Goal: Task Accomplishment & Management: Manage account settings

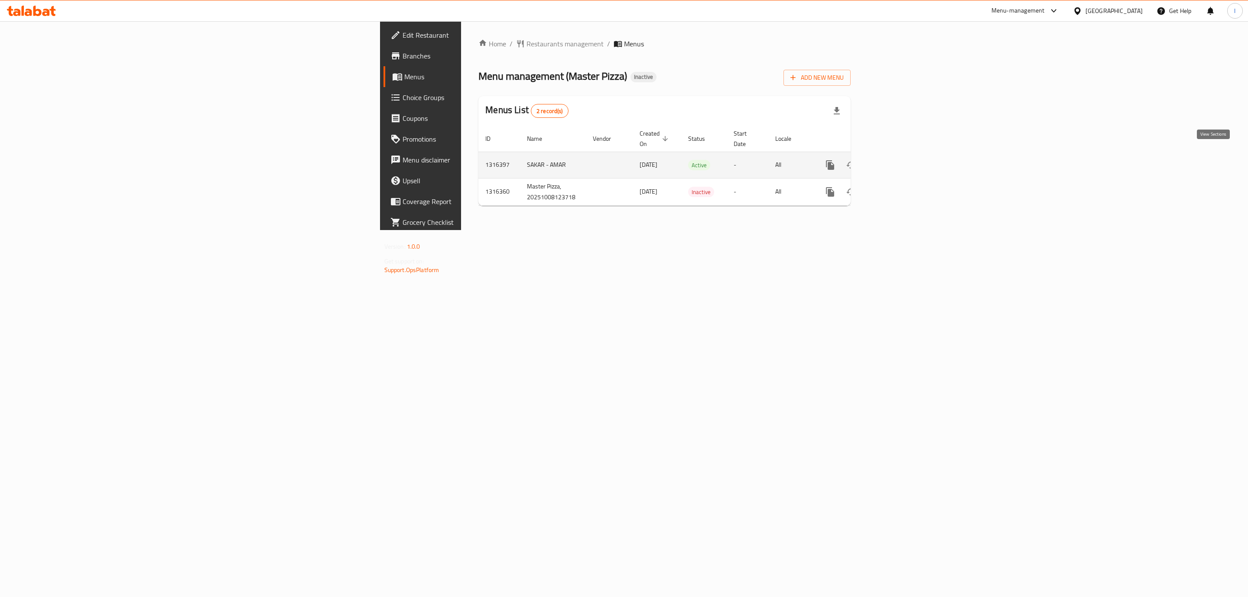
click at [897, 161] on icon "enhanced table" at bounding box center [893, 165] width 8 height 8
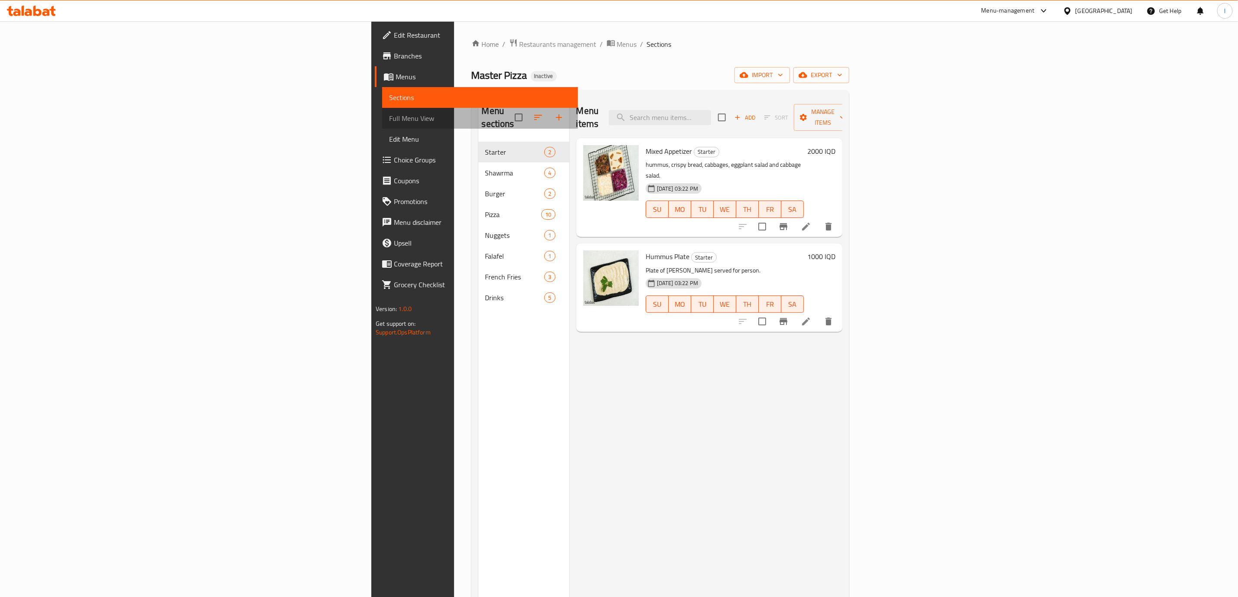
click at [389, 114] on span "Full Menu View" at bounding box center [480, 118] width 182 height 10
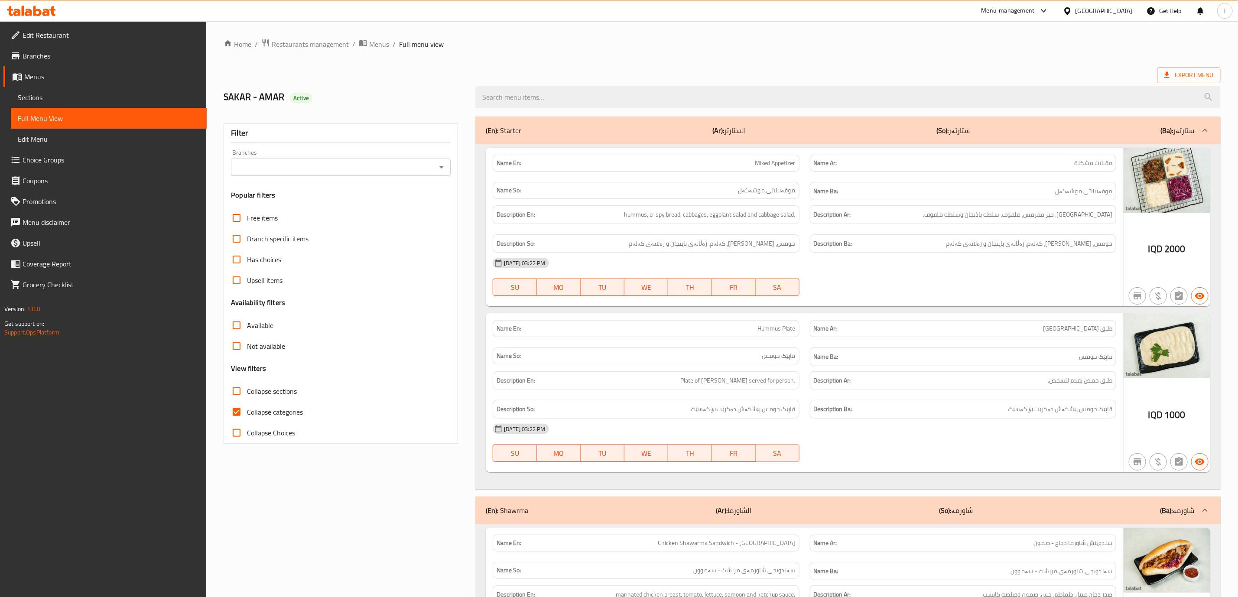
click at [387, 169] on input "Branches" at bounding box center [334, 167] width 200 height 12
drag, startPoint x: 350, startPoint y: 197, endPoint x: 343, endPoint y: 208, distance: 13.2
click at [351, 197] on li "Master Pizza, Ibrahem Ahmed" at bounding box center [340, 205] width 219 height 16
type input "Master Pizza, Ibrahem Ahmed"
click at [255, 435] on span "Collapse Choices" at bounding box center [271, 433] width 48 height 10
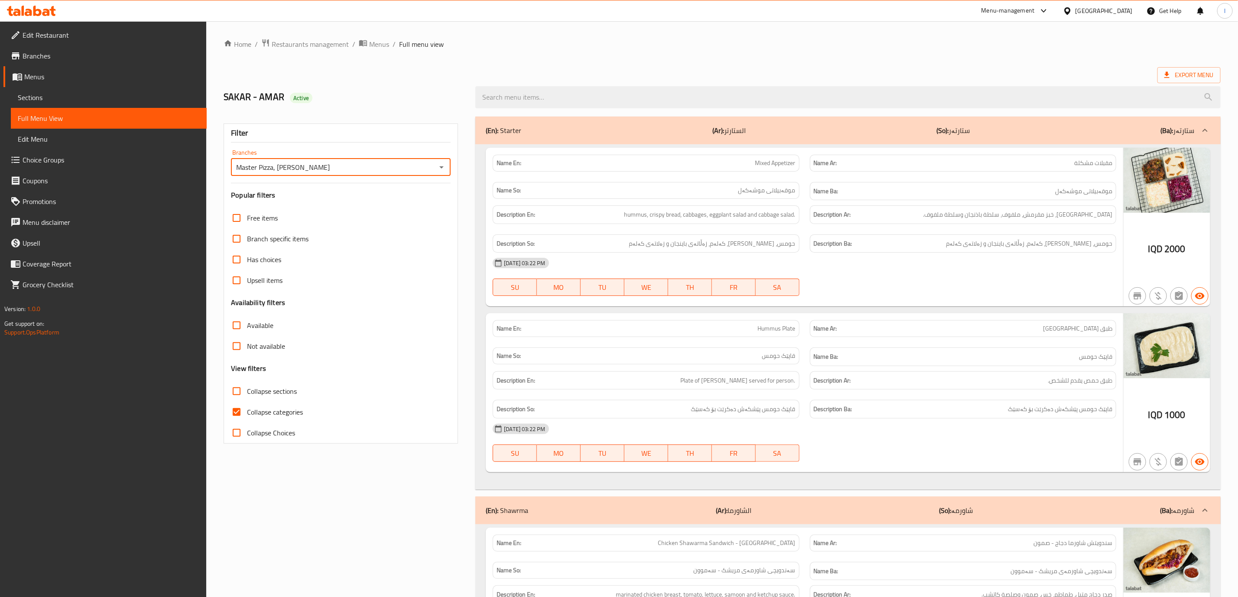
click at [247, 435] on input "Collapse Choices" at bounding box center [236, 432] width 21 height 21
checkbox input "true"
click at [257, 408] on span "Collapse categories" at bounding box center [275, 412] width 56 height 10
click at [247, 408] on input "Collapse categories" at bounding box center [236, 412] width 21 height 21
checkbox input "false"
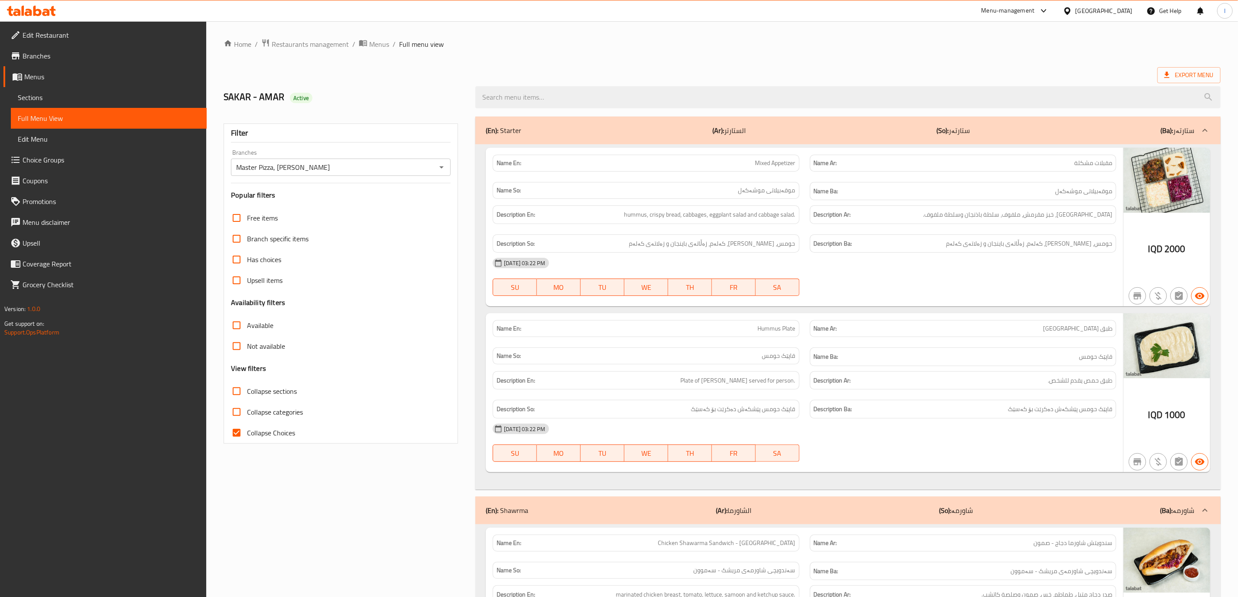
click at [262, 431] on span "Collapse Choices" at bounding box center [271, 433] width 48 height 10
click at [247, 431] on input "Collapse Choices" at bounding box center [236, 432] width 21 height 21
checkbox input "false"
click at [283, 386] on span "Collapse sections" at bounding box center [272, 391] width 50 height 10
click at [247, 386] on input "Collapse sections" at bounding box center [236, 391] width 21 height 21
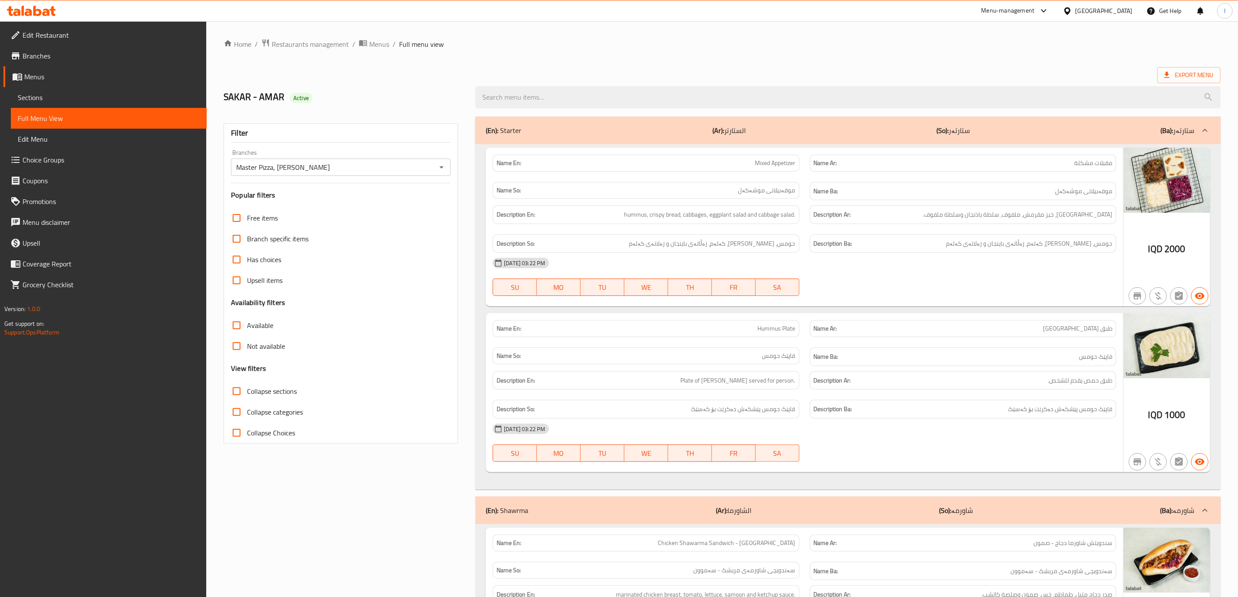
checkbox input "true"
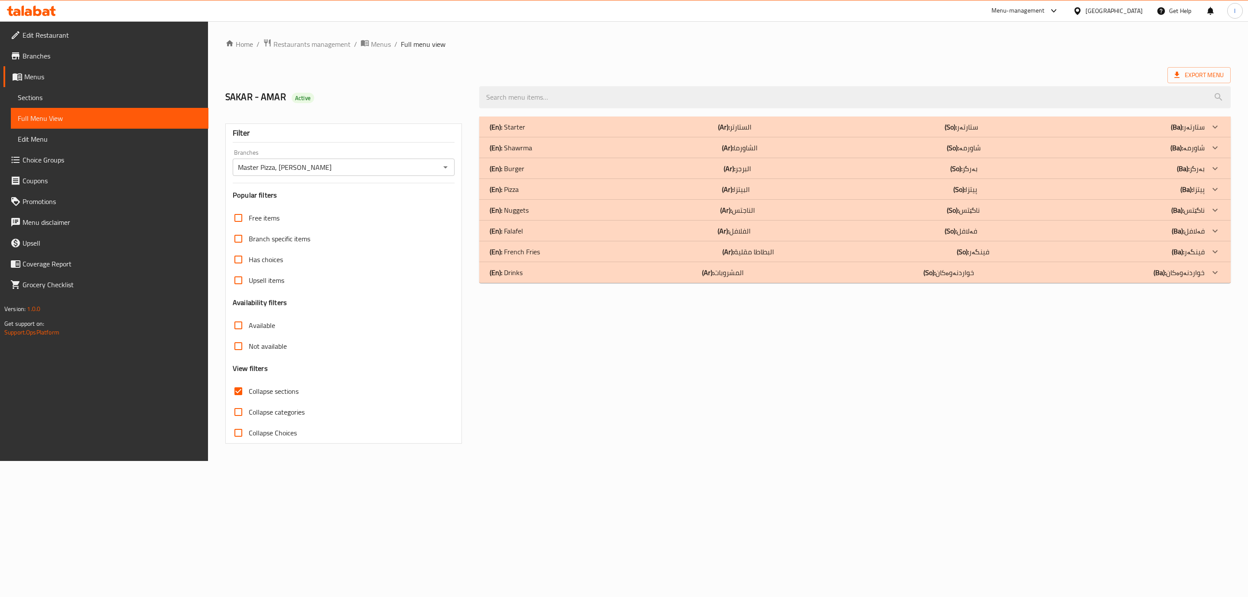
click at [714, 280] on div "(En): Drinks (Ar): المشروبات (So): خواردنەوەکان (Ba): خواردنەوەکان" at bounding box center [854, 272] width 751 height 21
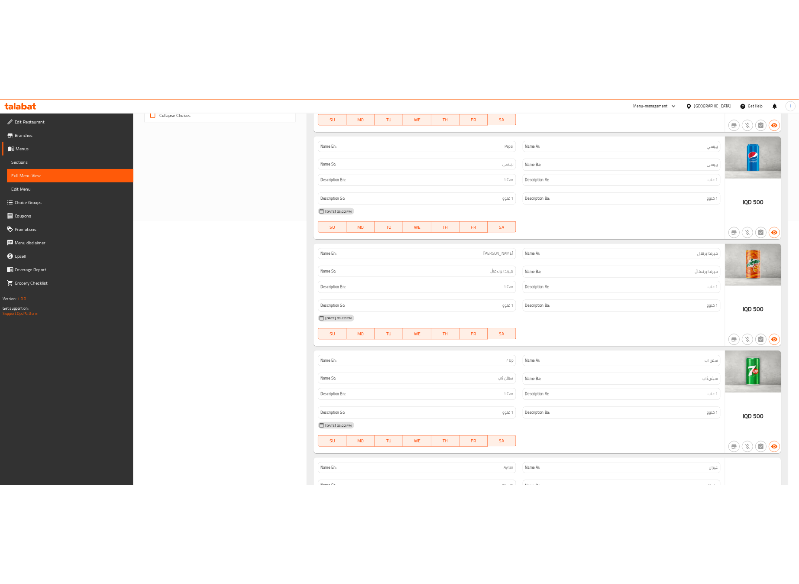
scroll to position [433, 0]
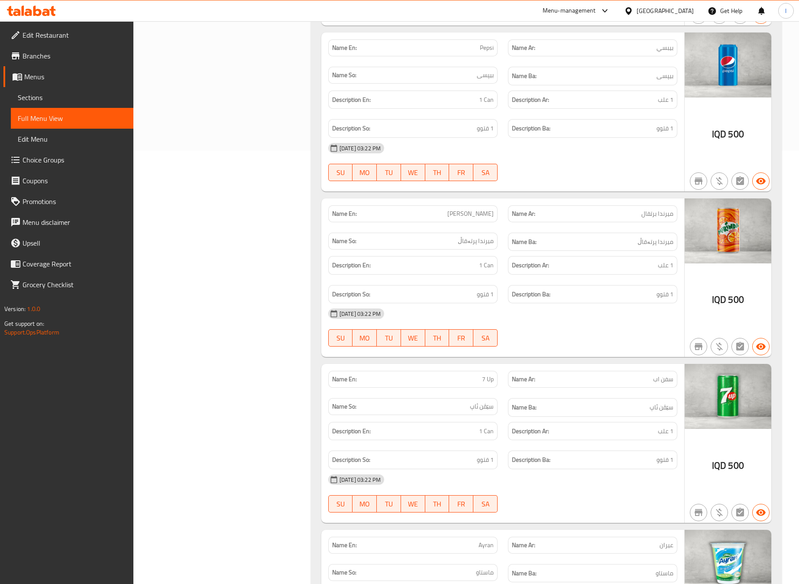
click at [306, 270] on div "(En): Starter (Ar): الستارتر (So): ستارتەر (Ba): ستارتەر Name En: Mixed Appetiz…" at bounding box center [546, 194] width 481 height 1033
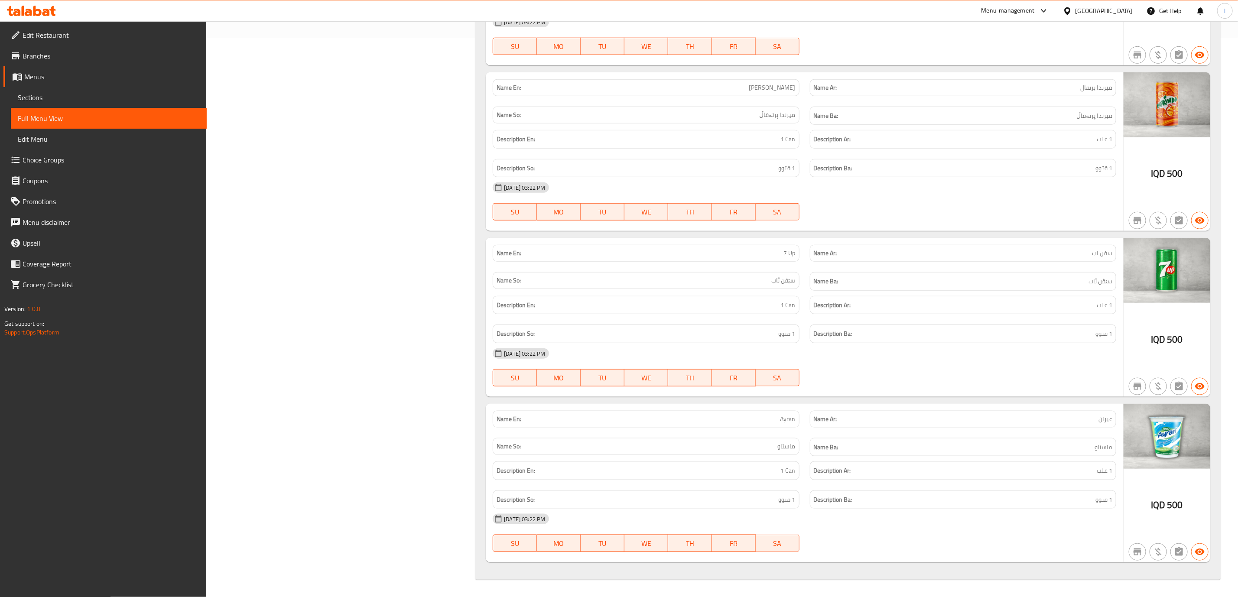
scroll to position [351, 0]
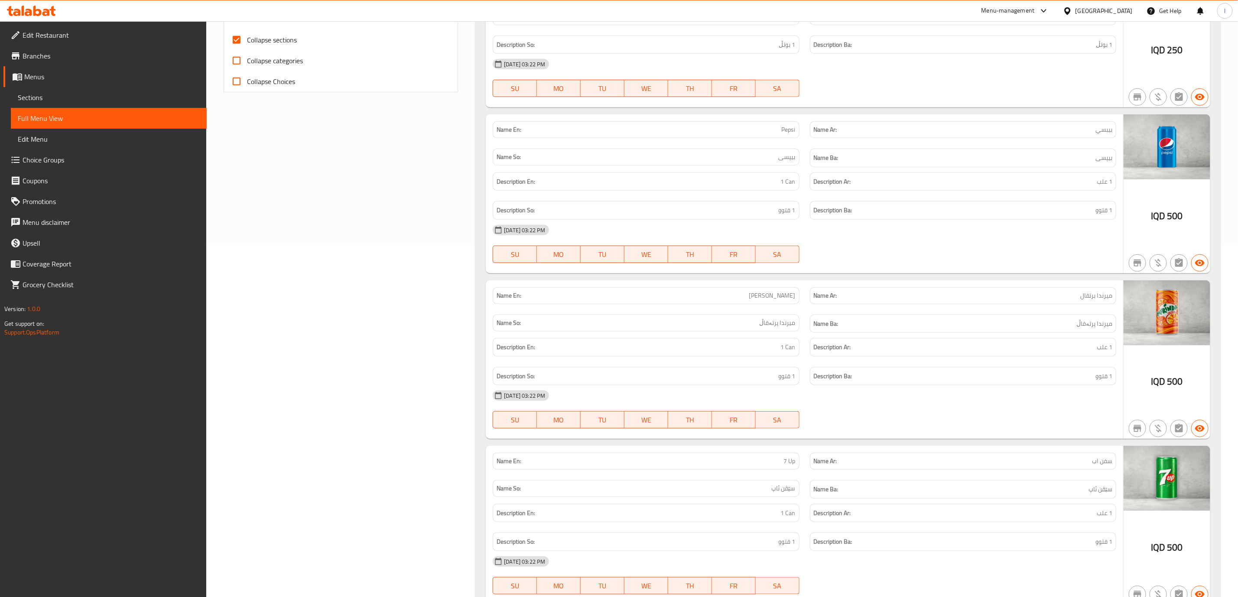
click at [45, 9] on icon at bounding box center [45, 12] width 7 height 7
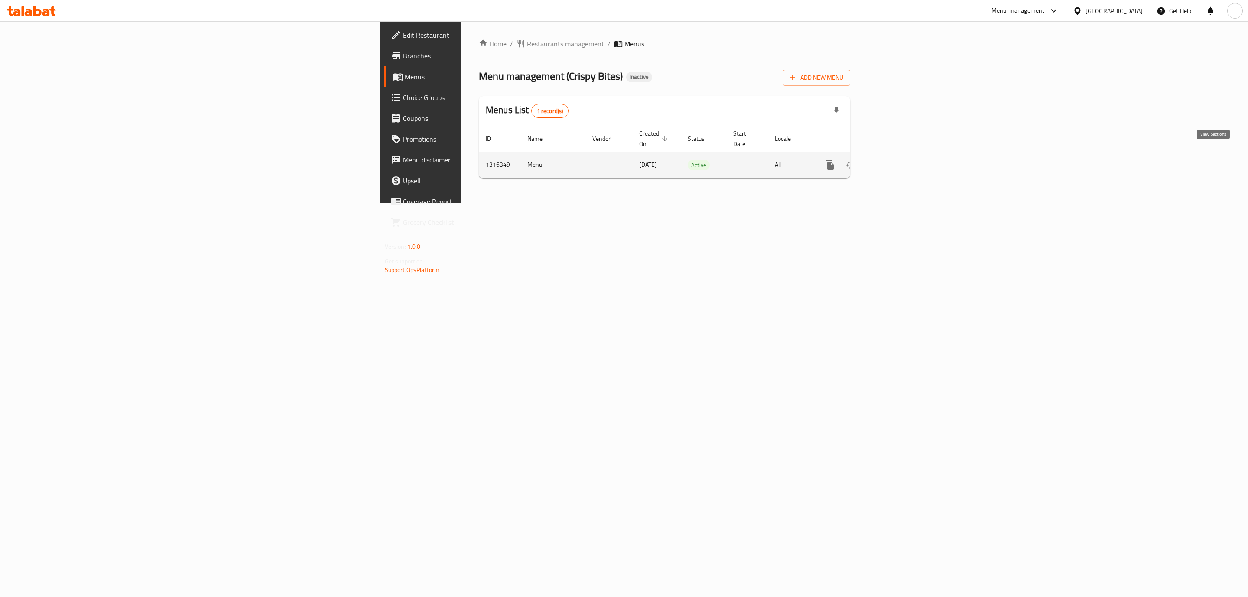
click at [903, 163] on link "enhanced table" at bounding box center [892, 165] width 21 height 21
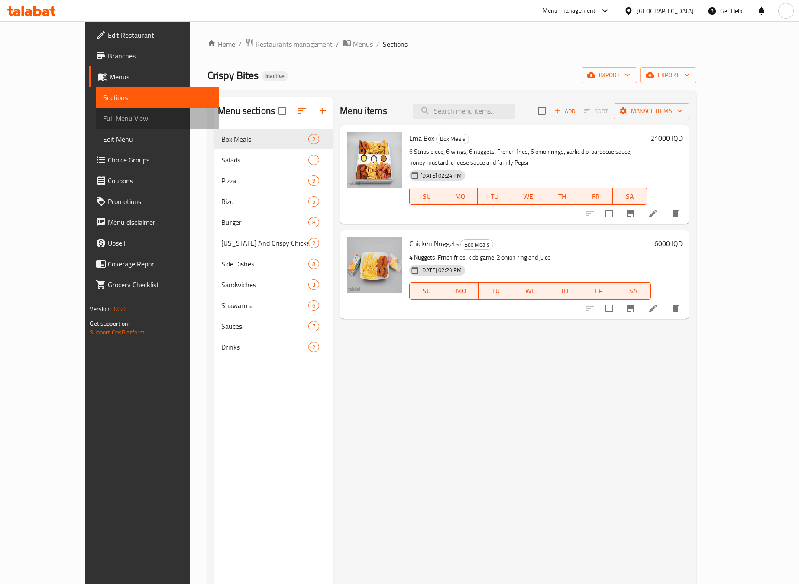
click at [96, 110] on link "Full Menu View" at bounding box center [157, 118] width 123 height 21
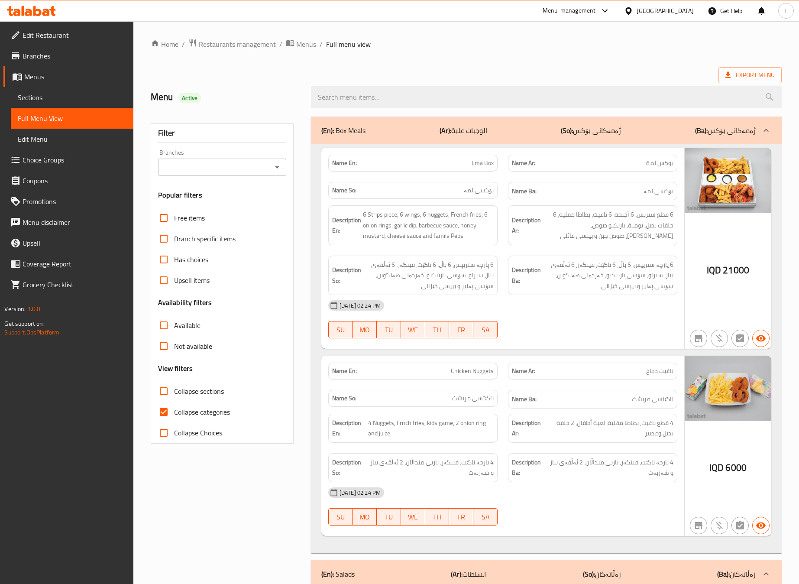
click at [220, 188] on div "Filter Branches Branches Popular filters Free items Branch specific items Has c…" at bounding box center [222, 283] width 143 height 320
click at [224, 172] on input "Branches" at bounding box center [215, 167] width 109 height 12
click at [250, 209] on li "Crispy Bites, Al- Ishtiraki" at bounding box center [222, 205] width 128 height 16
type input "Crispy Bites, Al- Ishtiraki"
click at [197, 411] on span "Collapse categories" at bounding box center [202, 412] width 56 height 10
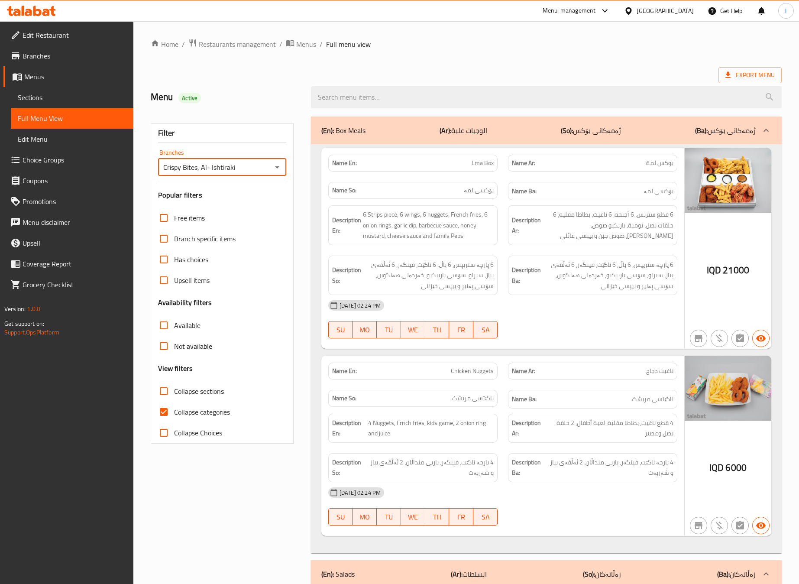
click at [174, 411] on input "Collapse categories" at bounding box center [163, 412] width 21 height 21
checkbox input "false"
click at [192, 374] on div "Free items Branch specific items Has choices Upsell items Availability filters …" at bounding box center [222, 326] width 128 height 236
click at [186, 407] on span "Collapse categories" at bounding box center [202, 412] width 56 height 10
click at [177, 386] on span "Collapse sections" at bounding box center [199, 391] width 50 height 10
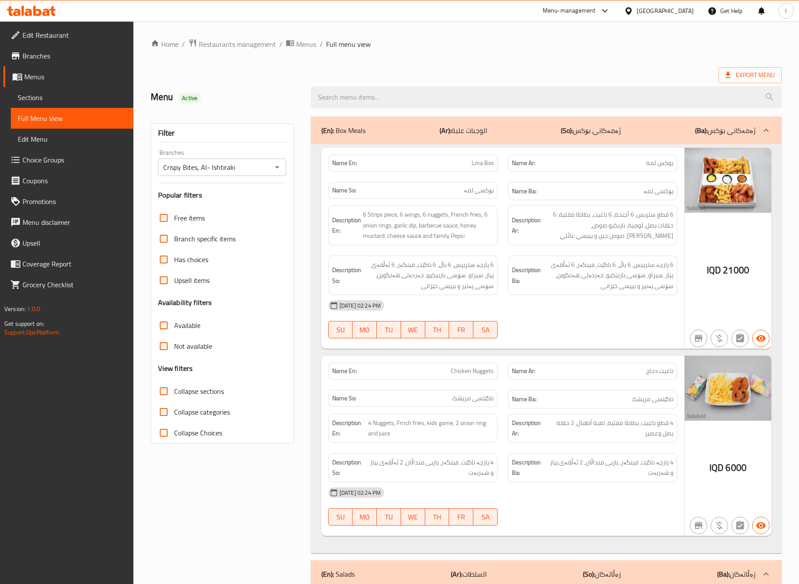
click at [174, 385] on input "Collapse sections" at bounding box center [163, 391] width 21 height 21
checkbox input "true"
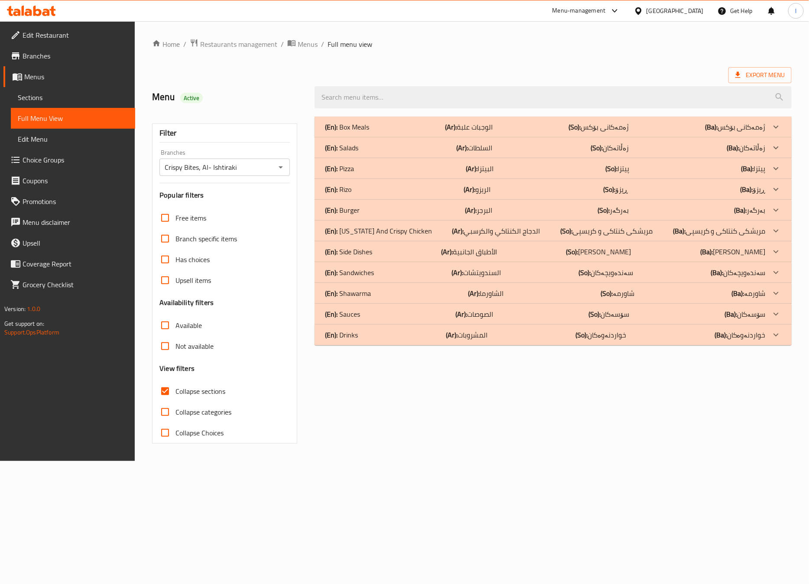
click at [426, 226] on div "(En): Kentucky And Crispy Chicken (Ar): الدجاج الكنتاكي والكرسبي (So): مریشکی ک…" at bounding box center [545, 231] width 441 height 10
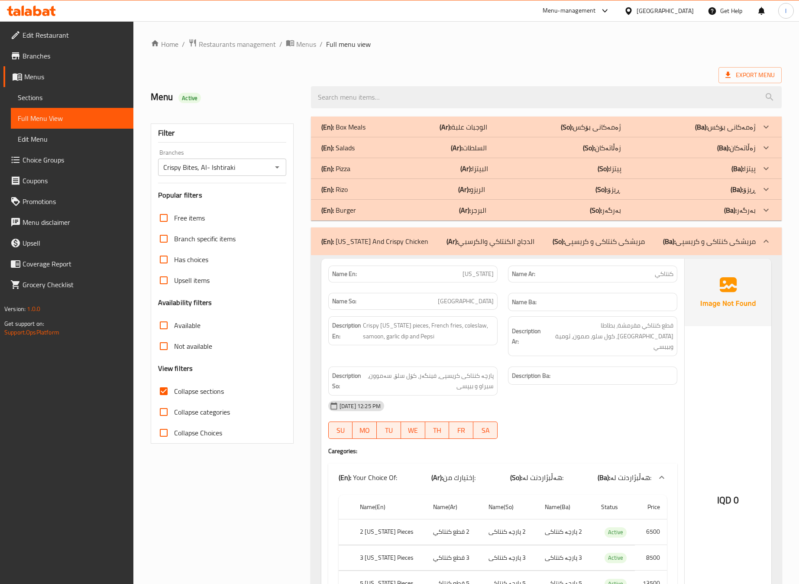
click at [622, 370] on h6 "Description Ba:" at bounding box center [593, 375] width 162 height 11
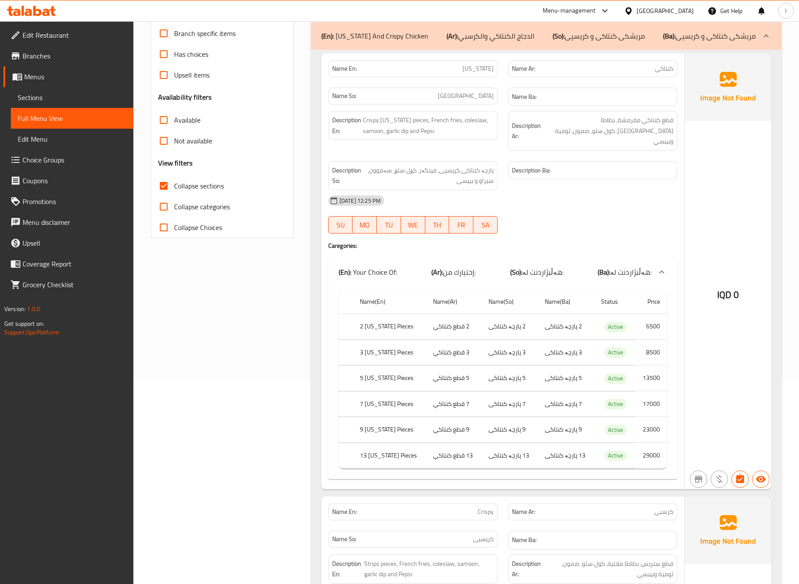
scroll to position [216, 0]
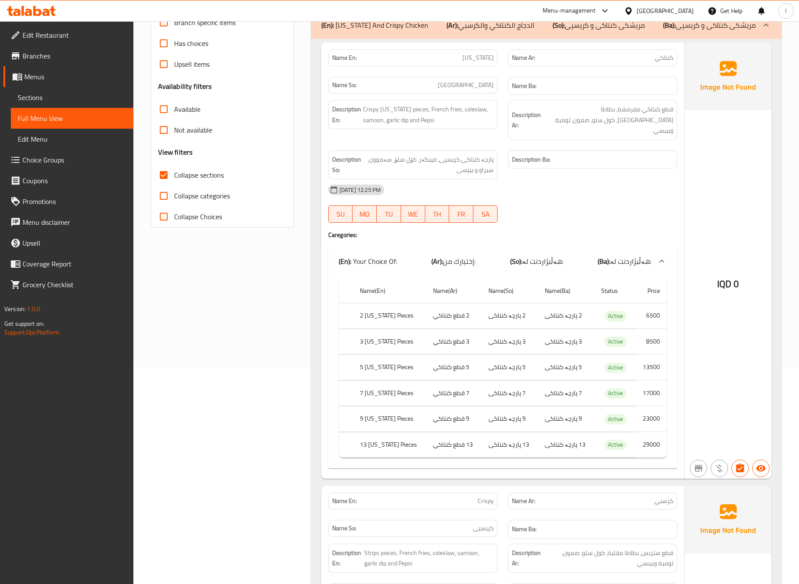
click at [298, 368] on div "Filter Branches Crispy Bites, Al- Ishtiraki Branches Popular filters Free items…" at bounding box center [226, 431] width 160 height 1072
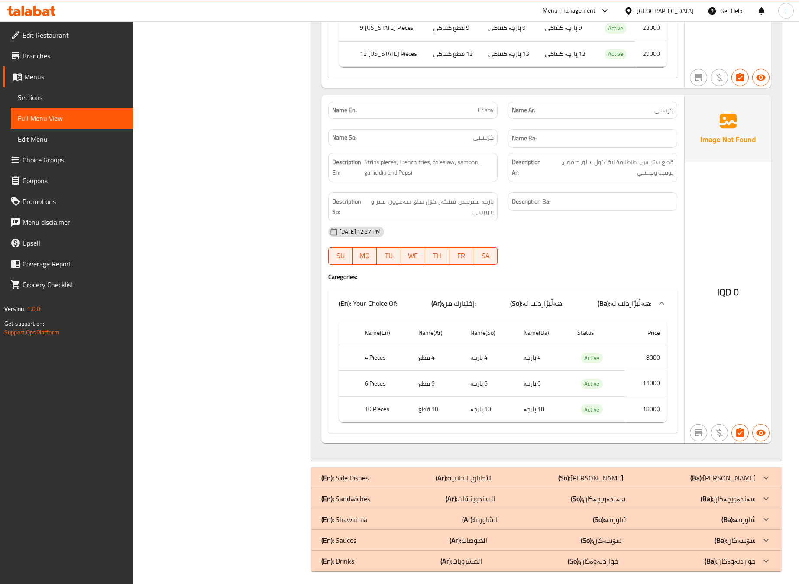
scroll to position [173, 0]
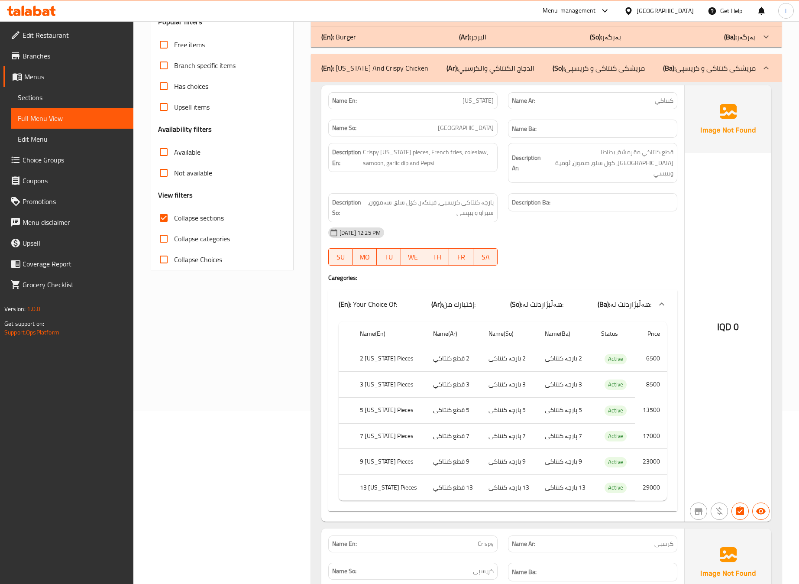
click at [634, 70] on p "(So): مریشکی کنتاکی و کریسپی" at bounding box center [599, 68] width 92 height 10
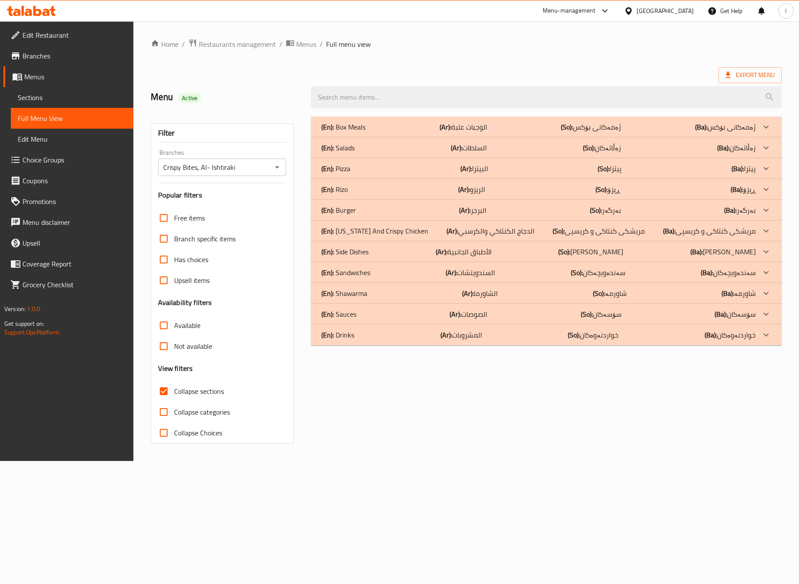
scroll to position [0, 0]
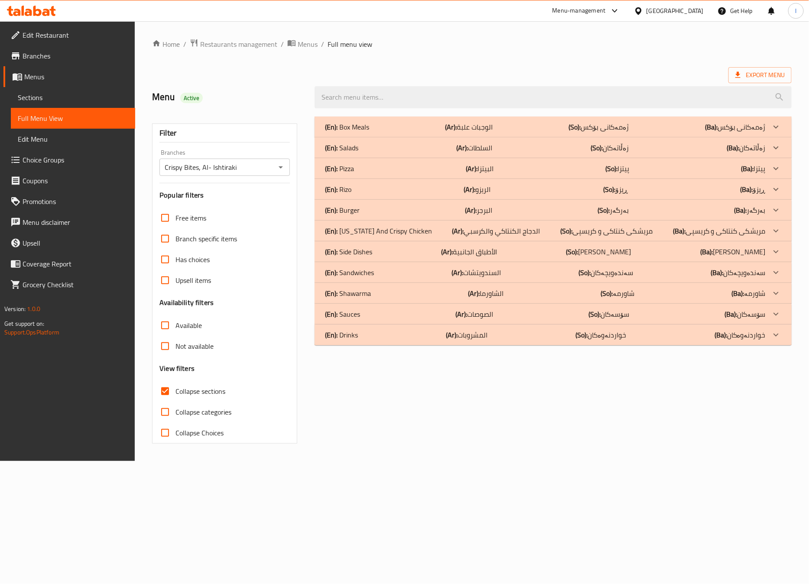
click at [416, 435] on div "(En): Box Meals (Ar): الوجبات علبة (So): ژەمەکانی بۆکس (Ba): ژەمەکانی بۆکس Name…" at bounding box center [552, 280] width 487 height 338
click at [387, 163] on div "(En): Pizza (Ar): البيتزا (So): پیتزا (Ba): پیتزا" at bounding box center [545, 168] width 441 height 10
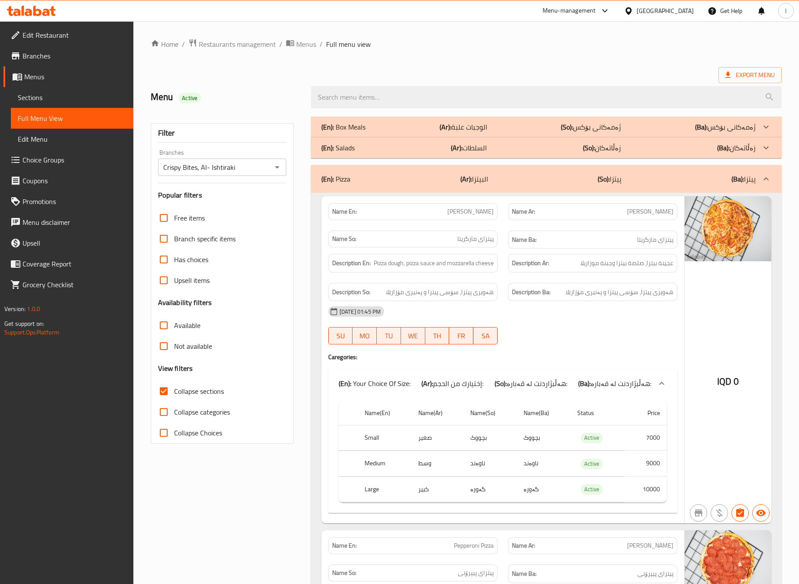
click at [533, 267] on strong "Description Ar:" at bounding box center [530, 263] width 37 height 11
click at [569, 322] on div "08-10-2025 01:45 PM" at bounding box center [503, 311] width 360 height 21
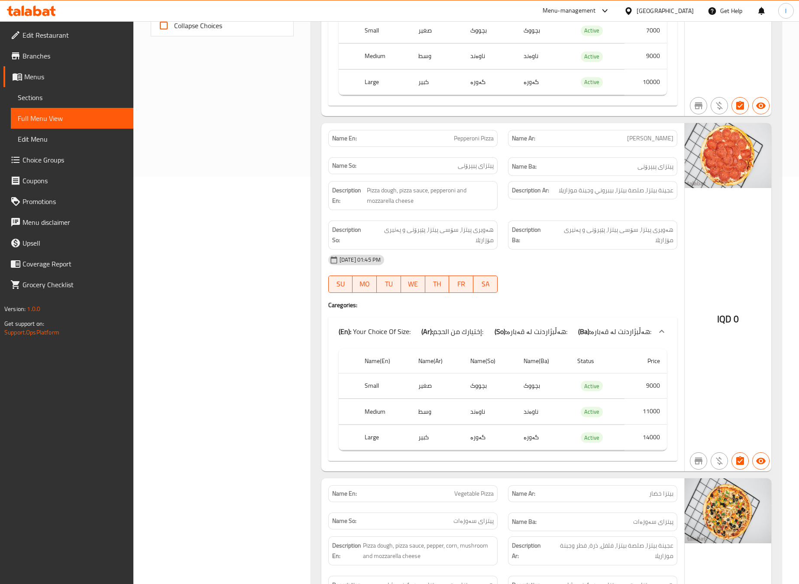
scroll to position [433, 0]
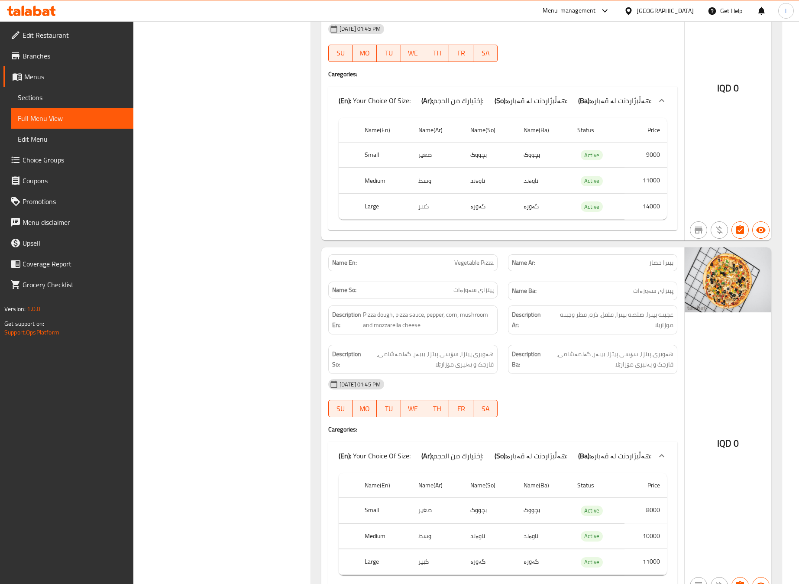
scroll to position [650, 0]
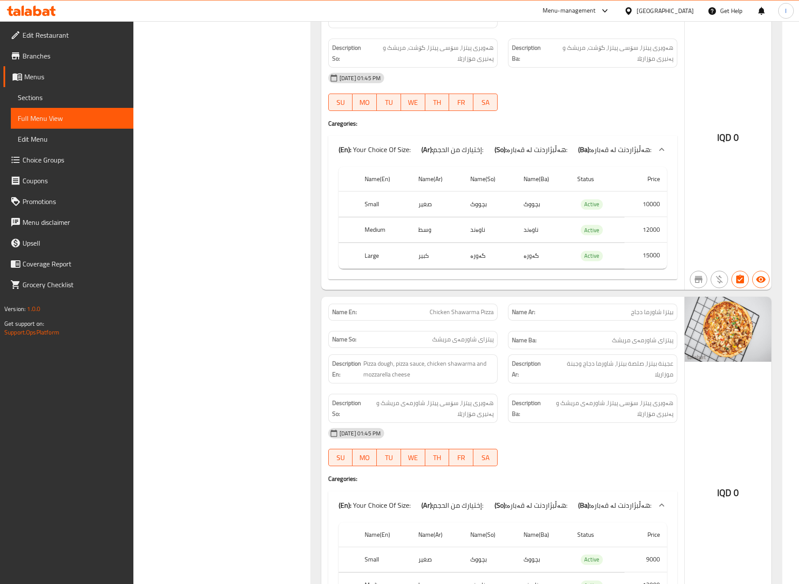
scroll to position [1516, 0]
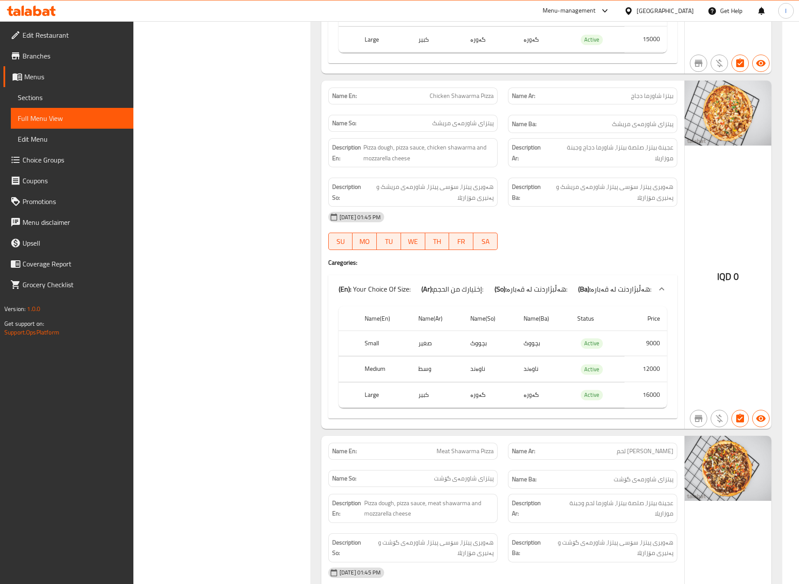
click at [258, 197] on div "Filter Branches Crispy Bites, Al- Ishtiraki Branches Popular filters Free items…" at bounding box center [226, 320] width 160 height 3451
click at [286, 146] on div "Filter Branches Crispy Bites, Al- Ishtiraki Branches Popular filters Free items…" at bounding box center [226, 320] width 160 height 3451
click at [260, 190] on div "Filter Branches Crispy Bites, Al- Ishtiraki Branches Popular filters Free items…" at bounding box center [226, 320] width 160 height 3451
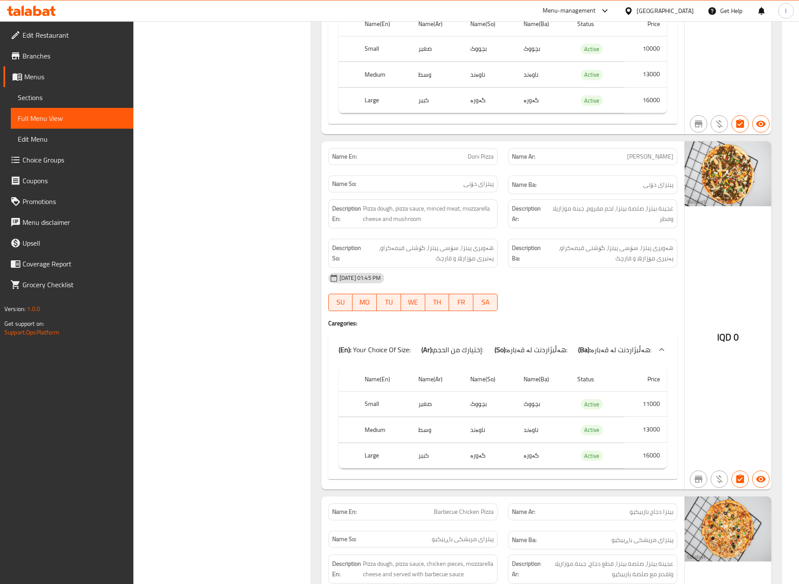
scroll to position [2600, 0]
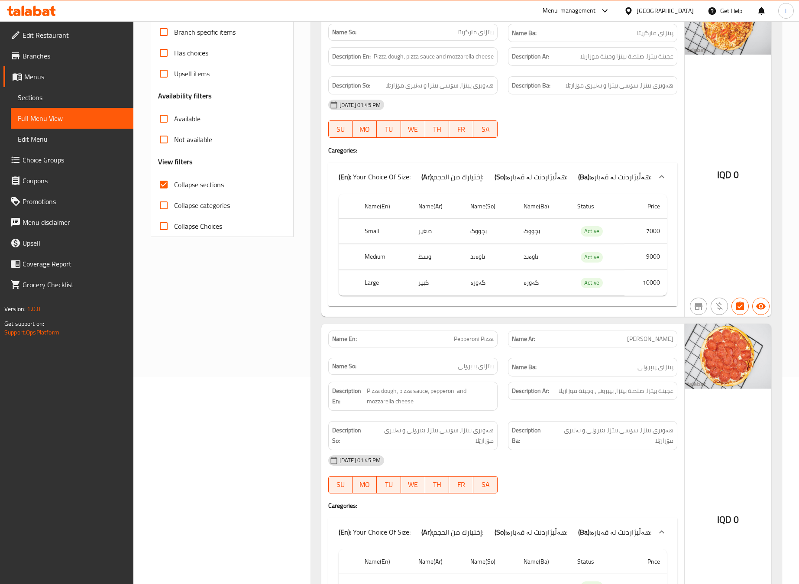
scroll to position [0, 0]
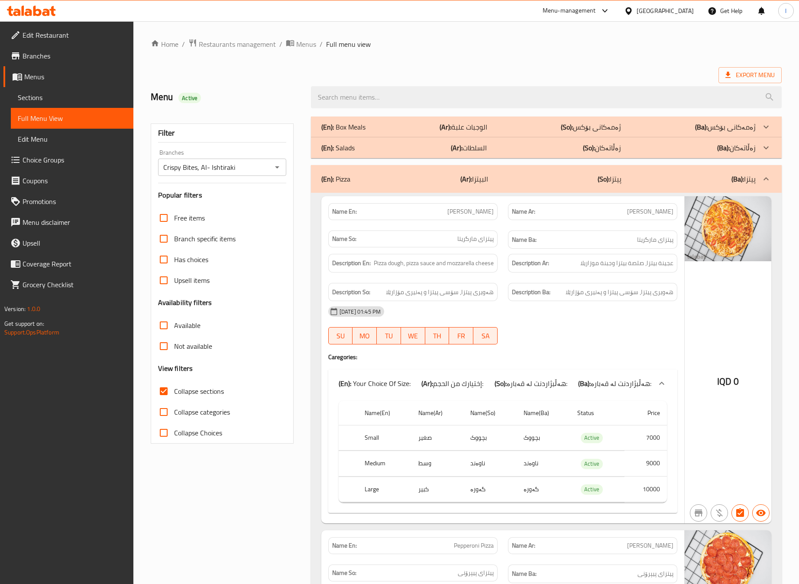
click at [542, 180] on div "(En): Pizza (Ar): البيتزا (So): پیتزا (Ba): پیتزا" at bounding box center [539, 179] width 435 height 10
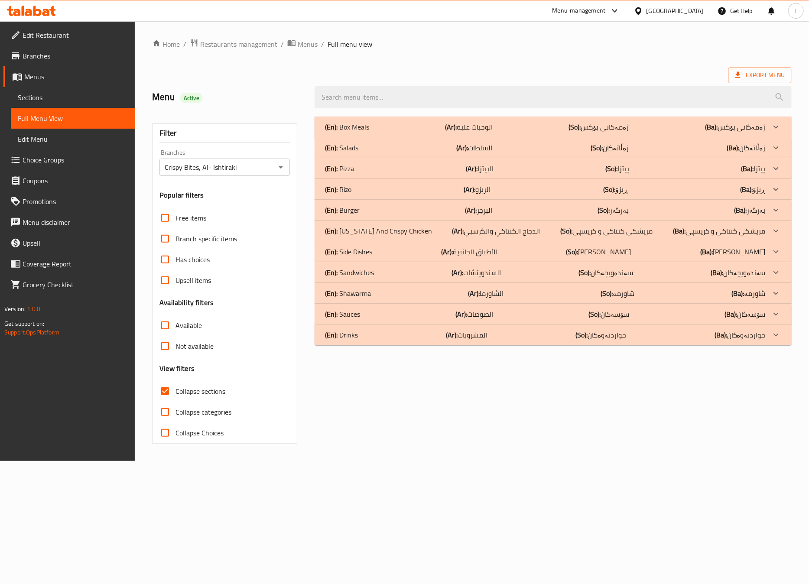
click at [381, 206] on div "(En): Burger (Ar): البرجر (So): بەرگەر (Ba): بەرگەر" at bounding box center [545, 210] width 441 height 10
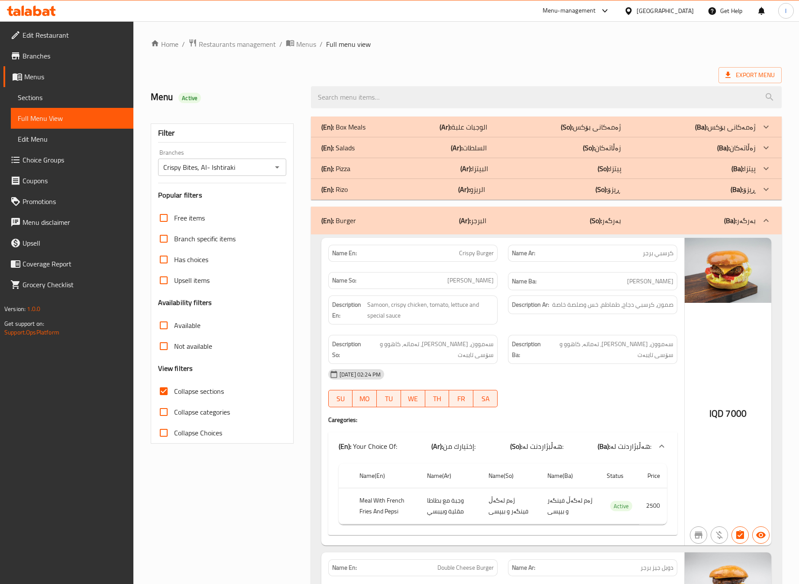
scroll to position [216, 0]
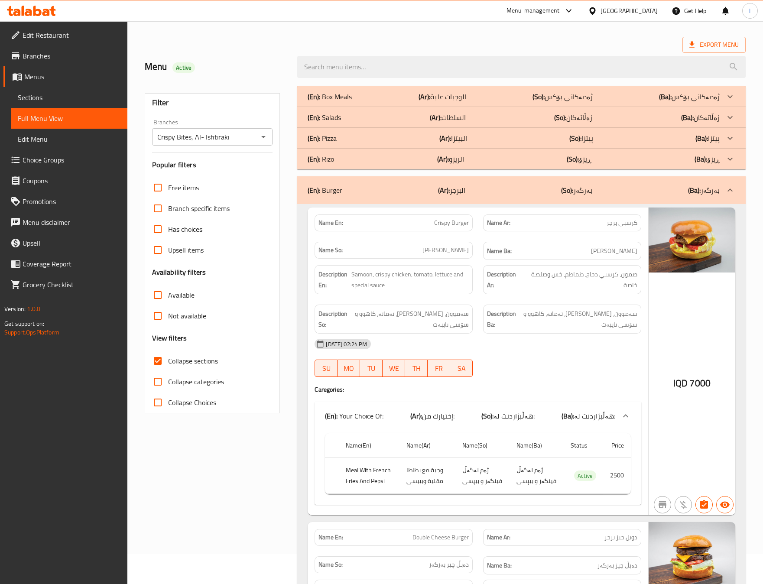
scroll to position [0, 0]
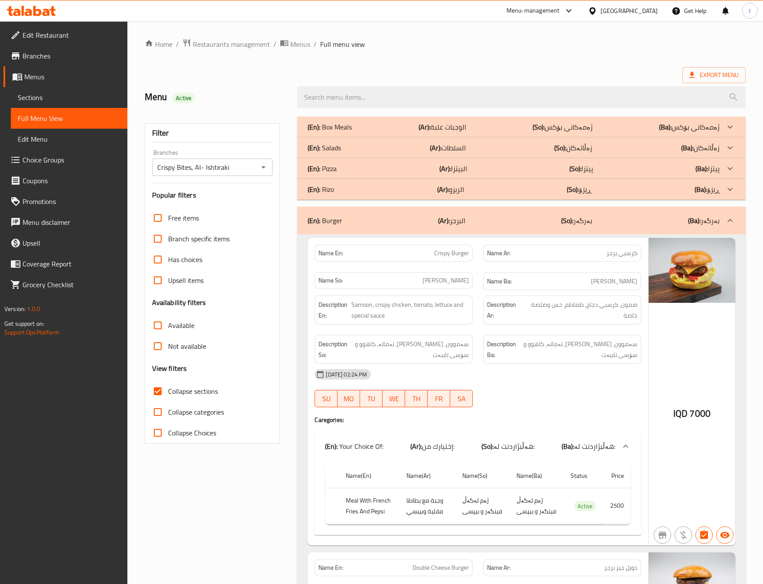
click at [459, 220] on p "(Ar): البرجر" at bounding box center [451, 220] width 27 height 10
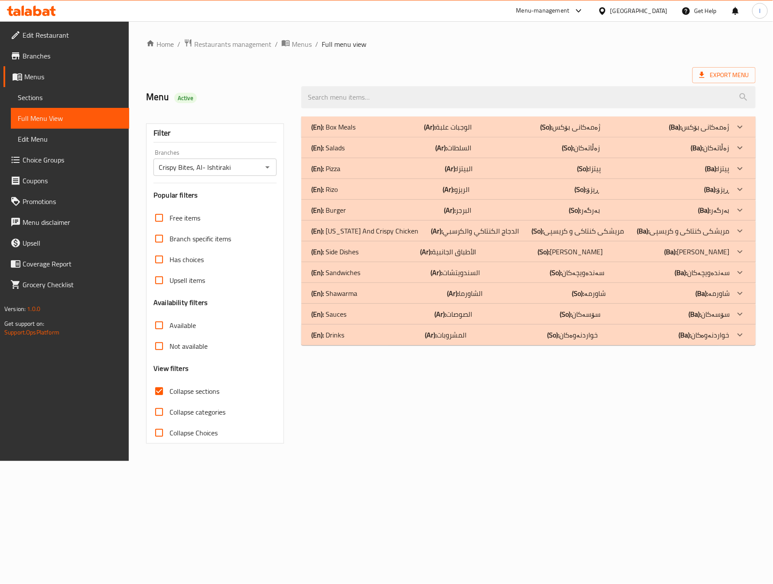
click at [462, 229] on p "(Ar): الدجاج الكنتاكي والكرسبي" at bounding box center [475, 231] width 88 height 10
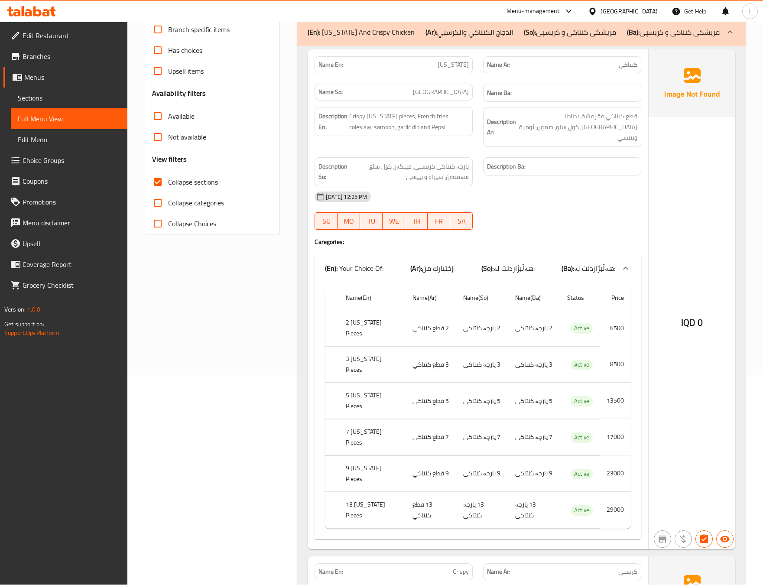
scroll to position [216, 0]
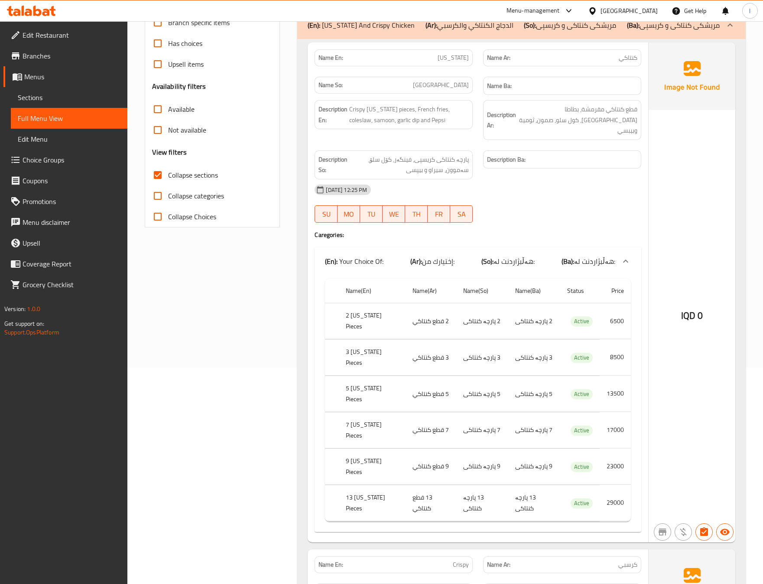
click at [229, 357] on div "Filter Branches Crispy Bites, Al- Ishtiraki Branches Popular filters Free items…" at bounding box center [216, 463] width 153 height 1136
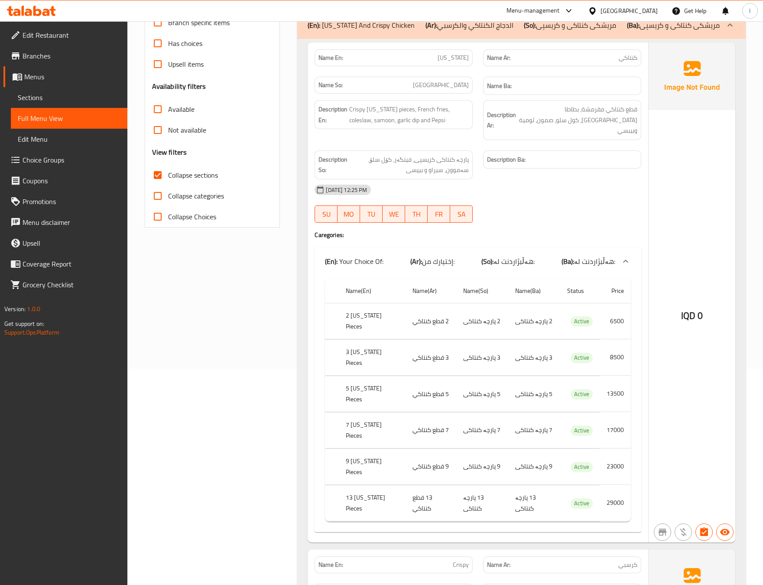
click at [205, 352] on div "Filter Branches Crispy Bites, Al- Ishtiraki Branches Popular filters Free items…" at bounding box center [216, 463] width 153 height 1136
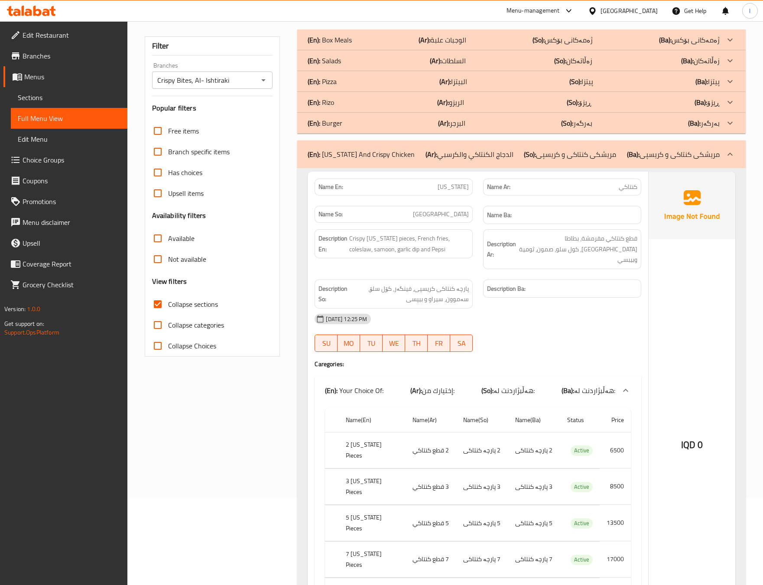
scroll to position [0, 0]
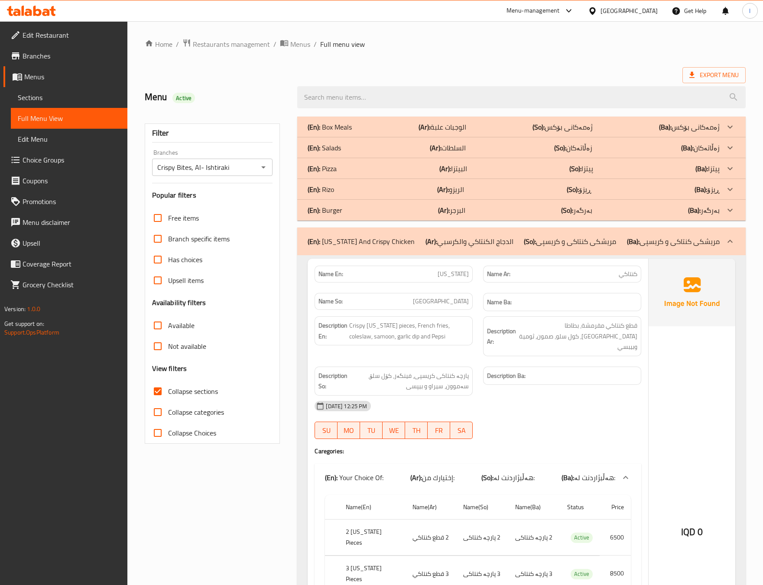
click at [415, 299] on p "Name So: کنتاکی" at bounding box center [393, 301] width 150 height 9
click at [441, 231] on div "(En): Kentucky And Crispy Chicken (Ar): الدجاج الكنتاكي والكرسبي (So): مریشکی ک…" at bounding box center [521, 241] width 448 height 28
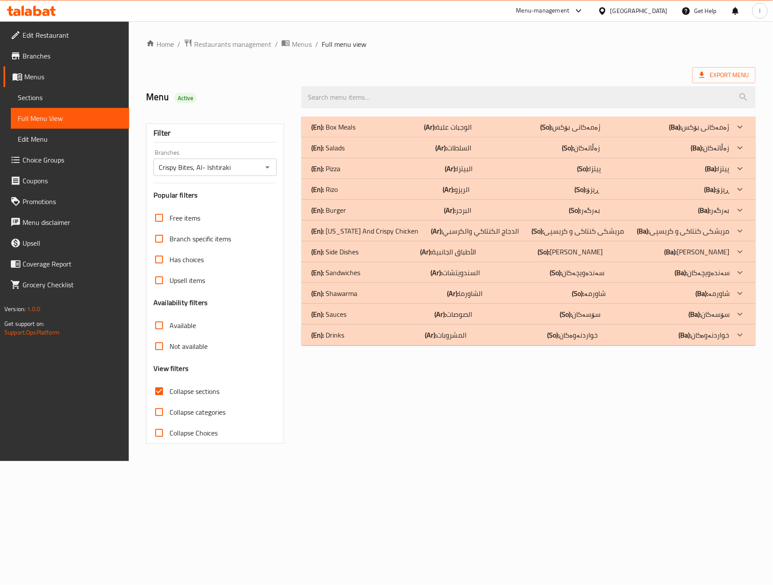
click at [342, 213] on p "(En): Burger" at bounding box center [329, 210] width 35 height 10
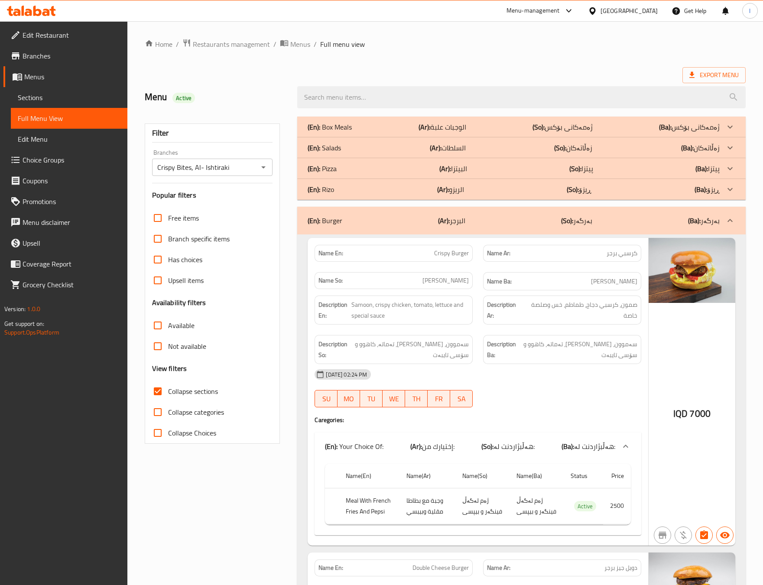
click at [419, 292] on div "Description En: Samoon, crispy chicken, tomato, lettuce and special sauce" at bounding box center [393, 309] width 169 height 39
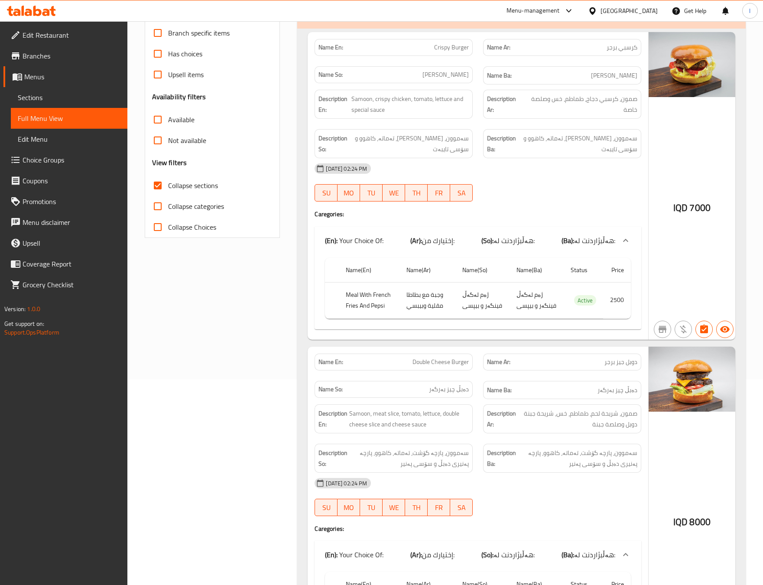
scroll to position [216, 0]
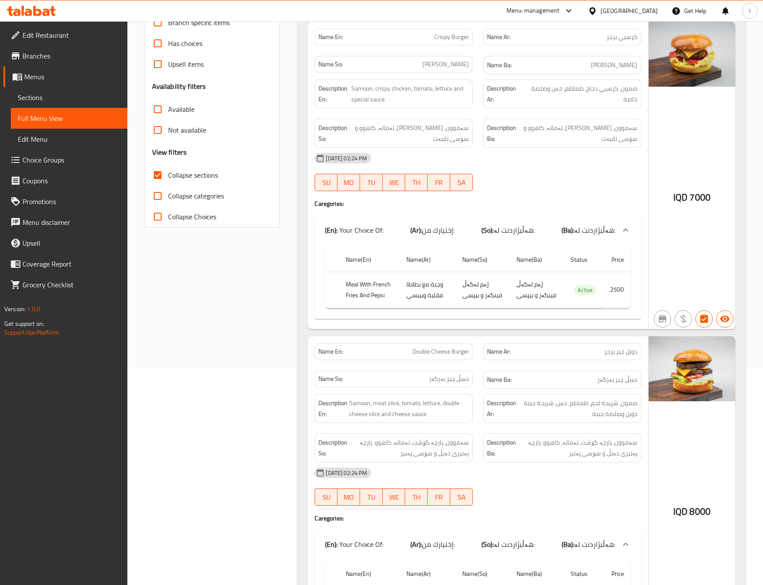
click at [59, 73] on span "Menus" at bounding box center [72, 76] width 96 height 10
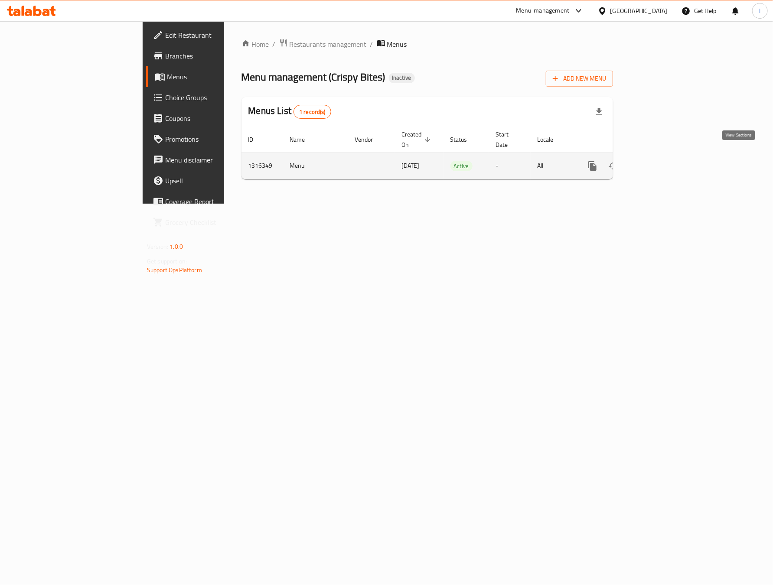
click at [660, 161] on icon "enhanced table" at bounding box center [655, 166] width 10 height 10
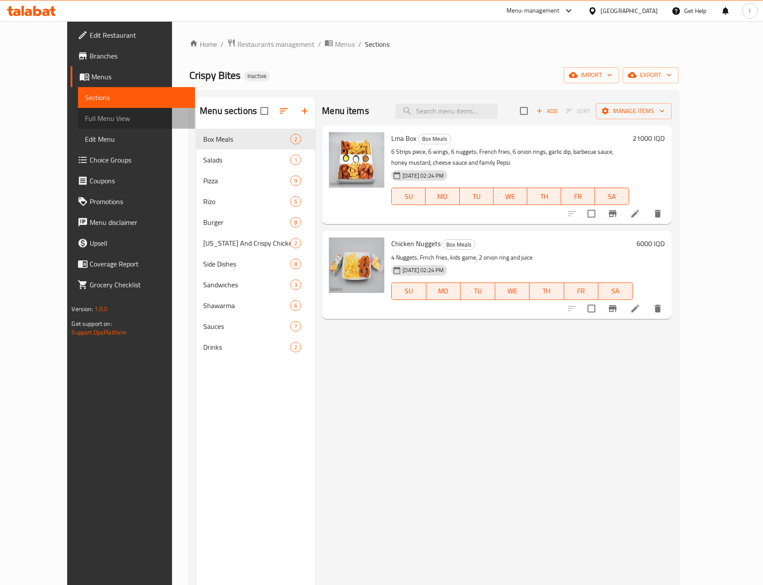
click at [78, 109] on link "Full Menu View" at bounding box center [136, 118] width 117 height 21
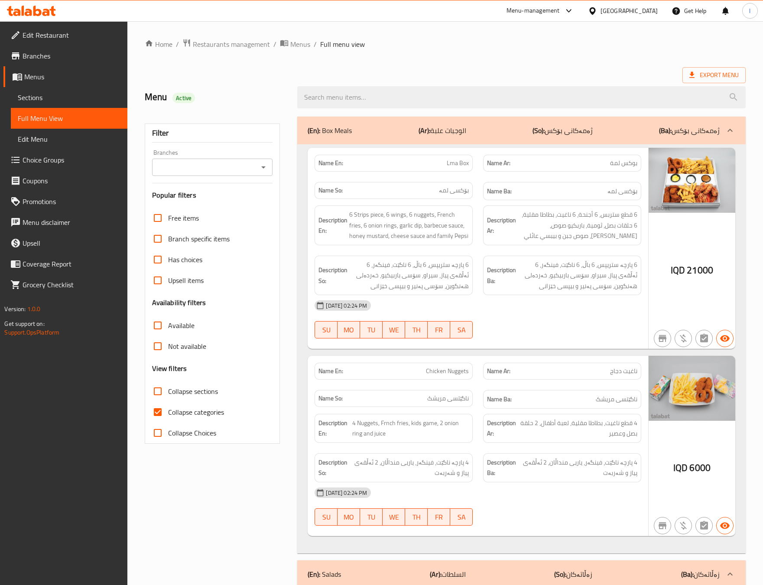
click at [203, 181] on div "Filter Branches Branches Popular filters Free items Branch specific items Has c…" at bounding box center [213, 283] width 136 height 320
click at [207, 166] on input "Branches" at bounding box center [205, 167] width 101 height 12
click at [185, 209] on span "Crispy Bites, Al- Ishtiraki" at bounding box center [195, 205] width 72 height 10
type input "Crispy Bites, Al- Ishtiraki"
click at [191, 405] on label "Collapse categories" at bounding box center [185, 412] width 77 height 21
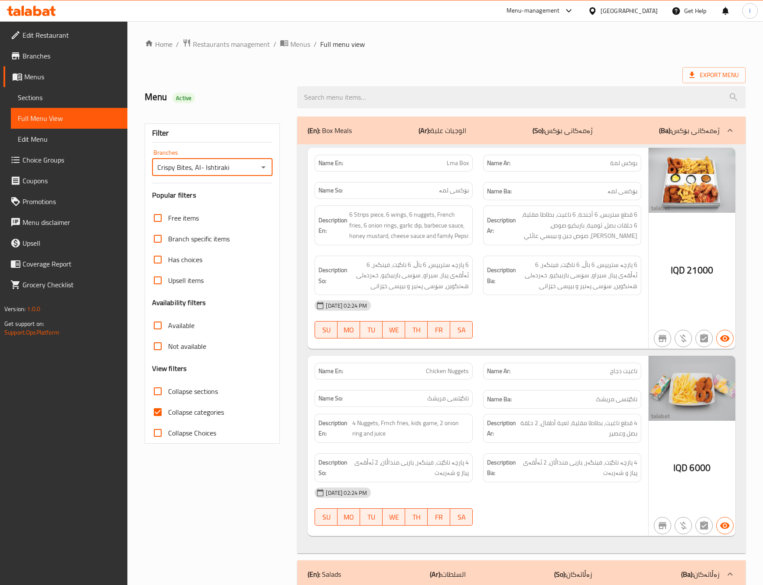
click at [168, 405] on input "Collapse categories" at bounding box center [157, 412] width 21 height 21
checkbox input "false"
click at [197, 376] on div "Free items Branch specific items Has choices Upsell items Availability filters …" at bounding box center [212, 326] width 121 height 236
click at [189, 384] on label "Collapse sections" at bounding box center [182, 391] width 71 height 21
click at [168, 384] on input "Collapse sections" at bounding box center [157, 391] width 21 height 21
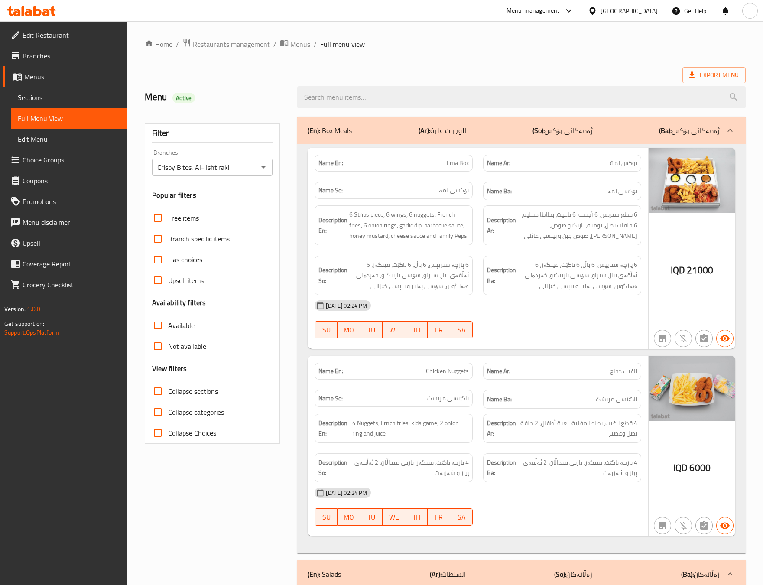
checkbox input "true"
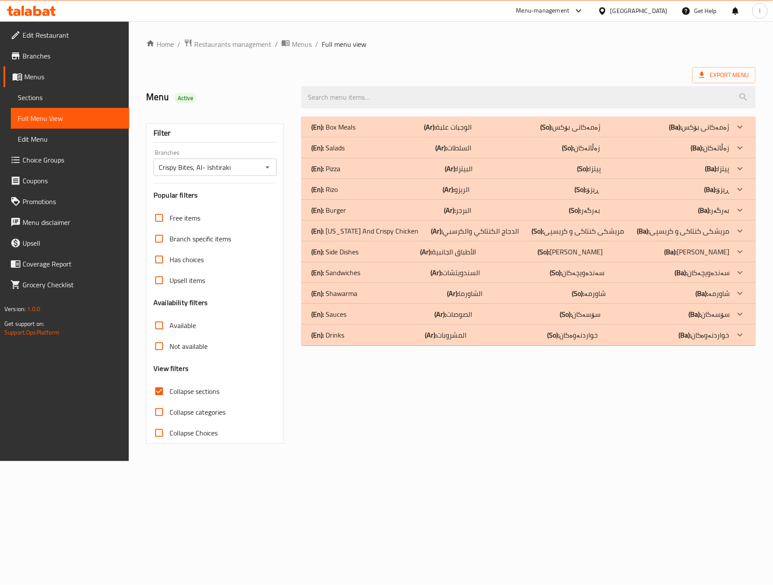
click at [328, 203] on div "(En): Burger (Ar): البرجر (So): بەرگەر (Ba): بەرگەر" at bounding box center [528, 210] width 454 height 21
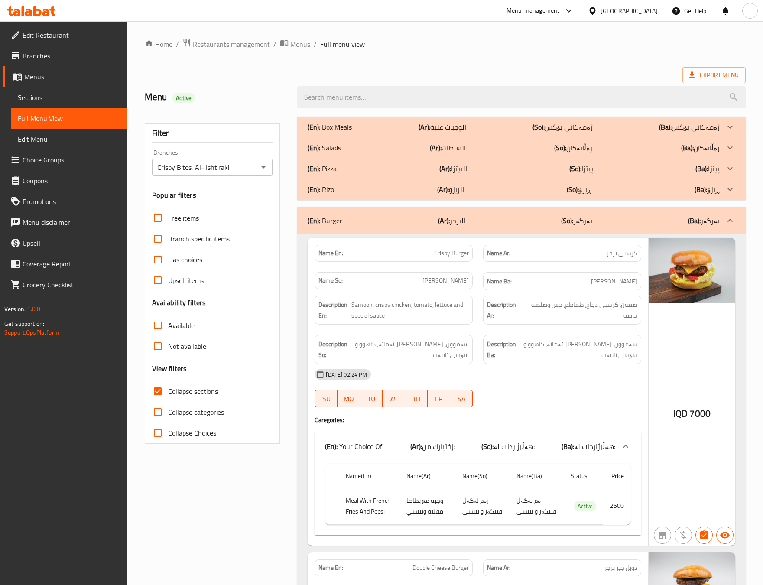
click at [494, 333] on div "Description Ba: سەموون، مریشکی کریسپی، تەماتە، کاهوو و سۆسی تایبەت" at bounding box center [562, 349] width 169 height 39
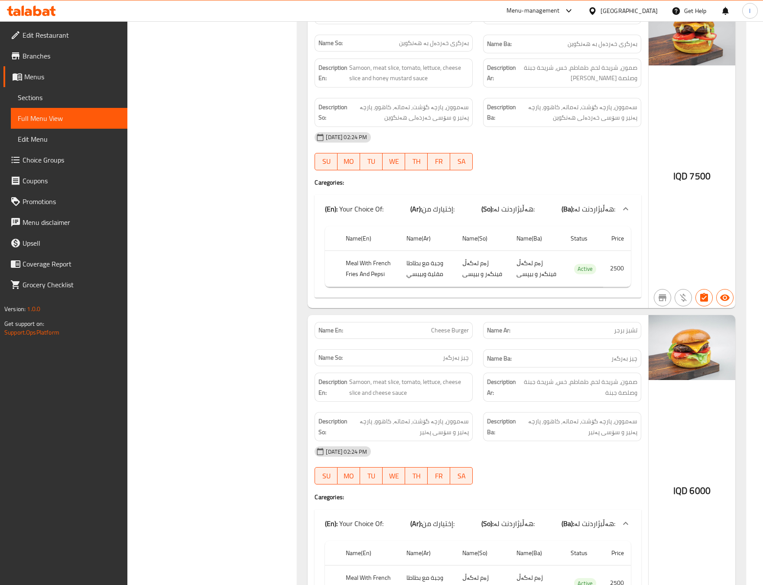
scroll to position [1083, 0]
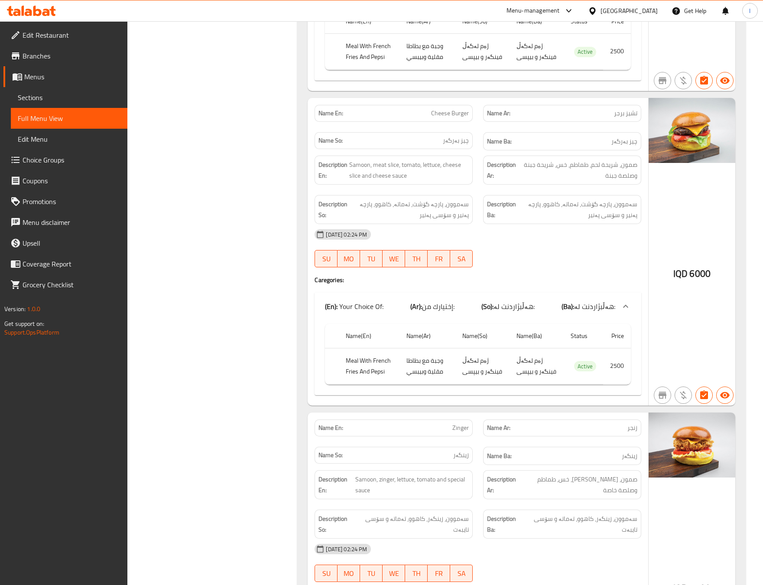
click at [283, 215] on div "Filter Branches Crispy Bites, Al- Ishtiraki Branches Popular filters Free items…" at bounding box center [216, 423] width 153 height 2790
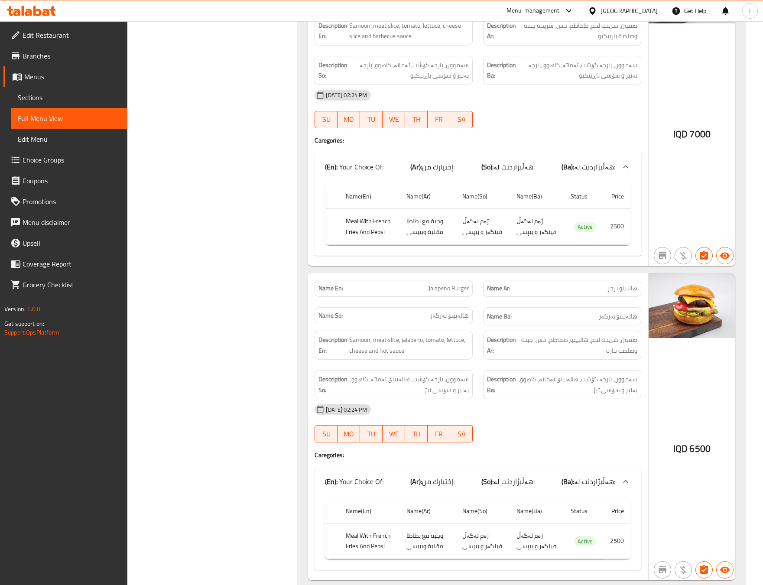
scroll to position [2383, 0]
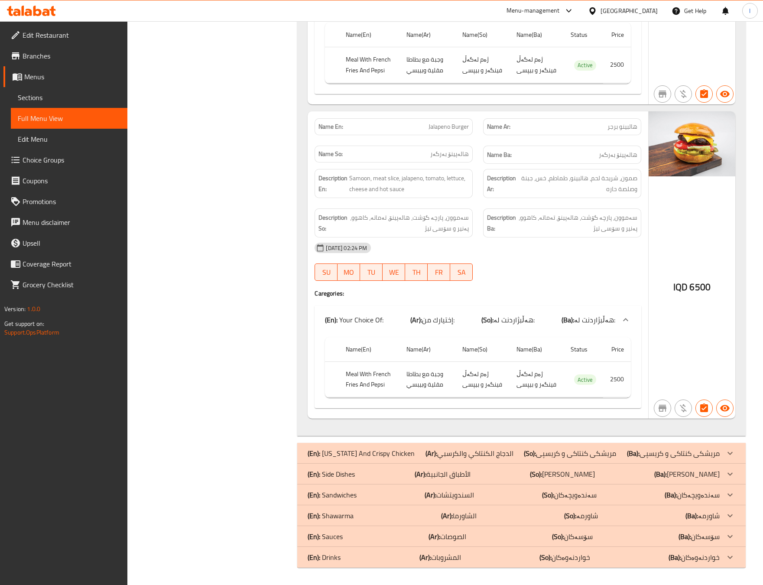
click at [547, 334] on div "(En): Your Choice Of: (Ar): إختيارك من: (So): هەڵبژاردنت لە: (Ba): هەڵبژاردنت ل…" at bounding box center [478, 320] width 327 height 28
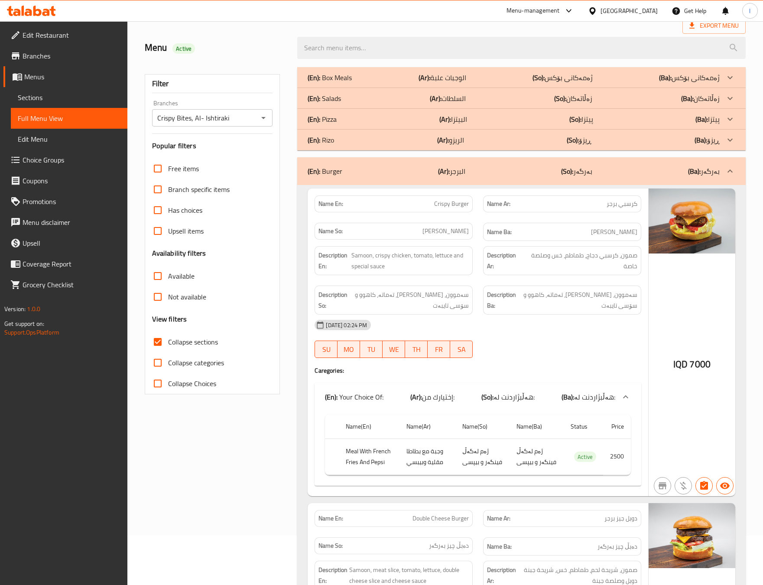
scroll to position [0, 0]
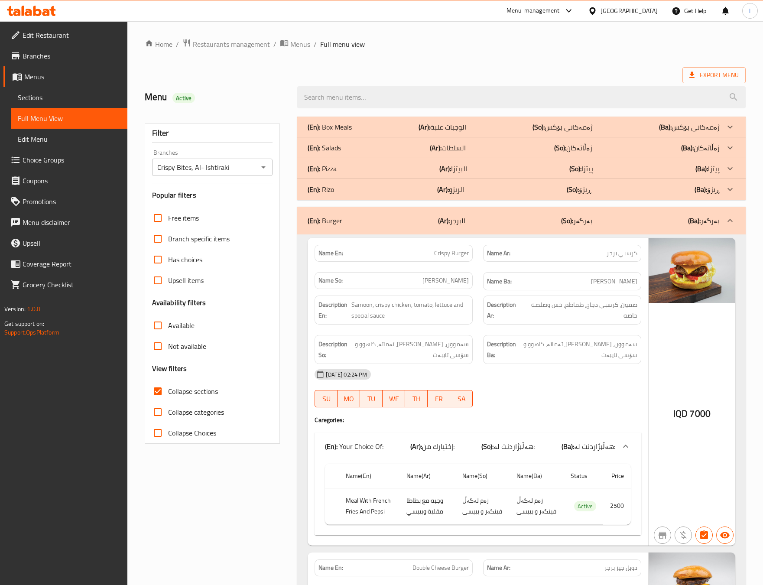
click at [497, 212] on div "(En): Burger (Ar): البرجر (So): بەرگەر (Ba): بەرگەر" at bounding box center [521, 221] width 448 height 28
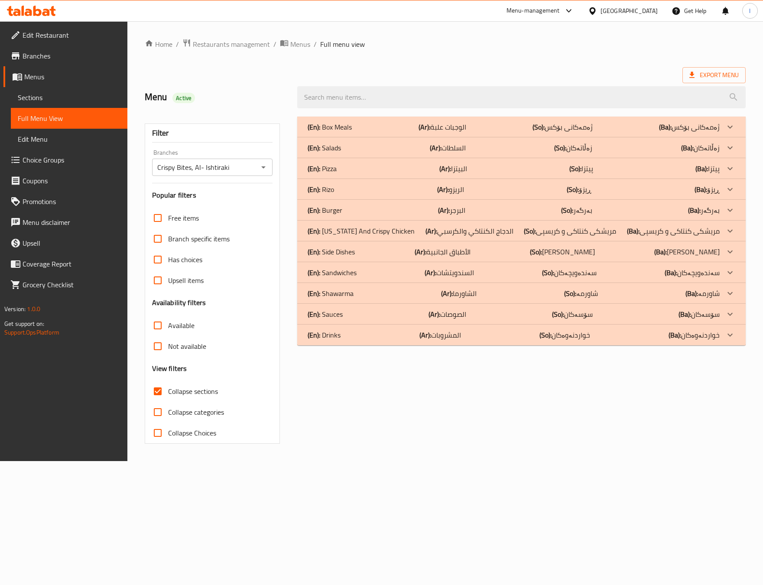
click at [479, 189] on div "(En): Rizo (Ar): الريزو (So): ڕیزۆ (Ba): ڕیزۆ" at bounding box center [514, 189] width 412 height 10
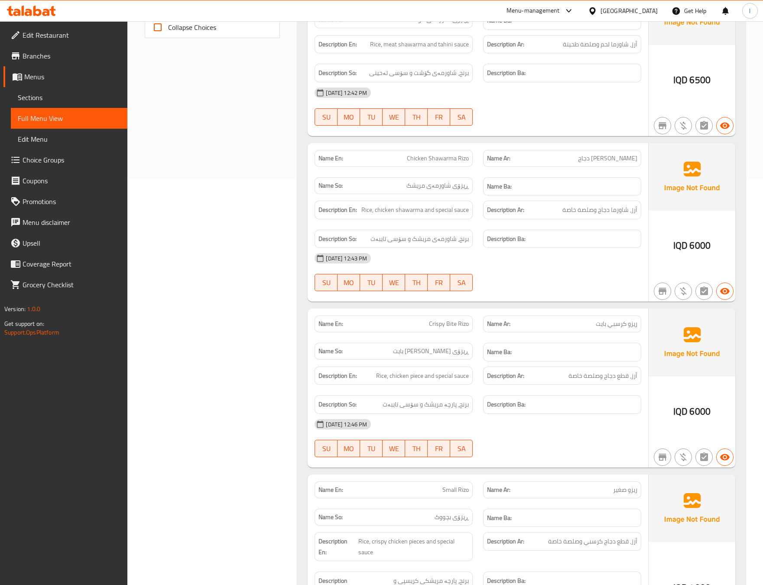
scroll to position [433, 0]
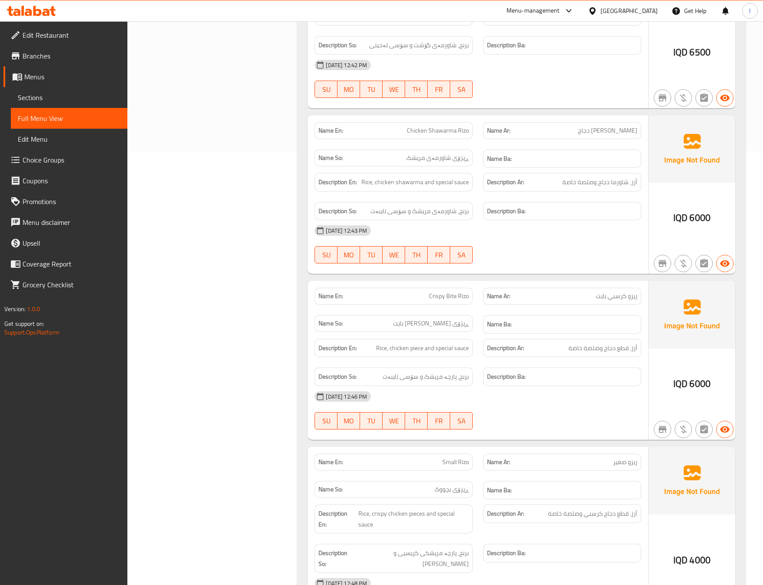
click at [246, 284] on div "Filter Branches Crispy Bites, Al- Ishtiraki Branches Popular filters Free items…" at bounding box center [216, 240] width 153 height 1124
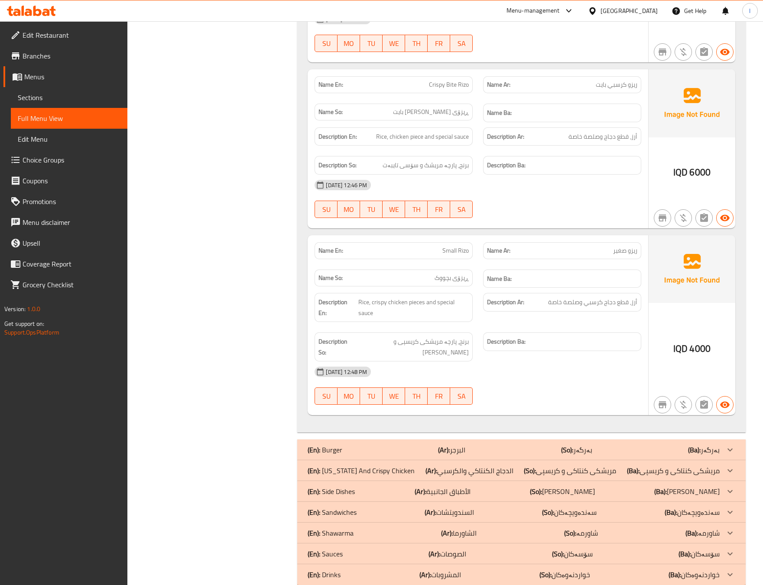
scroll to position [650, 0]
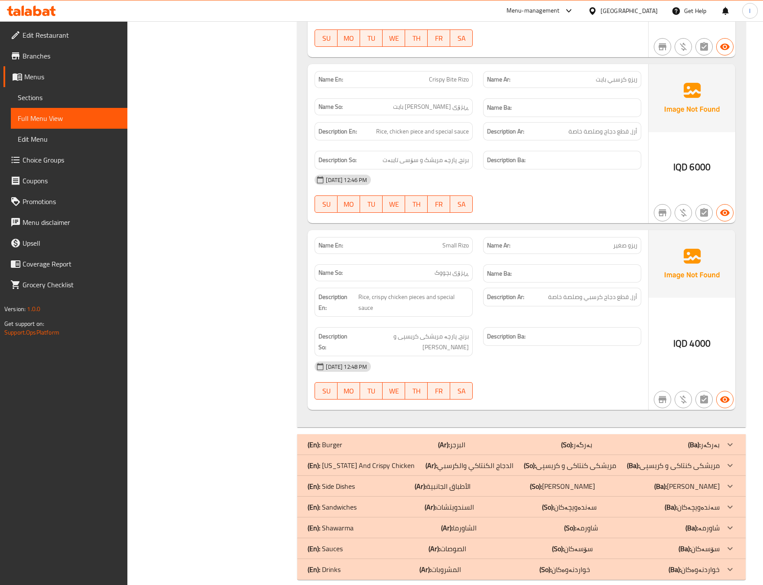
click at [198, 234] on div "Filter Branches Crispy Bites, Al- Ishtiraki Branches Popular filters Free items…" at bounding box center [216, 23] width 153 height 1124
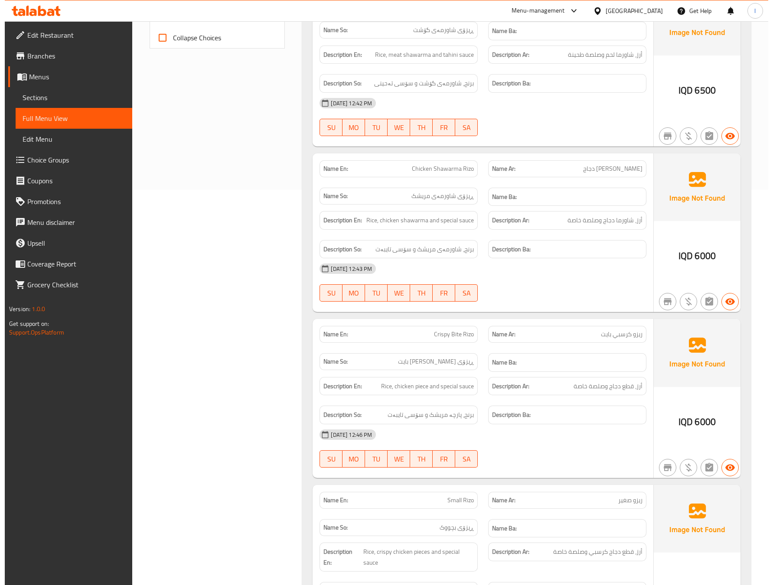
scroll to position [0, 0]
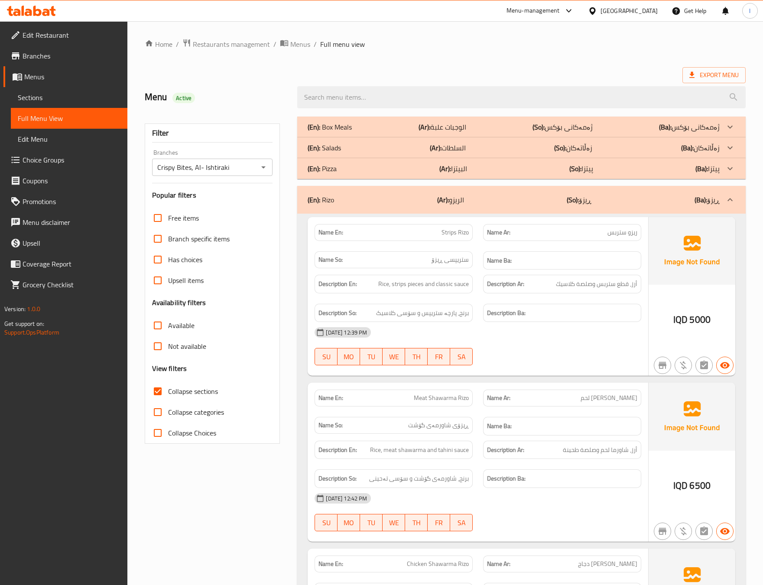
click at [557, 205] on div "(En): Rizo (Ar): الريزو (So): ڕیزۆ (Ba): ڕیزۆ" at bounding box center [521, 200] width 448 height 28
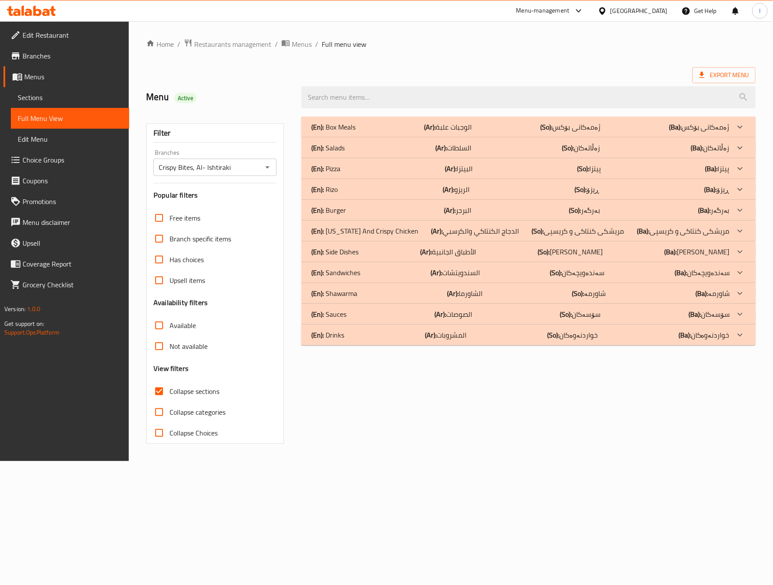
click at [349, 270] on p "(En): Sandwiches" at bounding box center [336, 272] width 49 height 10
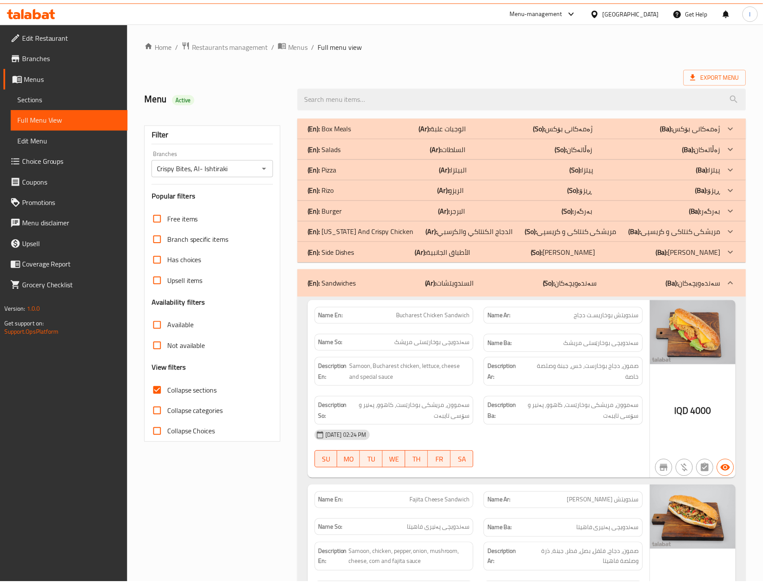
scroll to position [216, 0]
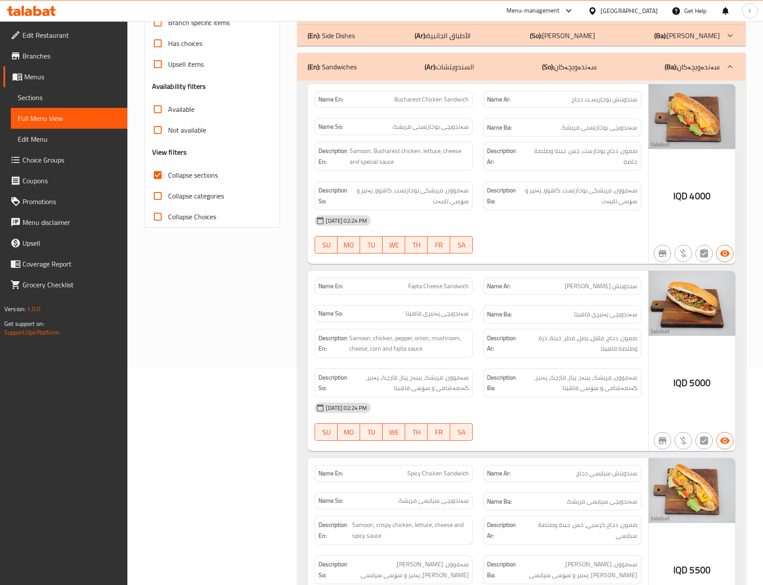
click at [255, 338] on div "Filter Branches Crispy Bites, Al- Ishtiraki Branches Popular filters Free items…" at bounding box center [216, 312] width 153 height 835
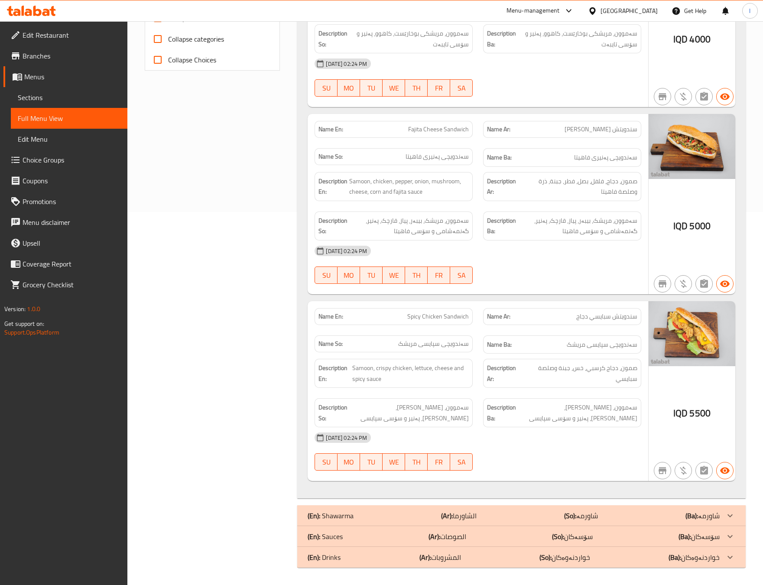
scroll to position [162, 0]
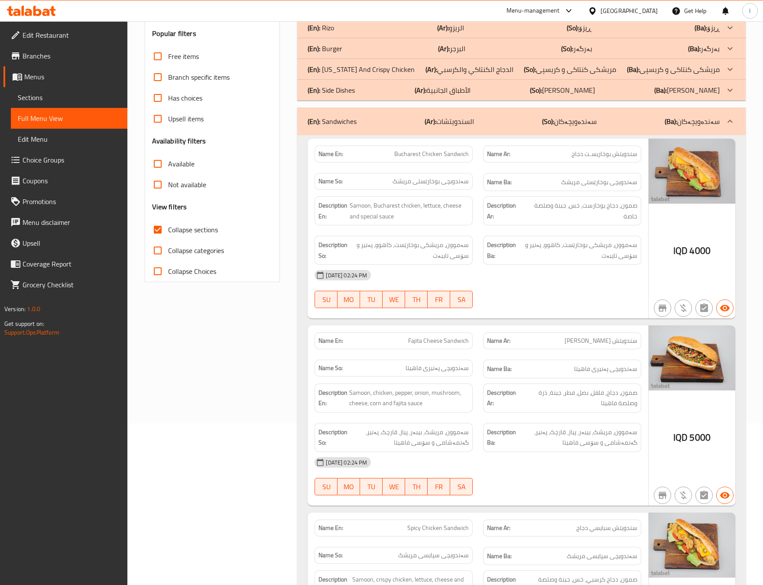
click at [610, 129] on div "(En): Sandwiches (Ar): السندويتشات (So): سەندەویچەکان (Ba): سەندەویچەکان" at bounding box center [521, 121] width 448 height 28
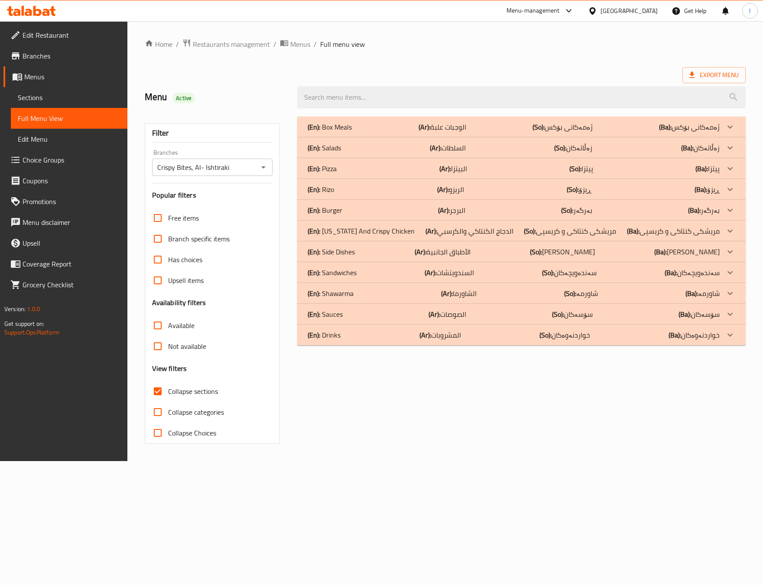
scroll to position [0, 0]
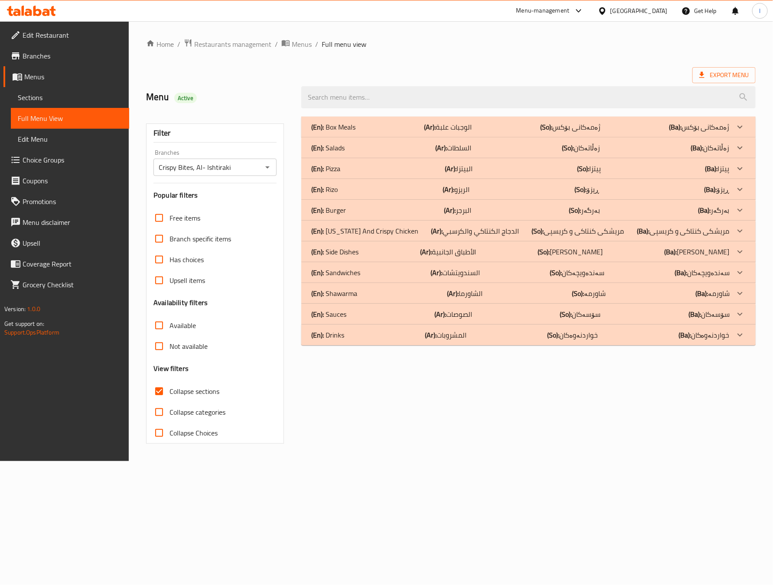
click at [351, 291] on p "(En): Shawarma" at bounding box center [335, 293] width 46 height 10
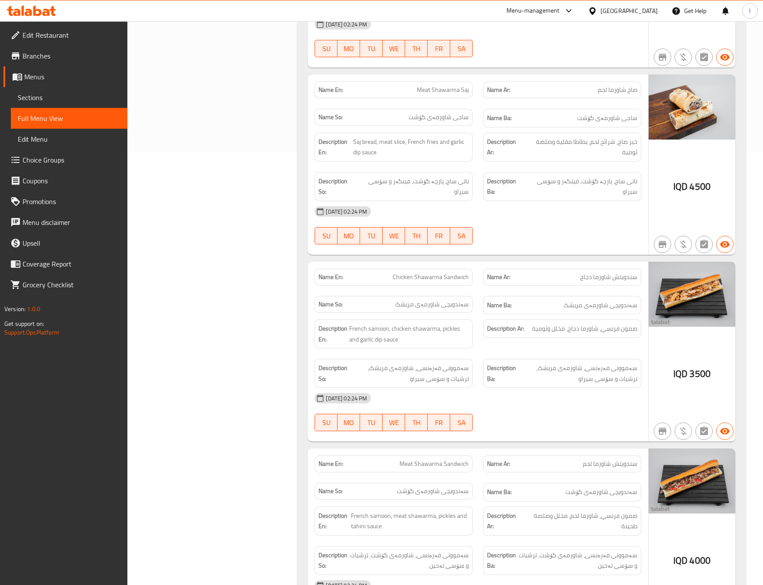
scroll to position [216, 0]
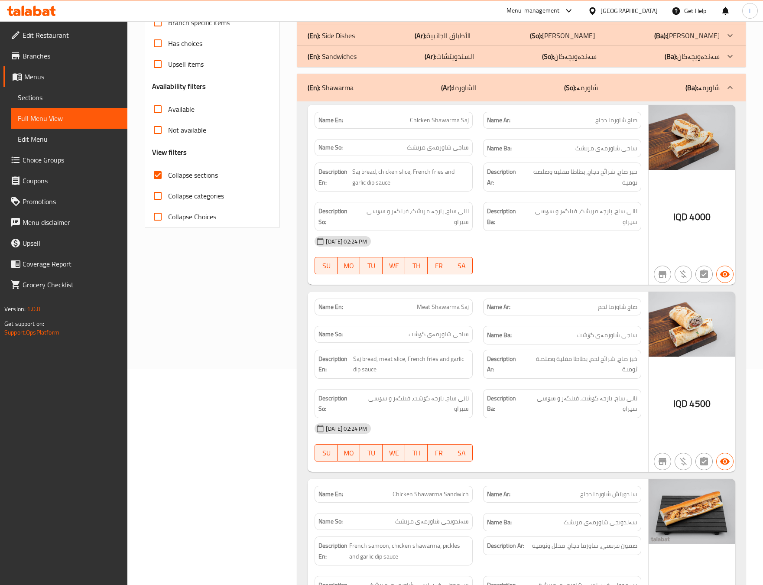
click at [238, 364] on div "Filter Branches Crispy Bites, Al- Ishtiraki Branches Popular filters Free items…" at bounding box center [216, 593] width 153 height 1396
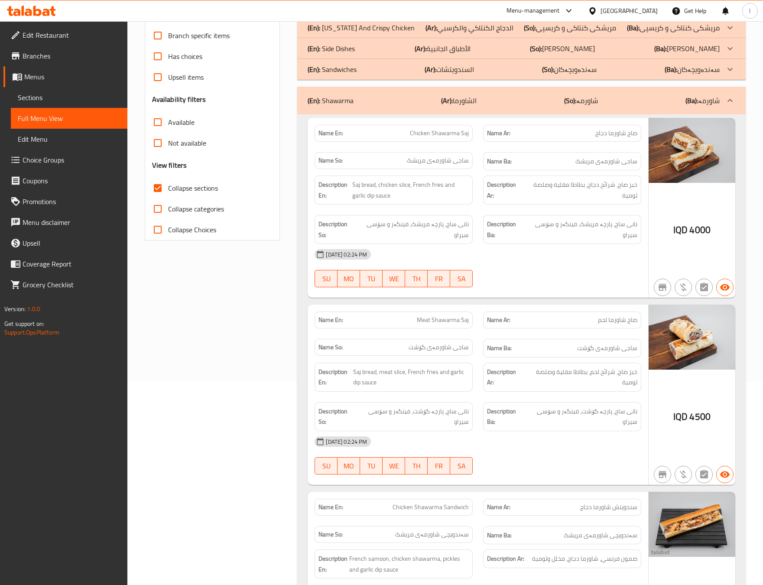
scroll to position [0, 0]
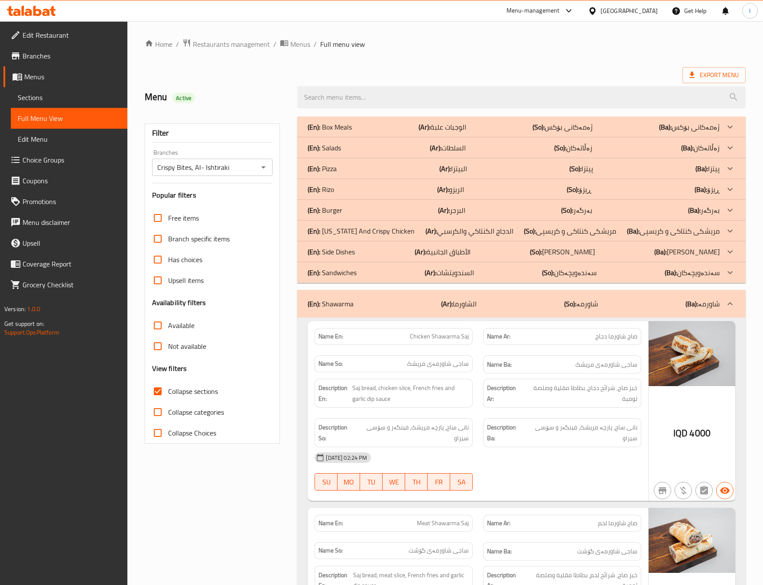
click at [547, 312] on div "(En): Shawarma (Ar): الشاورما (So): شاورمە (Ba): شاورمە" at bounding box center [521, 304] width 448 height 28
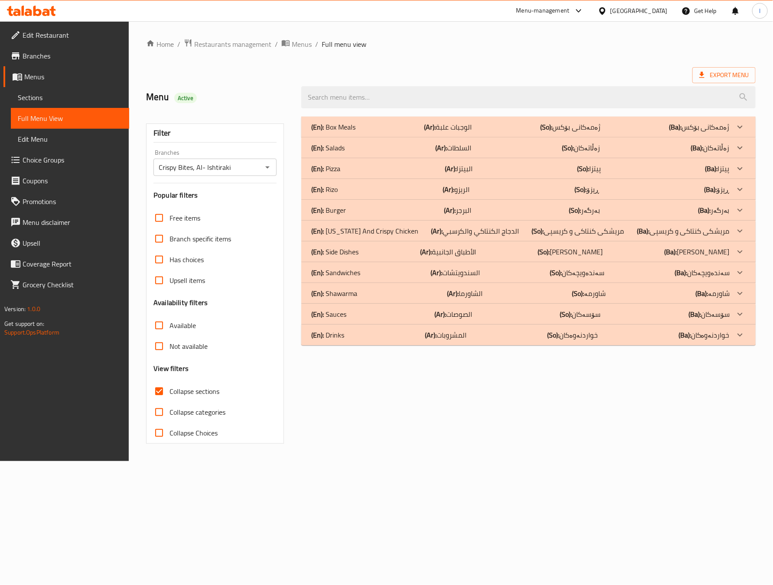
click at [380, 250] on div "(En): Side Dishes (Ar): الأطباق الجانبية (So): ژەمە لاوەکییەکان (Ba): ژەمە لاوە…" at bounding box center [521, 252] width 418 height 10
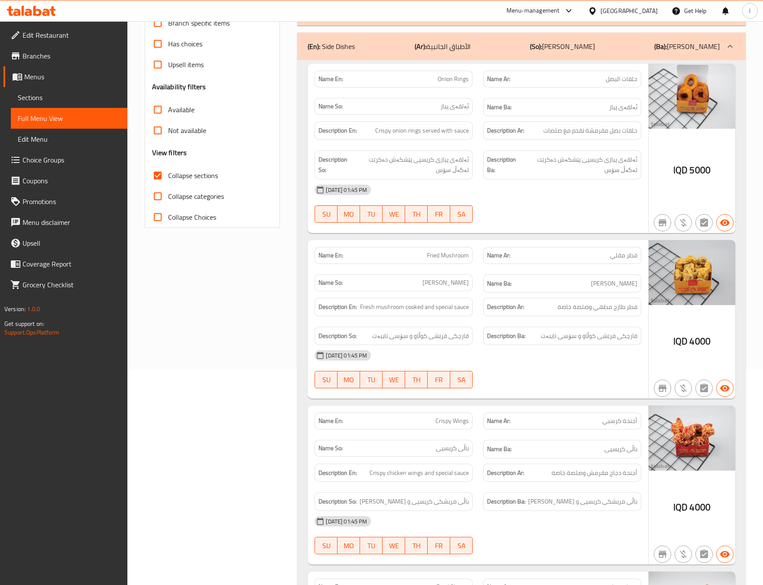
scroll to position [216, 0]
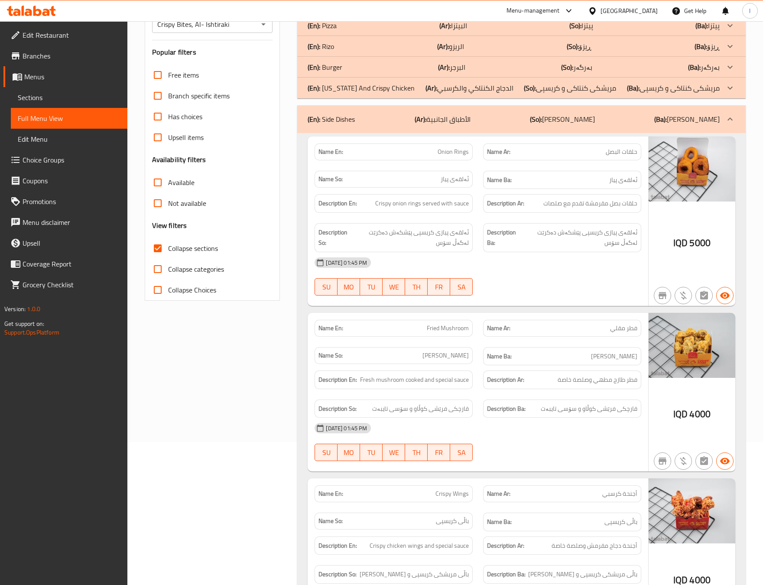
scroll to position [132, 0]
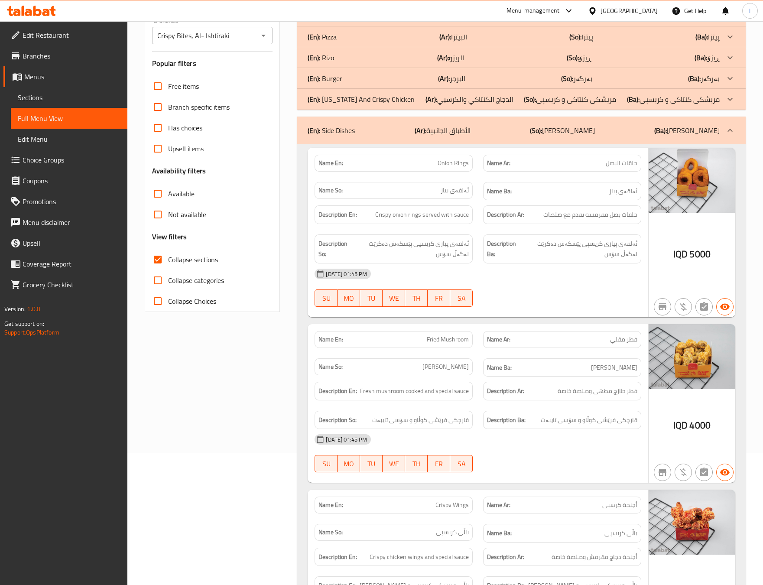
click at [494, 129] on div "(En): Side Dishes (Ar): الأطباق الجانبية (So): ژەمە لاوەکییەکان (Ba): ژەمە لاوە…" at bounding box center [514, 130] width 412 height 10
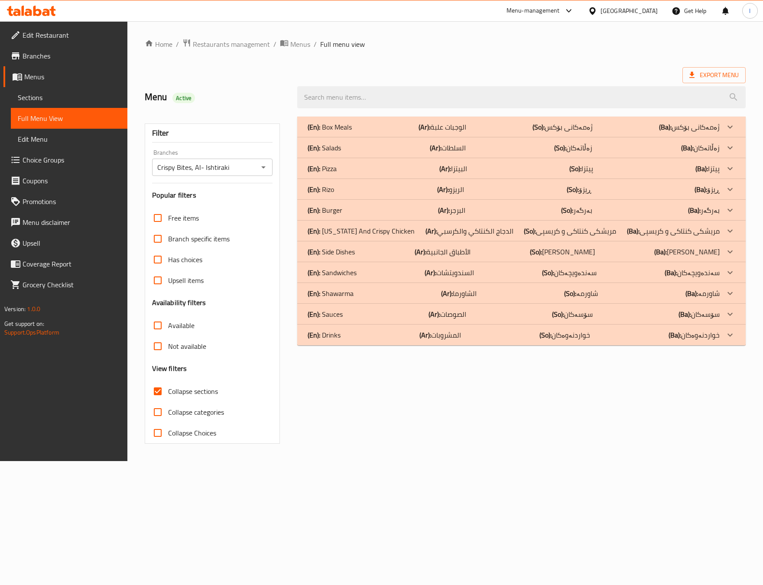
scroll to position [0, 0]
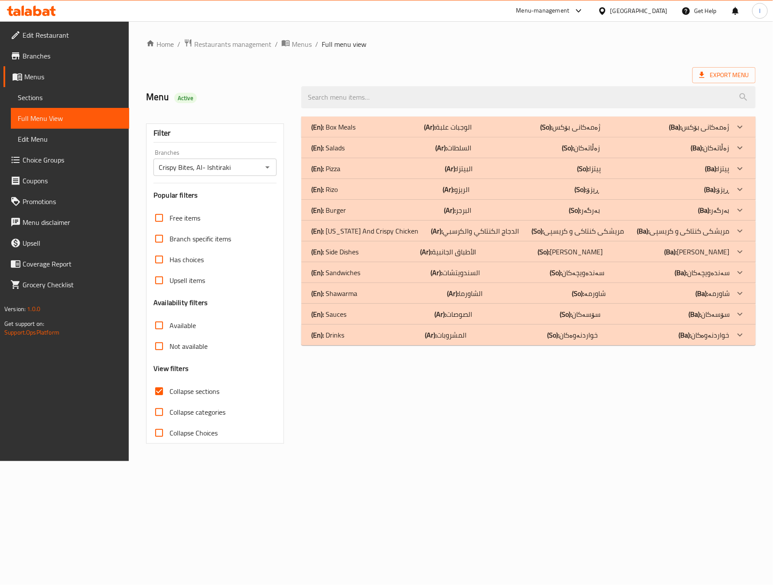
click at [432, 150] on div "(En): Salads (Ar): السلطات (So): زەڵاتەکان (Ba): زەڵاتەکان" at bounding box center [521, 148] width 418 height 10
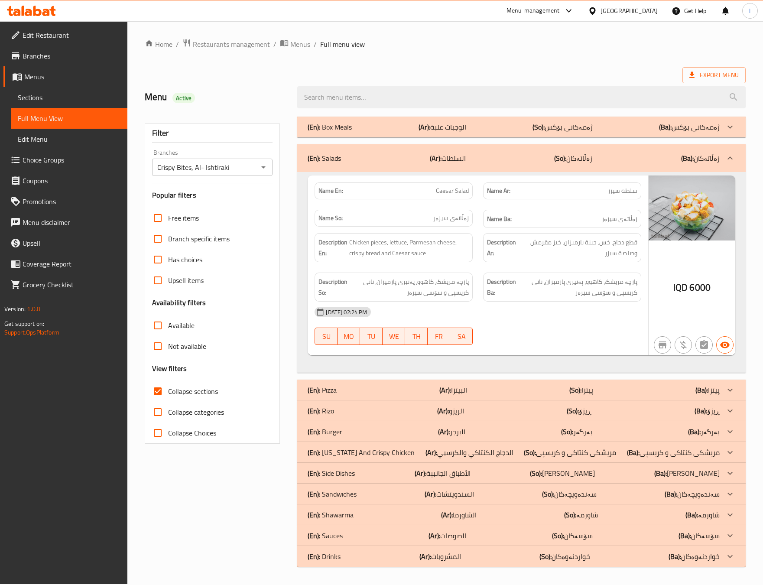
click at [577, 156] on p "(So): زەڵاتەکان" at bounding box center [573, 158] width 38 height 10
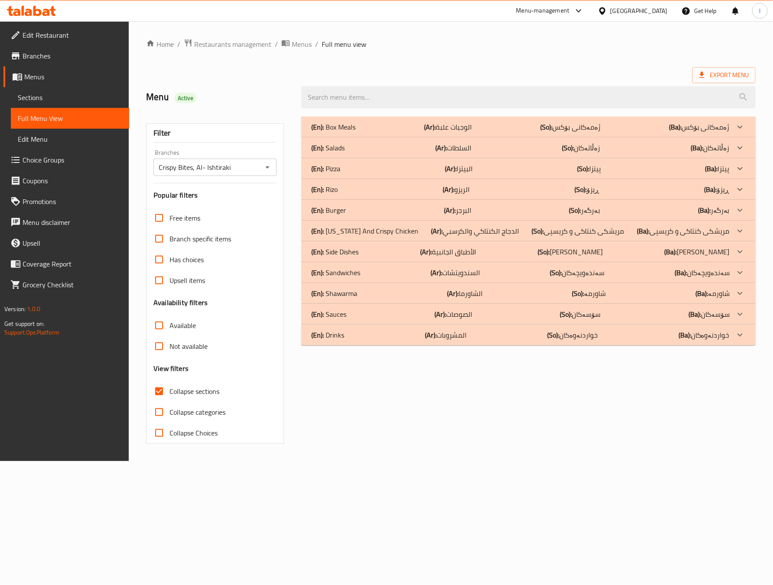
click at [475, 123] on div "(En): Box Meals (Ar): الوجبات علبة (So): ژەمەکانی بۆکس (Ba): ژەمەکانی بۆکس" at bounding box center [521, 127] width 418 height 10
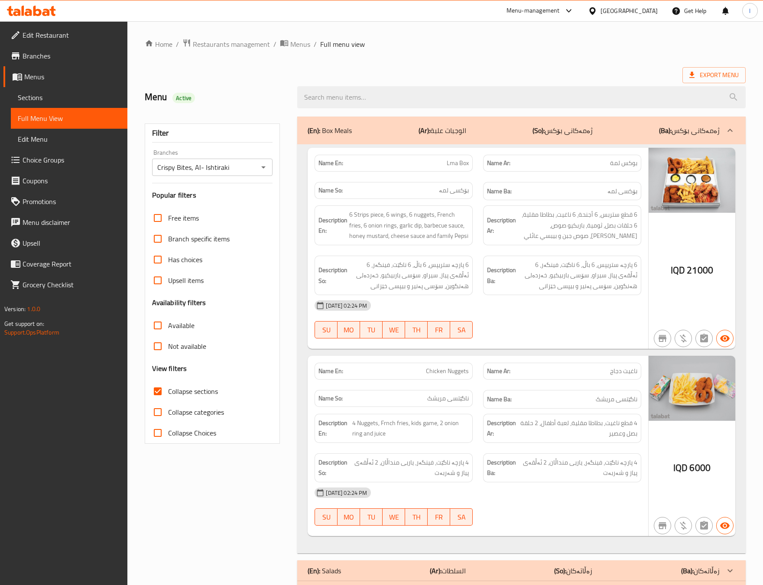
click at [483, 134] on div "(En): Box Meals (Ar): الوجبات علبة (So): ژەمەکانی بۆکس (Ba): ژەمەکانی بۆکس" at bounding box center [514, 130] width 412 height 10
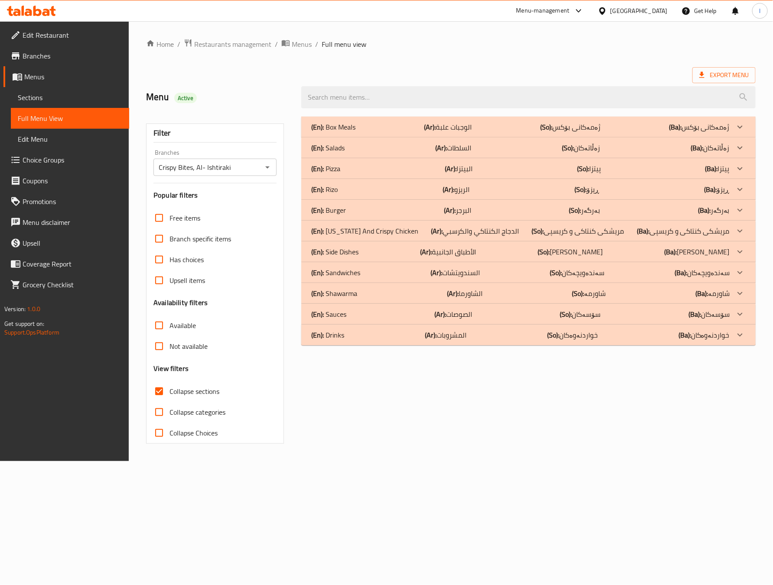
click at [422, 123] on div "(En): Box Meals (Ar): الوجبات علبة (So): ژەمەکانی بۆکس (Ba): ژەمەکانی بۆکس" at bounding box center [521, 127] width 418 height 10
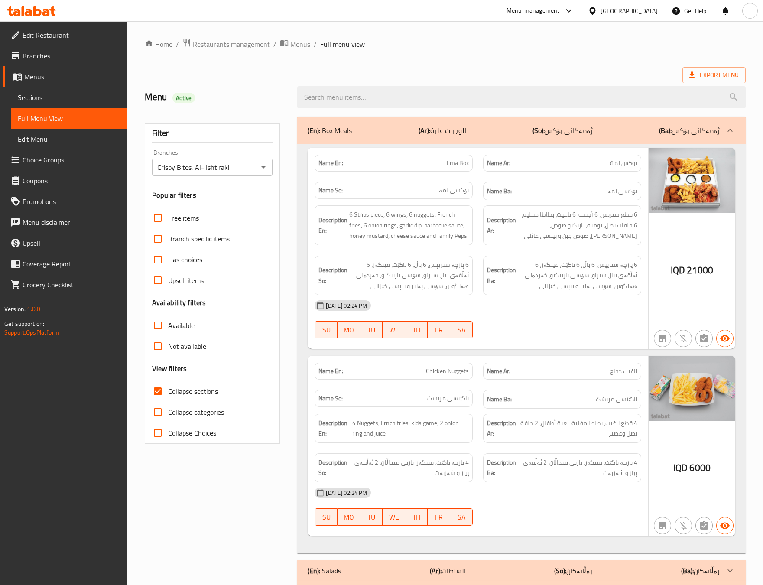
click at [565, 344] on div at bounding box center [562, 338] width 169 height 10
click at [558, 383] on div "Name Ar: ناغيت دجاج" at bounding box center [562, 370] width 169 height 27
click at [580, 149] on div "Name En: Lma Box Name Ar: بوكس لمة Name So: بۆکسی لمە Name Ba: بۆکسی لمە Descri…" at bounding box center [478, 248] width 341 height 201
click at [584, 140] on div "(En): Box Meals (Ar): الوجبات علبة (So): ژەمەکانی بۆکس (Ba): ژەمەکانی بۆکس" at bounding box center [521, 131] width 448 height 28
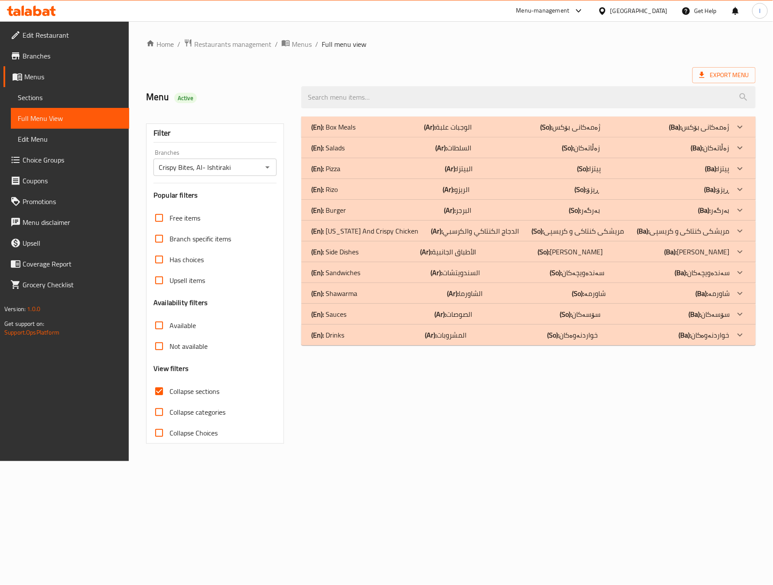
click at [390, 338] on div "(En): Drinks (Ar): المشروبات (So): خواردنەوەکان (Ba): خواردنەوەکان" at bounding box center [521, 335] width 418 height 10
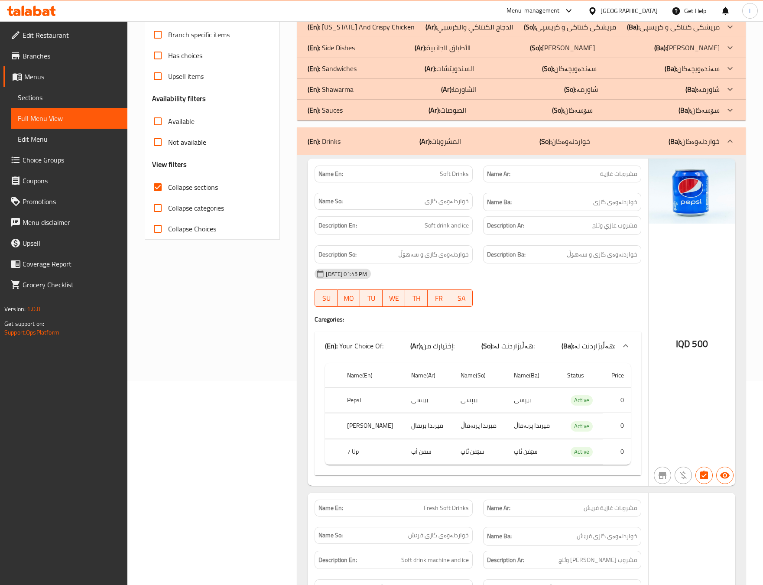
scroll to position [216, 0]
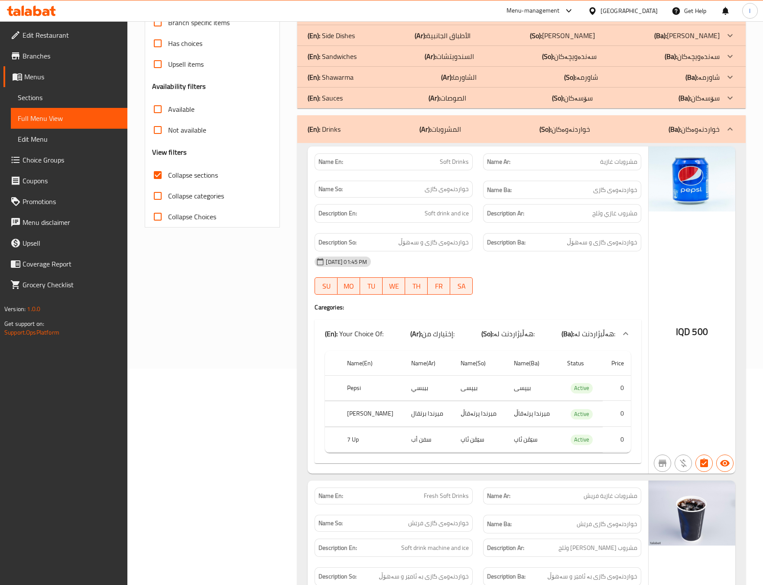
click at [215, 389] on div "Filter Branches Crispy Bites, Al- Ishtiraki Branches Popular filters Free items…" at bounding box center [216, 362] width 153 height 935
click at [280, 396] on div "Filter Branches Crispy Bites, Al- Ishtiraki Branches Popular filters Free items…" at bounding box center [216, 362] width 153 height 935
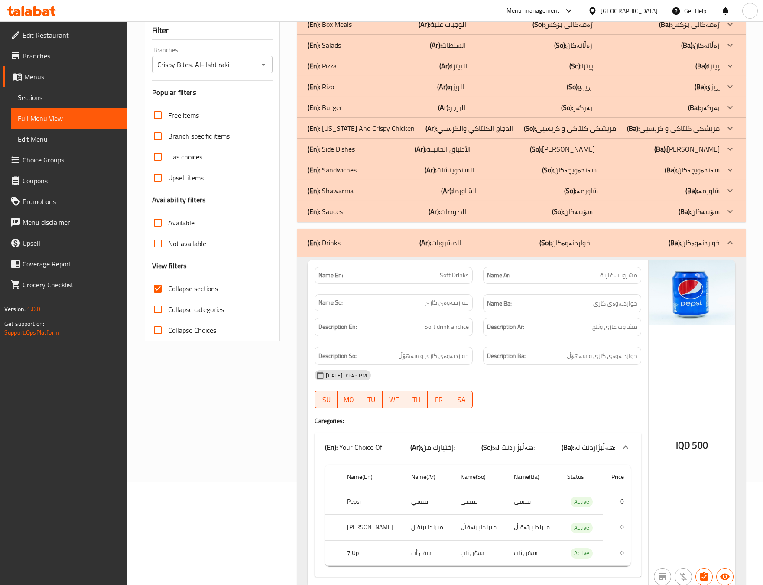
scroll to position [45, 0]
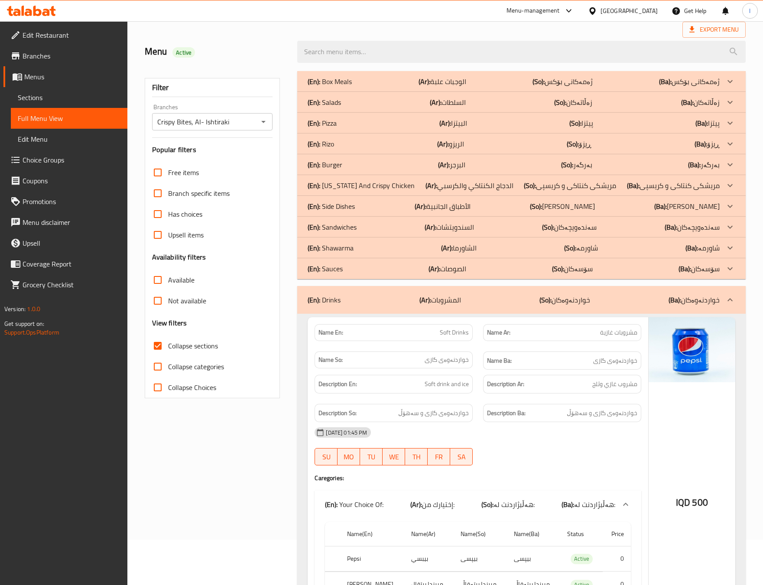
click at [588, 286] on div "(En): Drinks (Ar): المشروبات (So): خواردنەوەکان (Ba): خواردنەوەکان" at bounding box center [521, 300] width 448 height 28
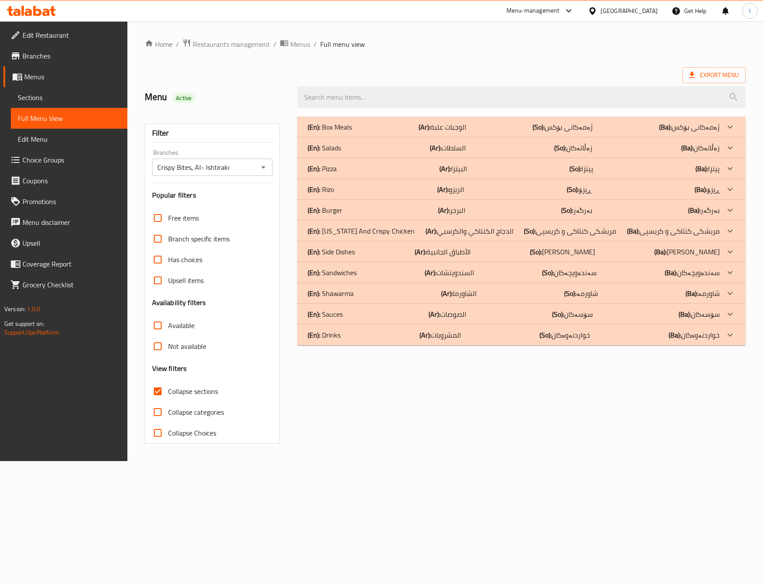
scroll to position [0, 0]
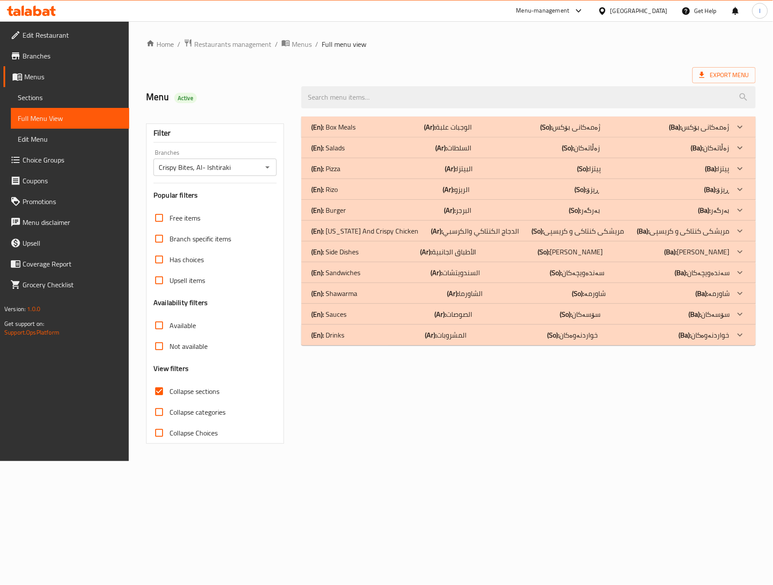
click at [345, 309] on p "(En): Sauces" at bounding box center [329, 314] width 35 height 10
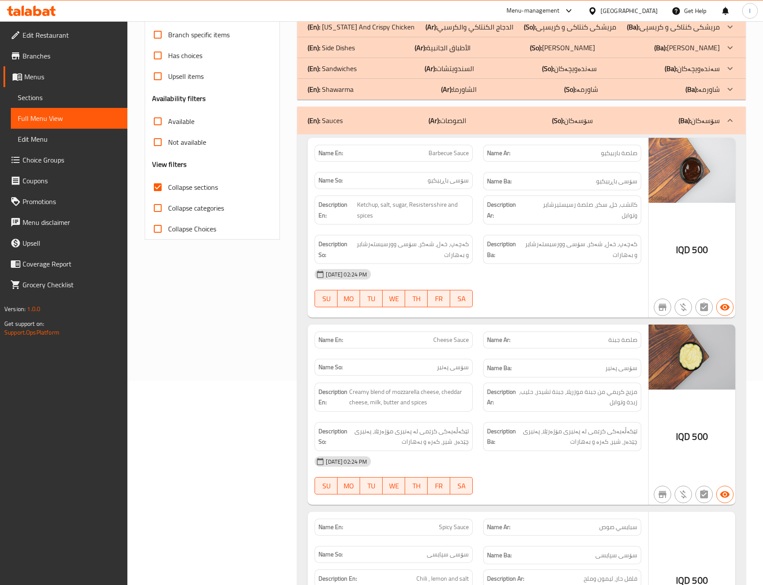
scroll to position [216, 0]
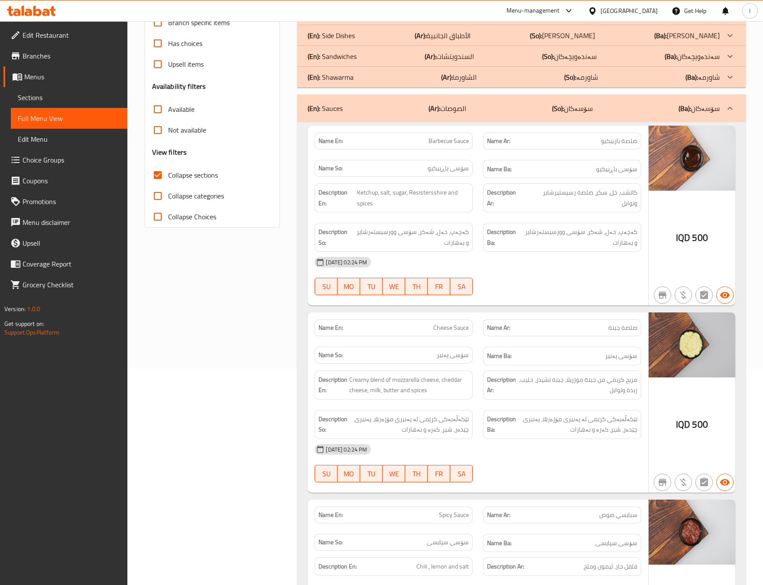
click at [529, 324] on div "Name Ar: صلصة جبنة" at bounding box center [562, 327] width 158 height 17
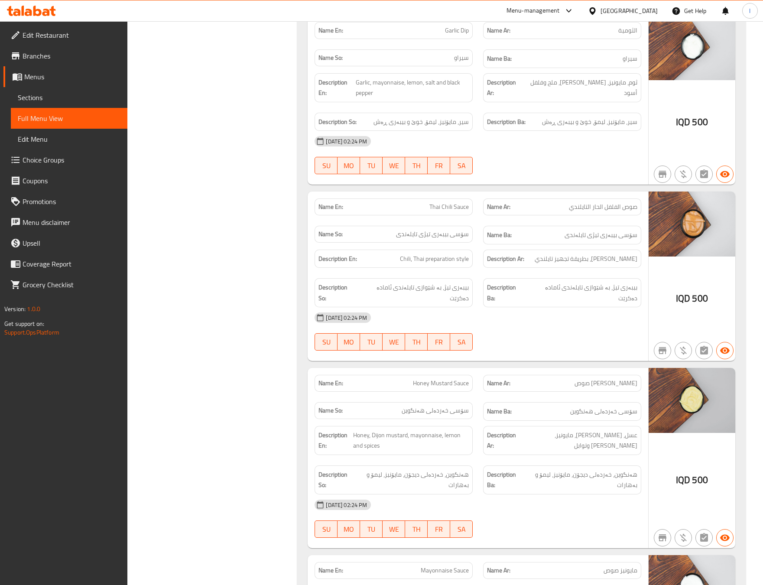
scroll to position [1079, 0]
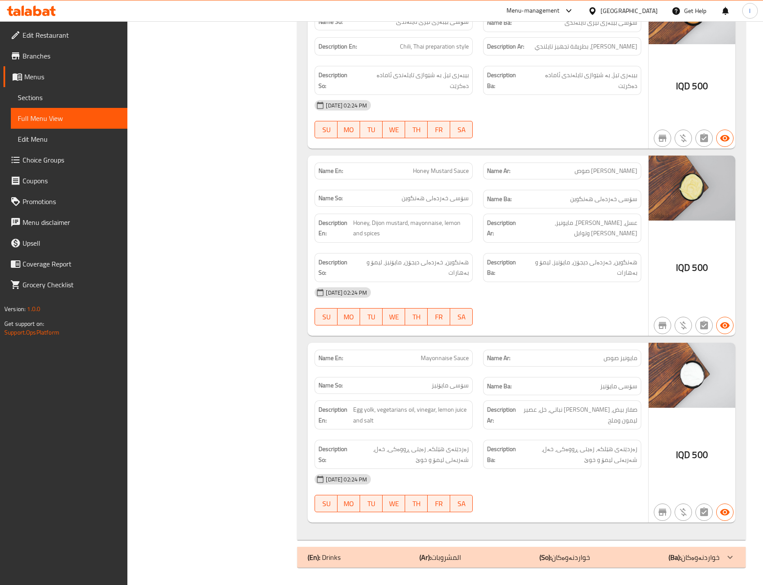
click at [584, 272] on span "هەنگوین، خەردەلی دیجۆن، مایۆنیز، لیمۆ و بەهارات" at bounding box center [580, 267] width 113 height 21
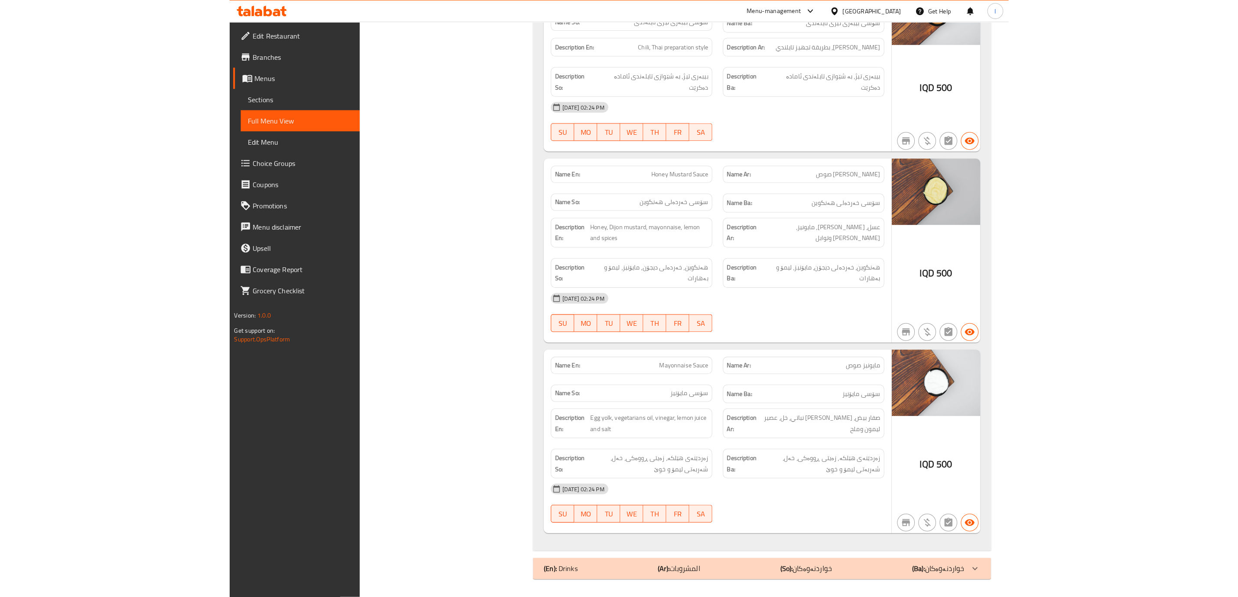
scroll to position [972, 0]
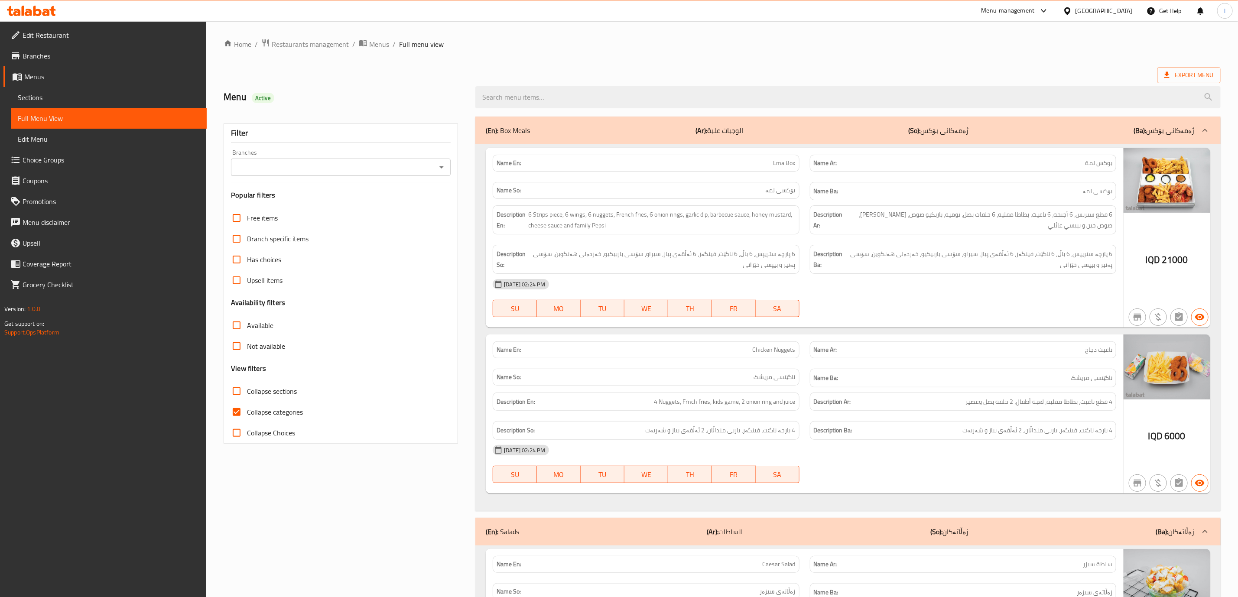
click at [948, 272] on div "Description Ba: 6 پارچە ستریپس، 6 باڵ، 6 ناگێت، فینگەر، 6 ئەڵقەی پیاز، سیراو، س…" at bounding box center [963, 259] width 306 height 29
click at [264, 428] on span "Collapse Choices" at bounding box center [271, 433] width 48 height 10
click at [247, 428] on input "Collapse Choices" at bounding box center [236, 432] width 21 height 21
checkbox input "true"
click at [290, 390] on span "Collapse sections" at bounding box center [272, 391] width 50 height 10
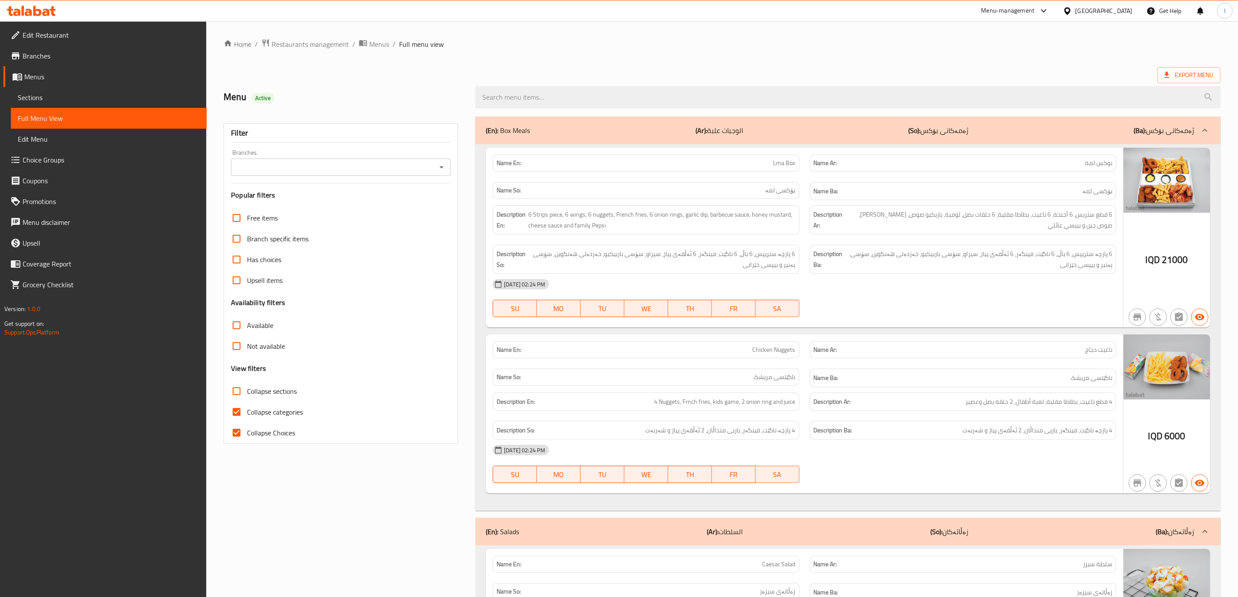
click at [247, 390] on input "Collapse sections" at bounding box center [236, 391] width 21 height 21
checkbox input "true"
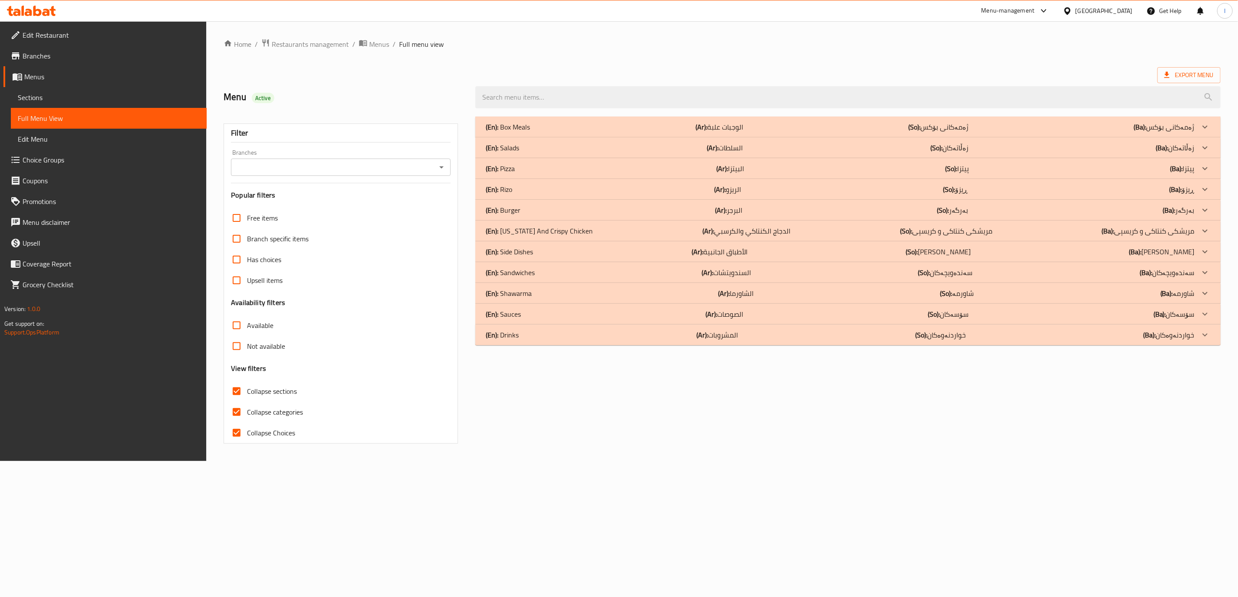
click at [275, 409] on span "Collapse categories" at bounding box center [275, 412] width 56 height 10
click at [247, 409] on input "Collapse categories" at bounding box center [236, 412] width 21 height 21
checkbox input "false"
click at [277, 429] on span "Collapse Choices" at bounding box center [273, 433] width 48 height 10
click at [249, 429] on input "Collapse Choices" at bounding box center [238, 432] width 21 height 21
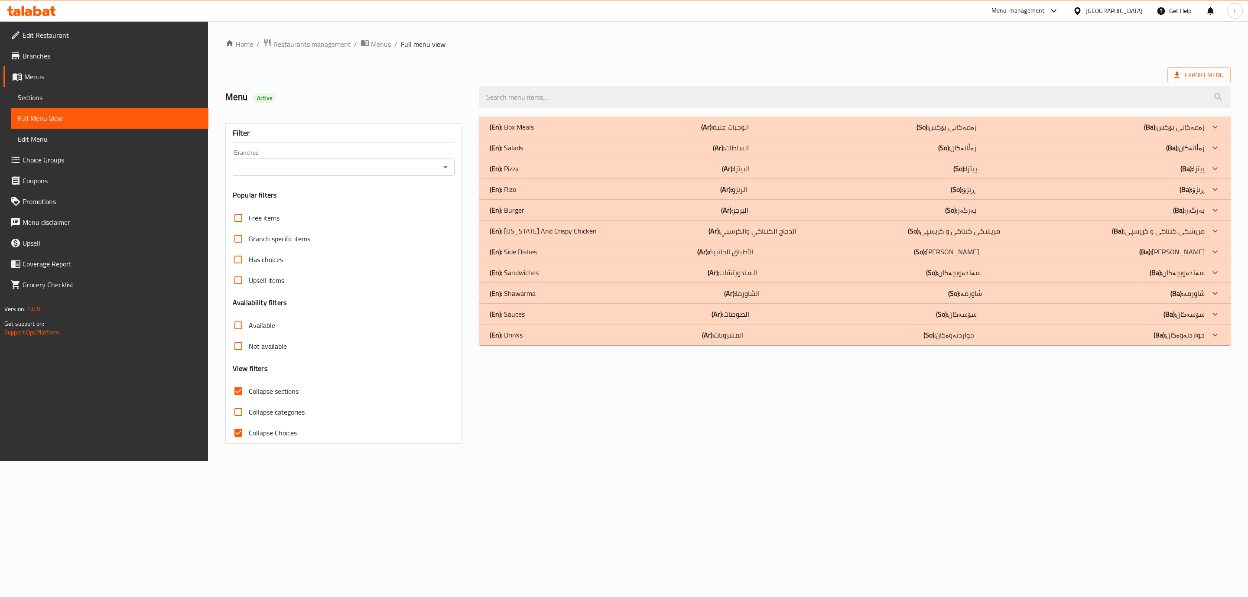
checkbox input "false"
drag, startPoint x: 374, startPoint y: 156, endPoint x: 372, endPoint y: 166, distance: 10.7
click at [372, 166] on div "Branches Branches" at bounding box center [344, 162] width 222 height 26
click at [372, 166] on input "Branches" at bounding box center [336, 167] width 202 height 12
click at [294, 200] on span "Crispy Bites, Al- Ishtiraki" at bounding box center [275, 205] width 72 height 10
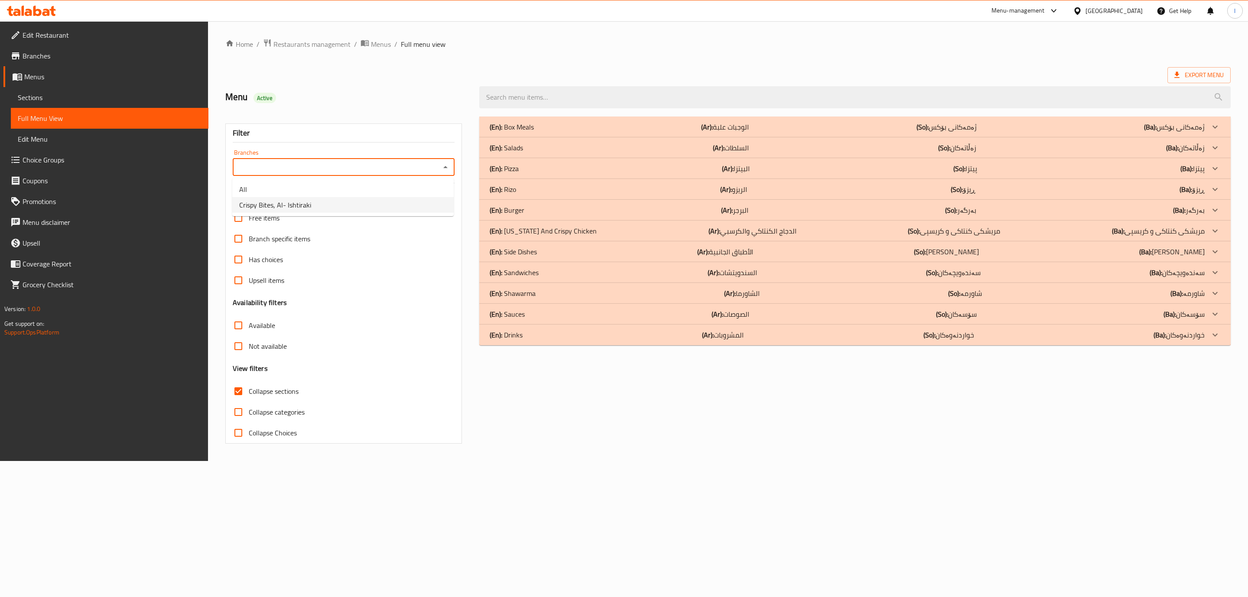
type input "Crispy Bites, Al- Ishtiraki"
click at [535, 230] on p "(En): Kentucky And Crispy Chicken" at bounding box center [543, 231] width 107 height 10
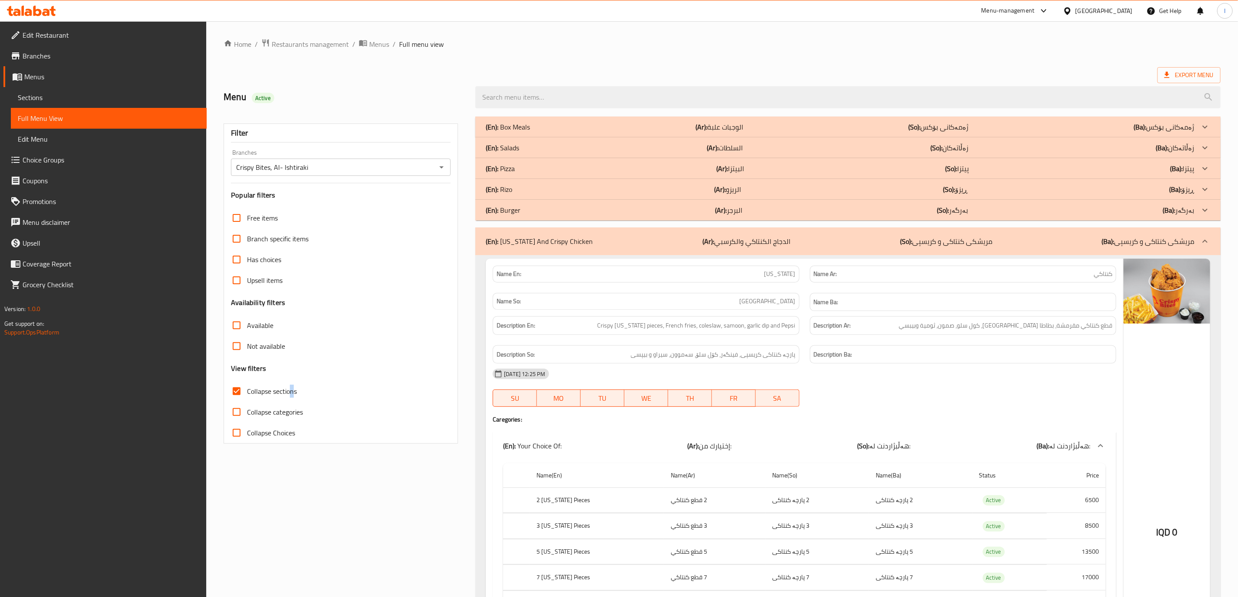
click at [292, 393] on span "Collapse sections" at bounding box center [272, 391] width 50 height 10
click at [247, 393] on input "Collapse sections" at bounding box center [236, 391] width 21 height 21
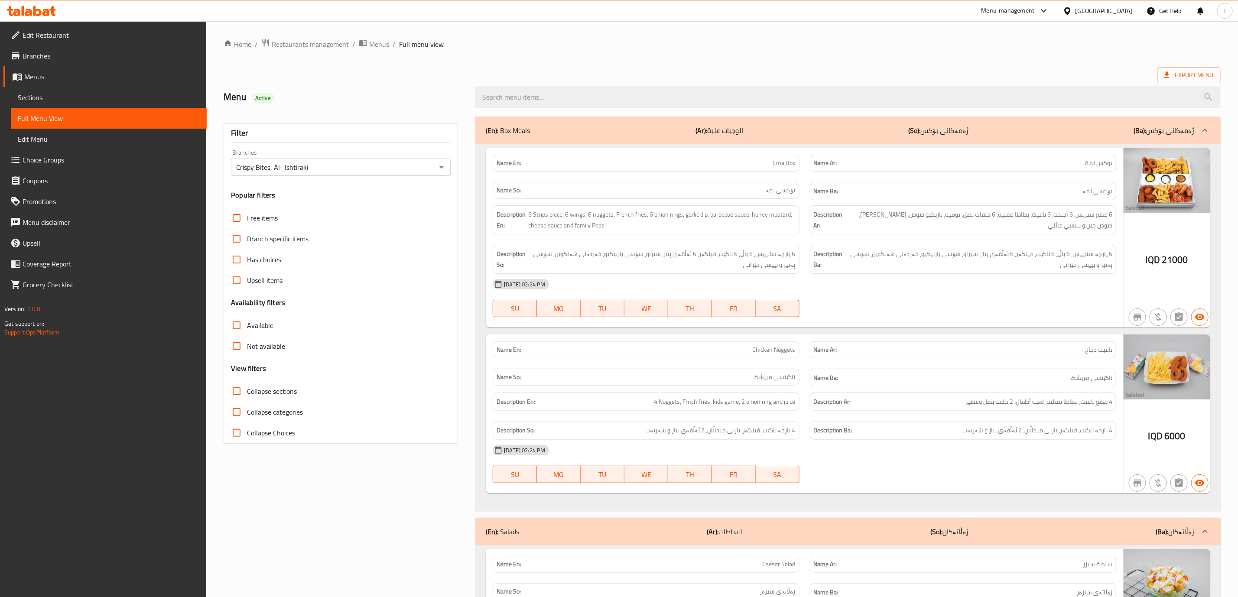
click at [974, 240] on div "Description Ar: 6 قطع ستربس، 6 أجنحة، 6 ناغيت، بطاطا مقلية، 6 حلقات بصل، ثومية،…" at bounding box center [963, 219] width 317 height 39
click at [284, 394] on span "Collapse sections" at bounding box center [272, 391] width 50 height 10
click at [247, 394] on input "Collapse sections" at bounding box center [236, 391] width 21 height 21
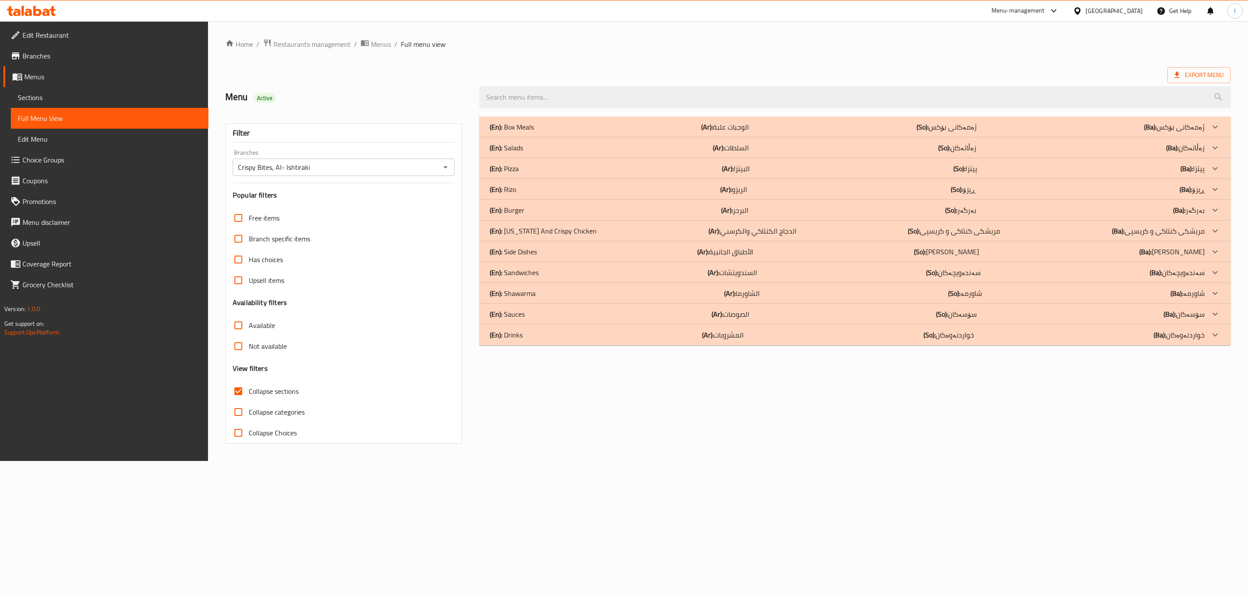
click at [285, 389] on span "Collapse sections" at bounding box center [274, 391] width 50 height 10
click at [249, 389] on input "Collapse sections" at bounding box center [238, 391] width 21 height 21
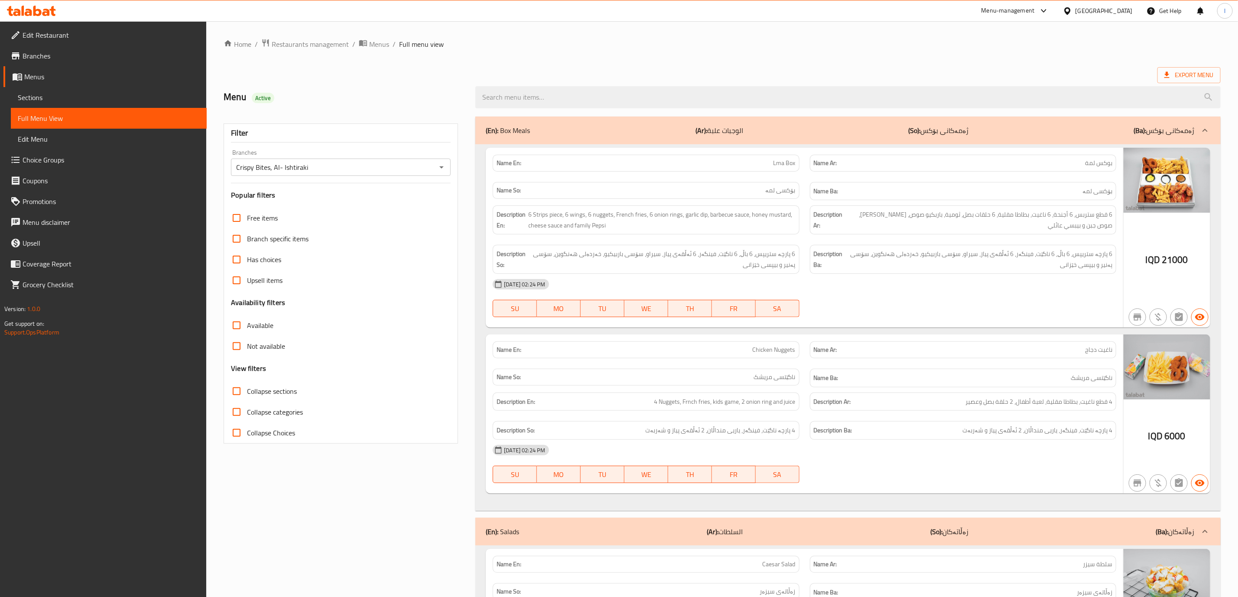
click at [287, 389] on span "Collapse sections" at bounding box center [272, 391] width 50 height 10
click at [247, 389] on input "Collapse sections" at bounding box center [236, 391] width 21 height 21
checkbox input "true"
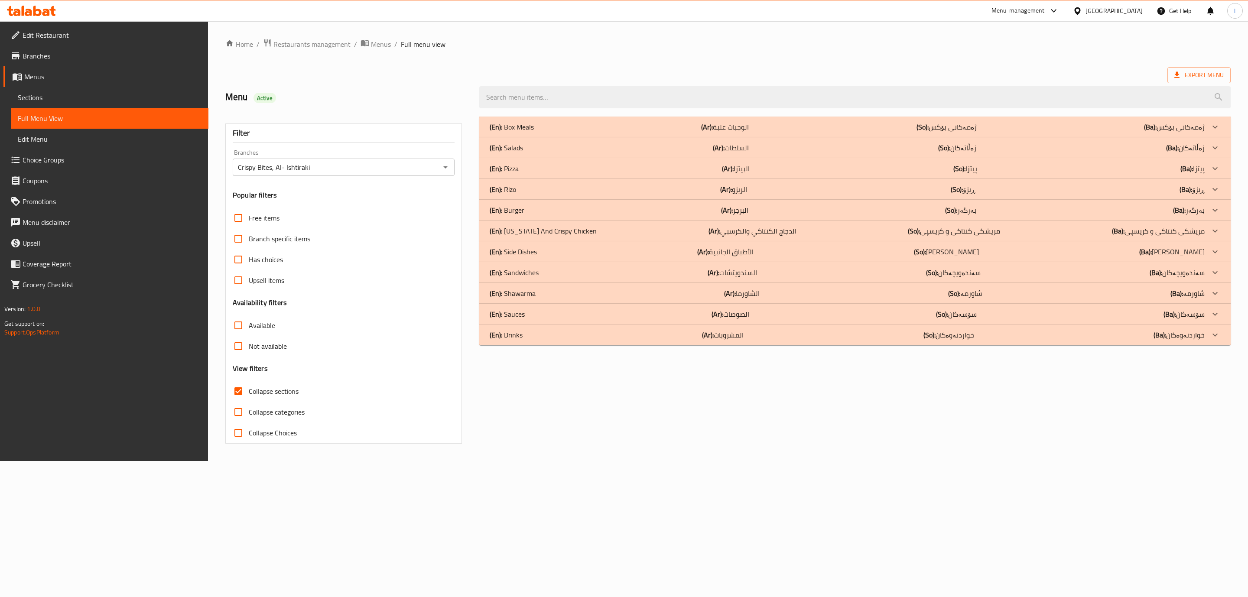
click at [816, 134] on div "(En): Box Meals (Ar): الوجبات علبة (So): ژەمەکانی بۆکس (Ba): ژەمەکانی بۆکس" at bounding box center [854, 127] width 751 height 21
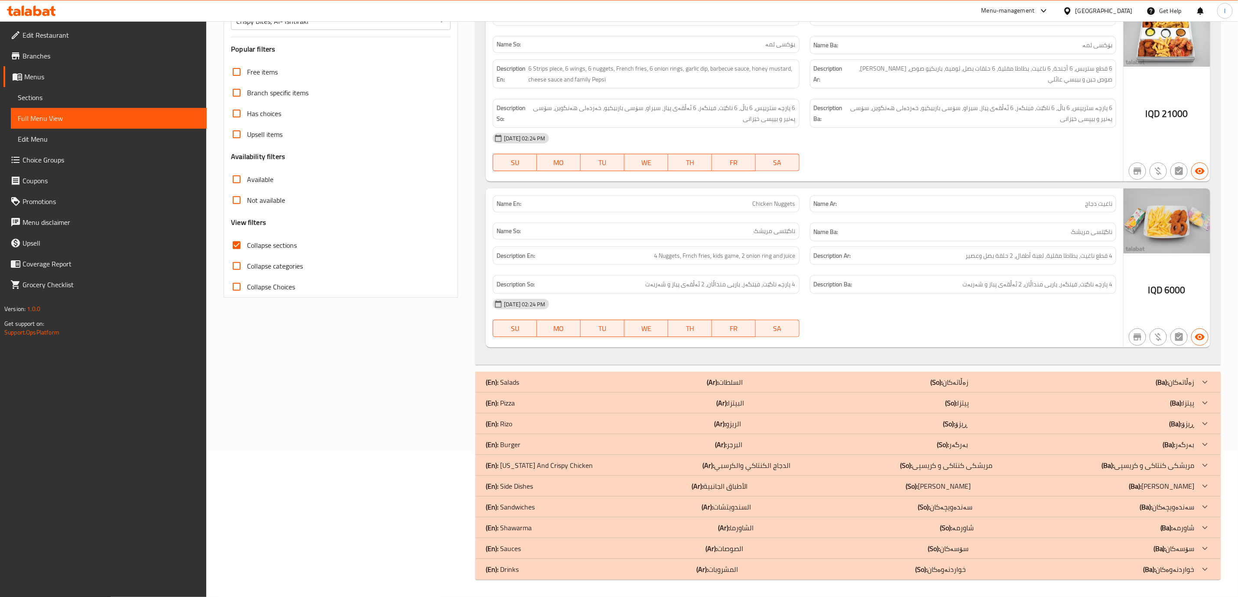
scroll to position [149, 0]
click at [929, 385] on div "(En): Salads (Ar): السلطات (So): زەڵاتەکان (Ba): زەڵاتەکان" at bounding box center [840, 382] width 709 height 10
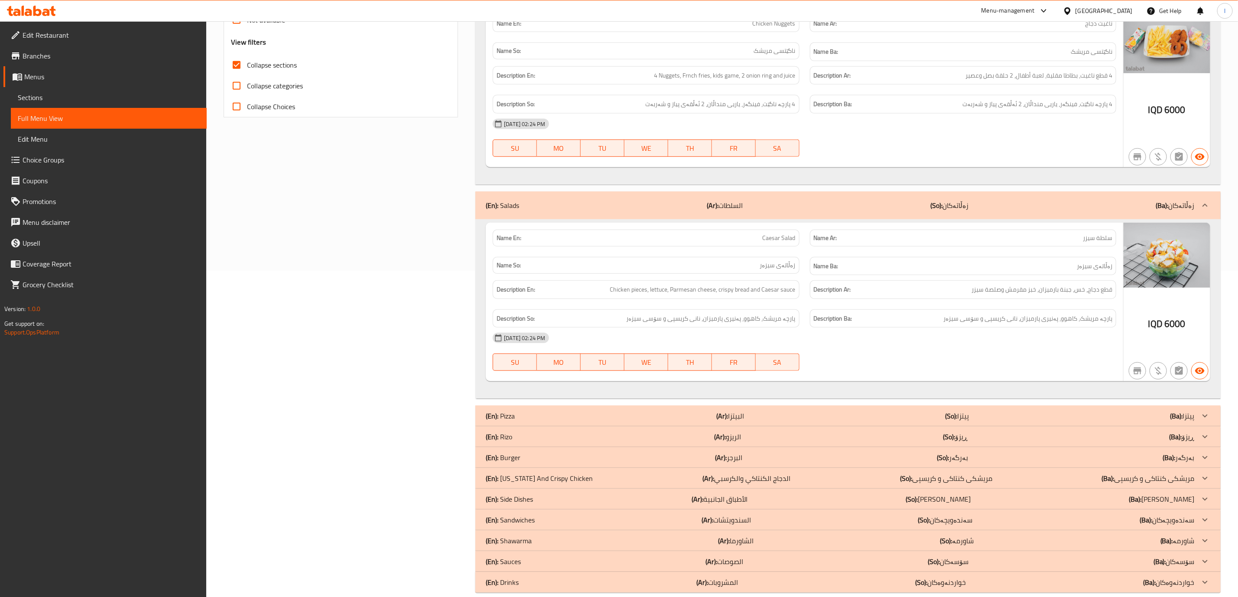
scroll to position [344, 0]
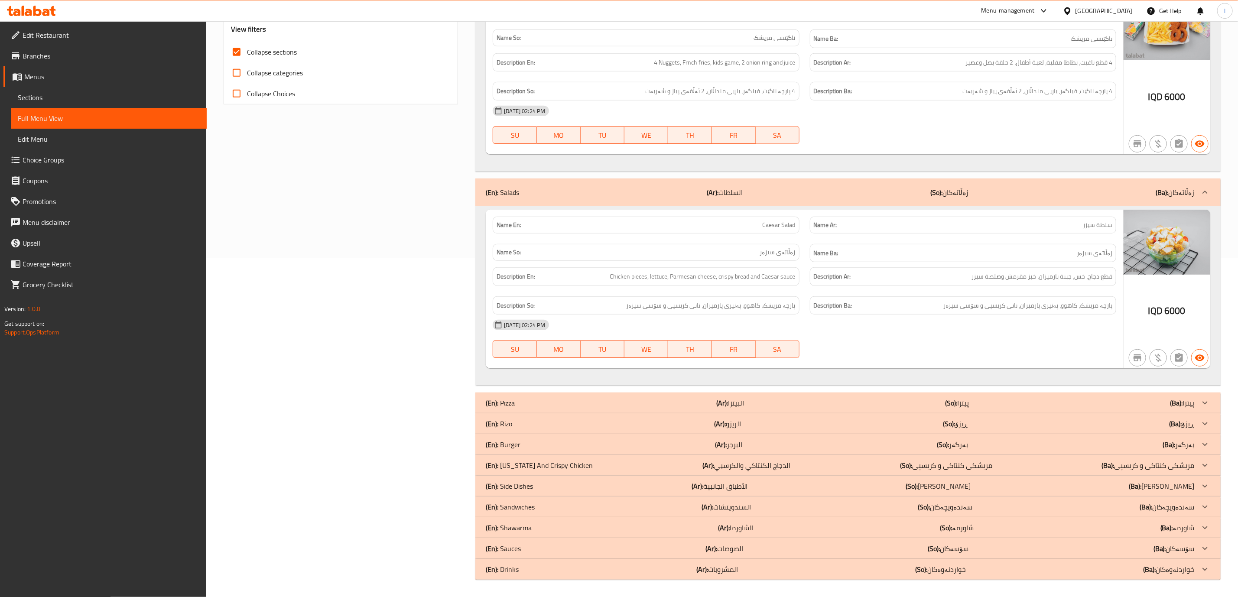
click at [970, 405] on div "(En): Pizza (Ar): البيتزا (So): پیتزا (Ba): پیتزا" at bounding box center [840, 403] width 709 height 10
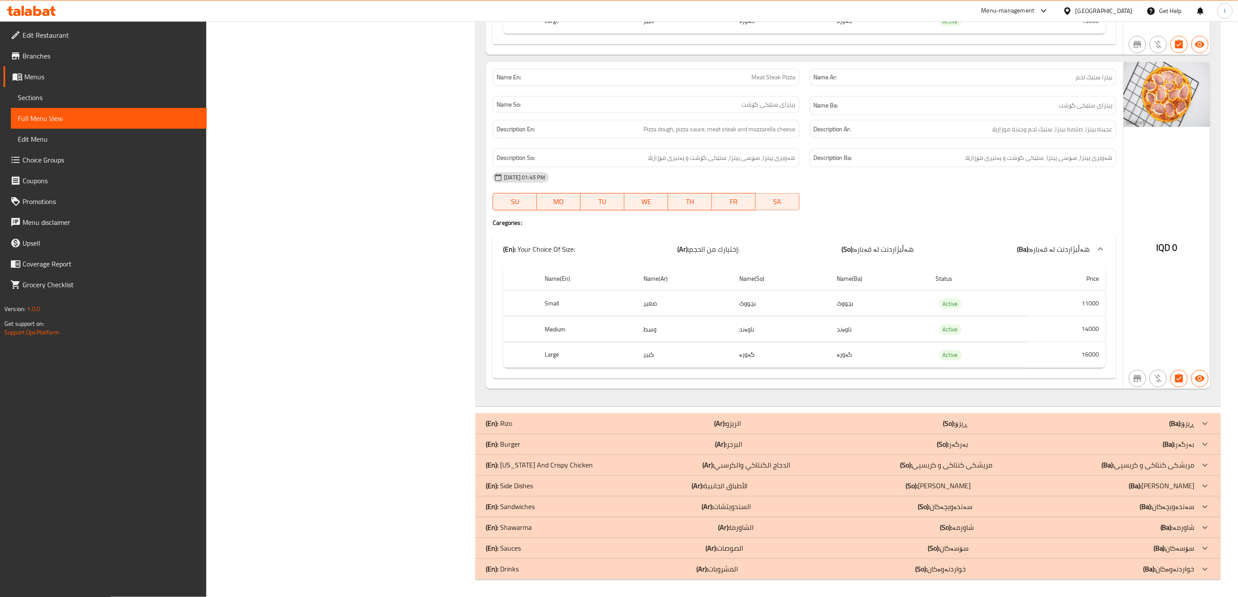
click at [968, 419] on p "(So): ڕیزۆ" at bounding box center [955, 424] width 25 height 10
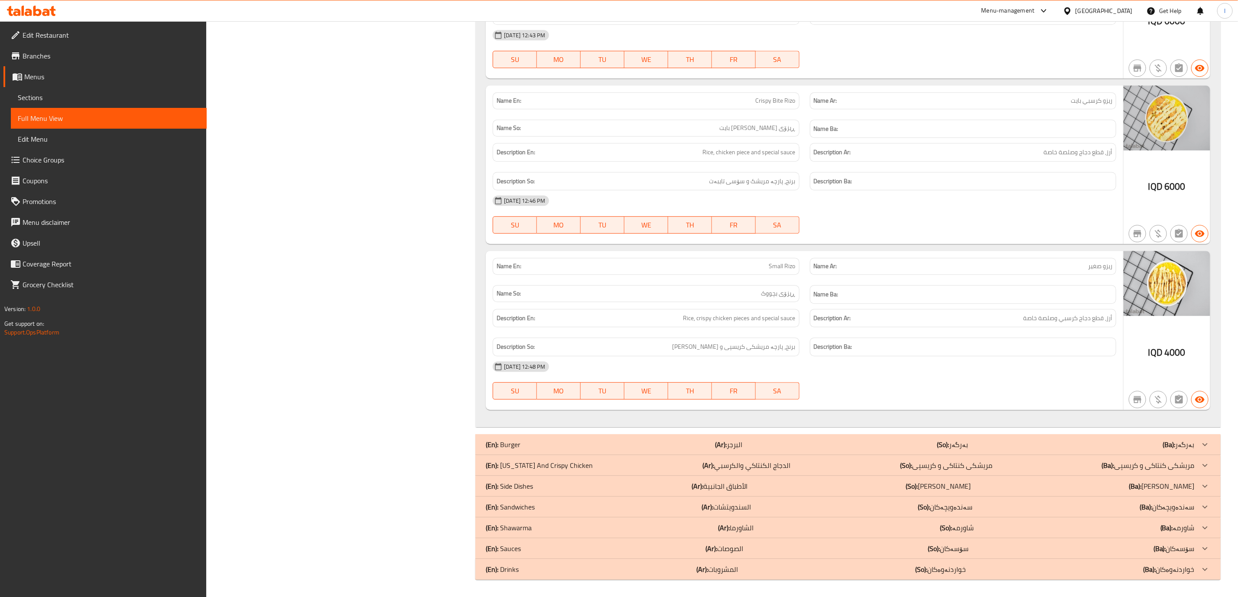
scroll to position [4266, 0]
click at [979, 441] on div "(En): Burger (Ar): البرجر (So): بەرگەر (Ba): بەرگەر" at bounding box center [840, 444] width 709 height 10
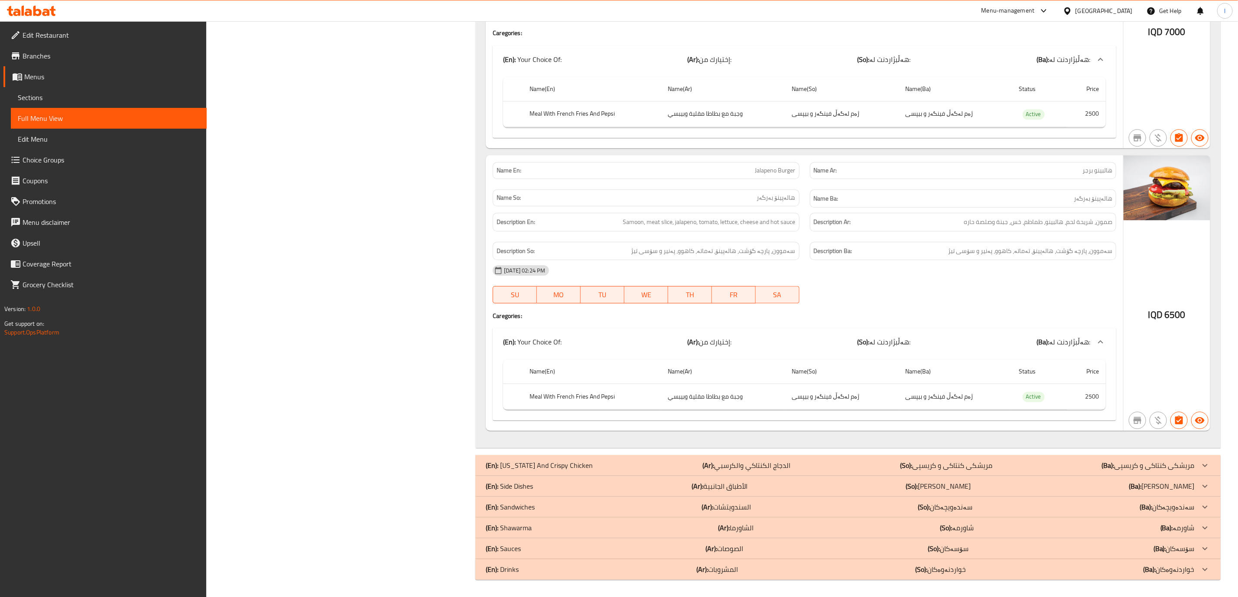
scroll to position [6571, 0]
click at [979, 461] on p "(So): مریشکی کنتاکی و کریسپی" at bounding box center [946, 465] width 92 height 10
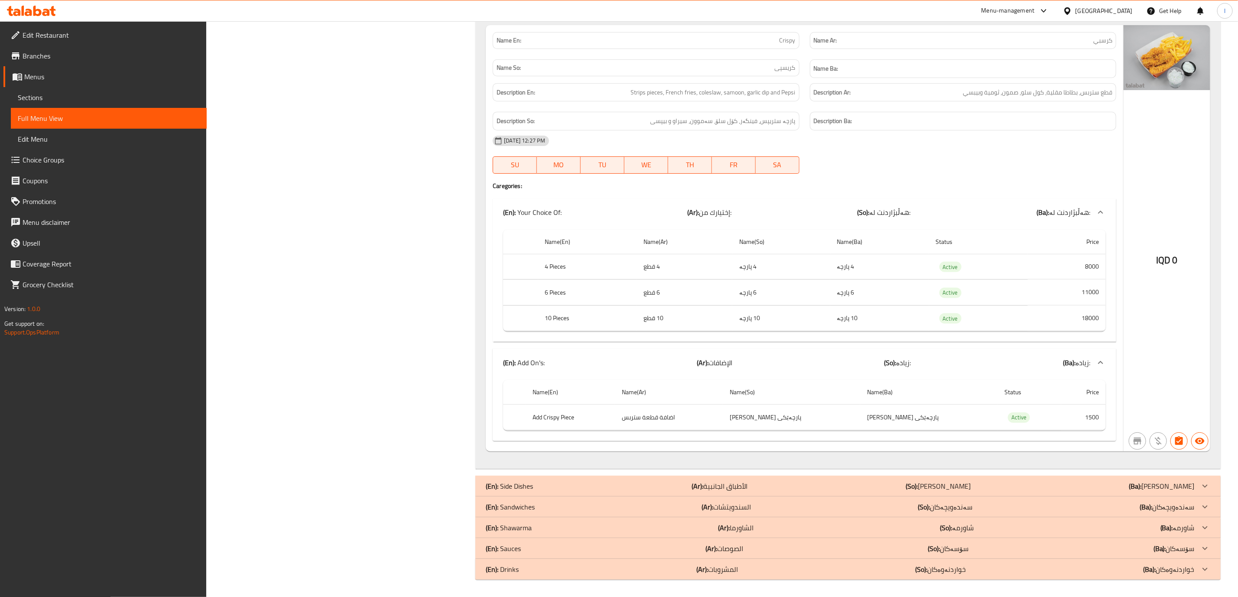
scroll to position [7549, 0]
click at [978, 484] on div "(En): Side Dishes (Ar): الأطباق الجانبية (So): ژەمە لاوەکییەکان (Ba): ژەمە لاوە…" at bounding box center [840, 486] width 709 height 10
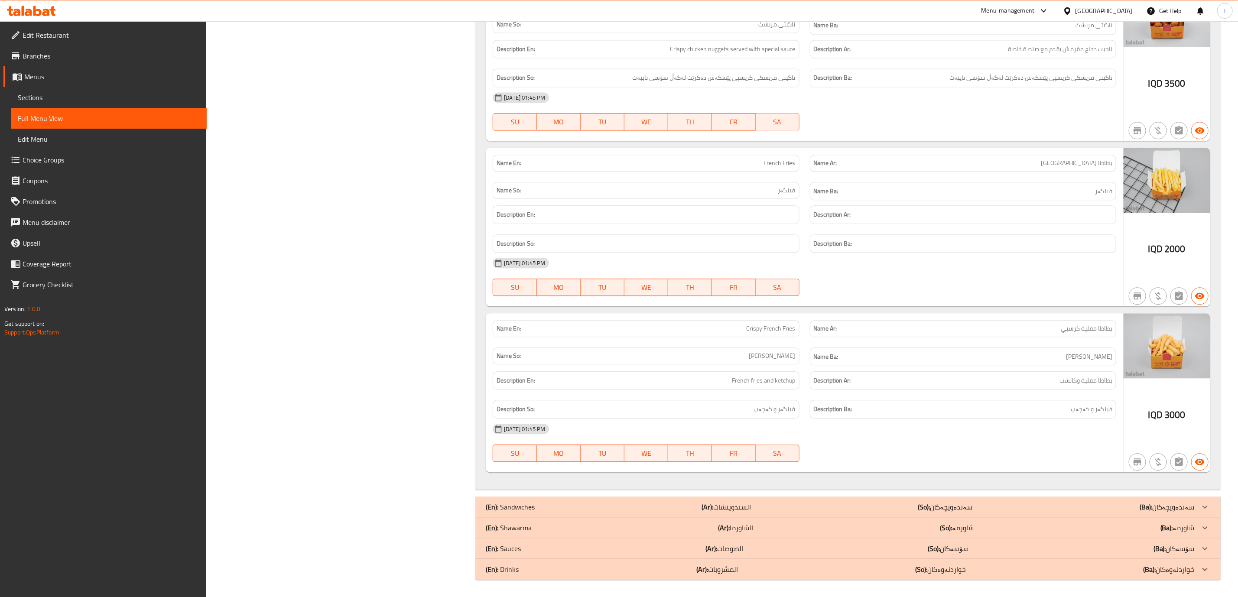
scroll to position [8916, 0]
click at [972, 502] on p "(So): سەندەویچەکان" at bounding box center [945, 507] width 55 height 10
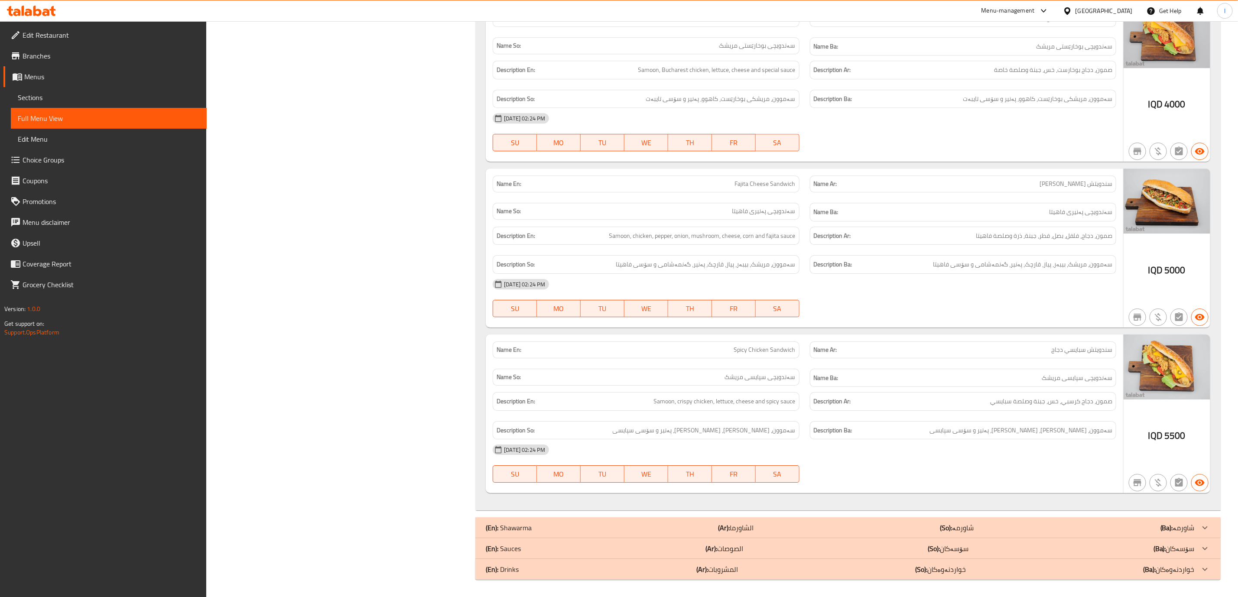
scroll to position [9446, 0]
click at [959, 532] on p "(So): شاورمە" at bounding box center [957, 528] width 34 height 10
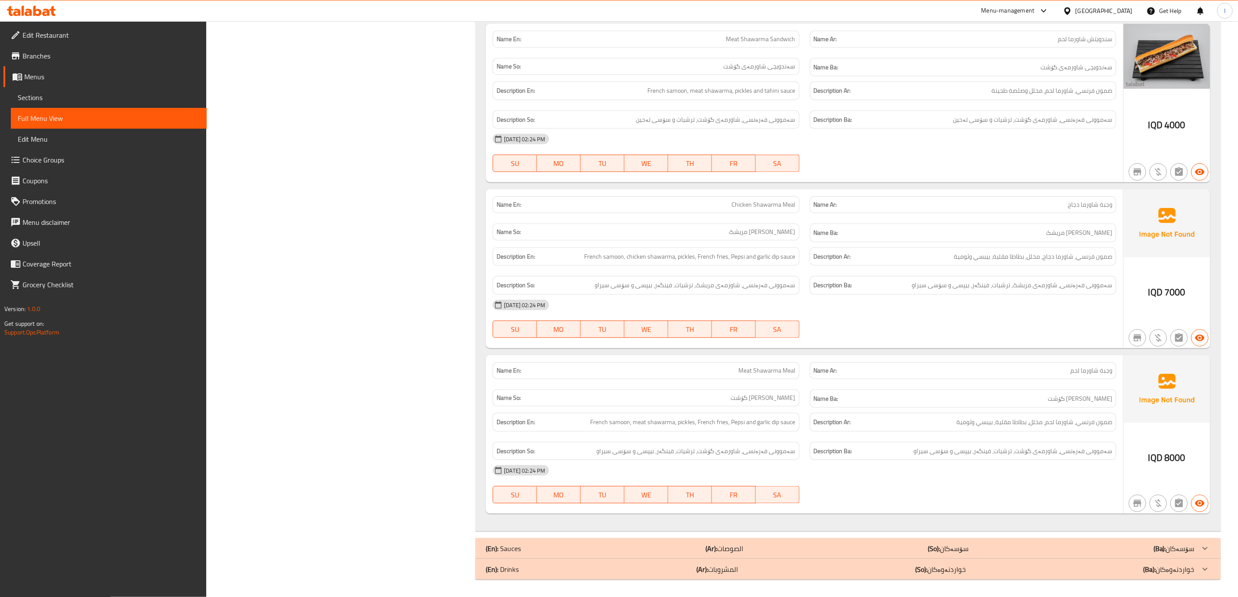
click at [959, 543] on p "(So): سۆسەکان" at bounding box center [948, 548] width 41 height 10
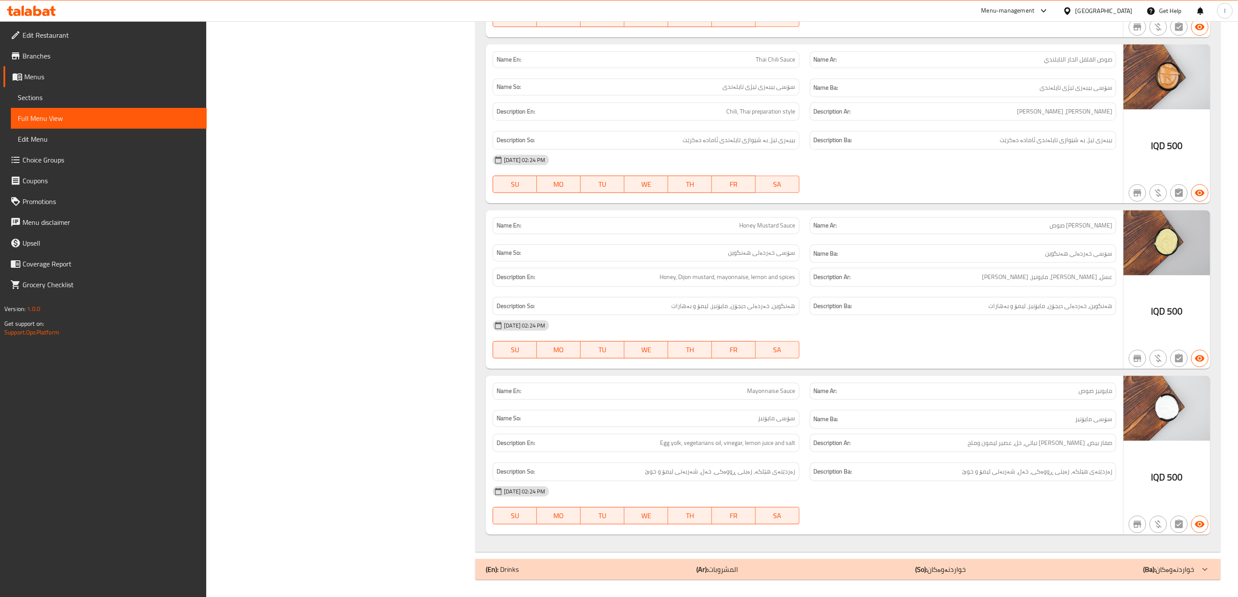
scroll to position [11677, 0]
click at [952, 568] on p "(So): خواردنەوەکان" at bounding box center [940, 569] width 51 height 10
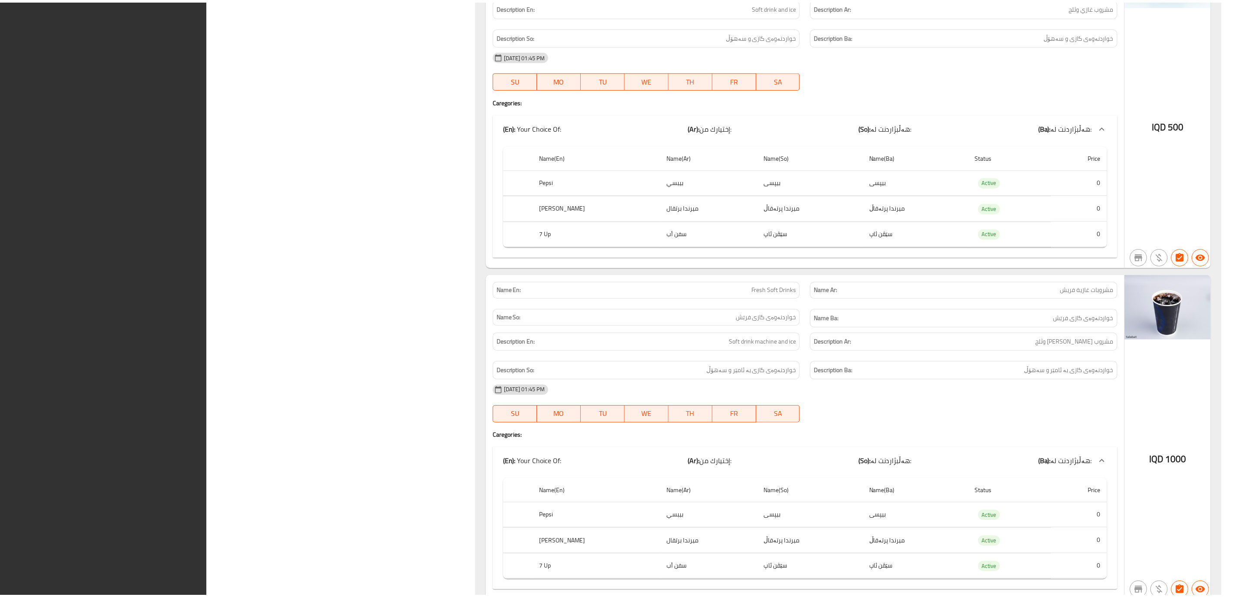
scroll to position [12371, 0]
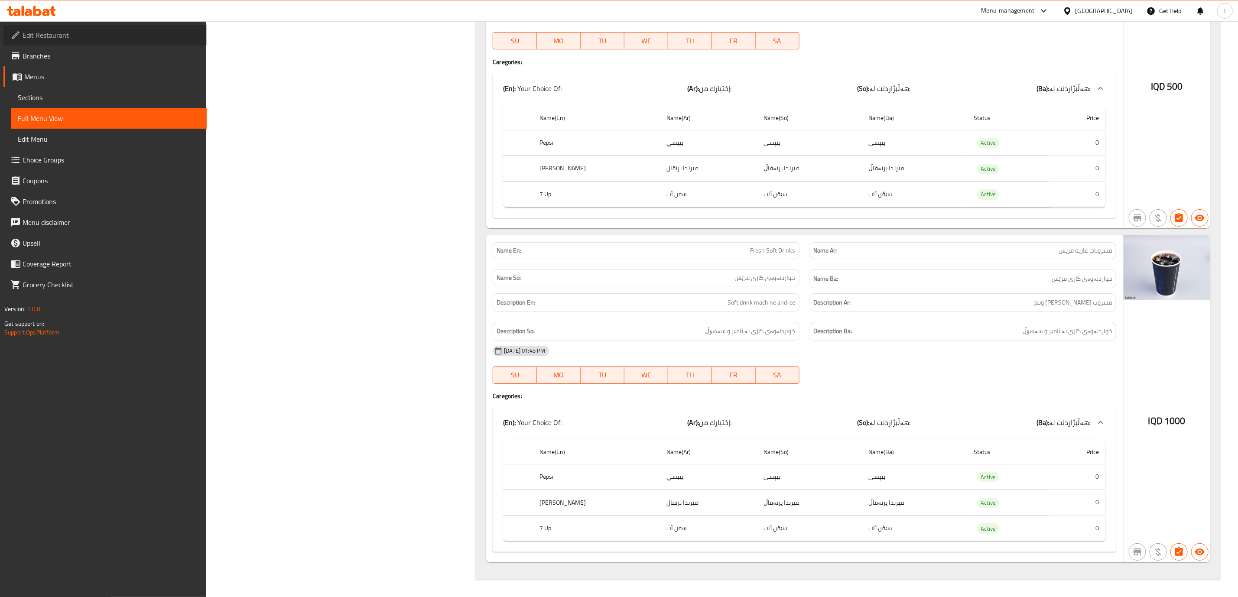
click at [139, 32] on span "Edit Restaurant" at bounding box center [111, 35] width 177 height 10
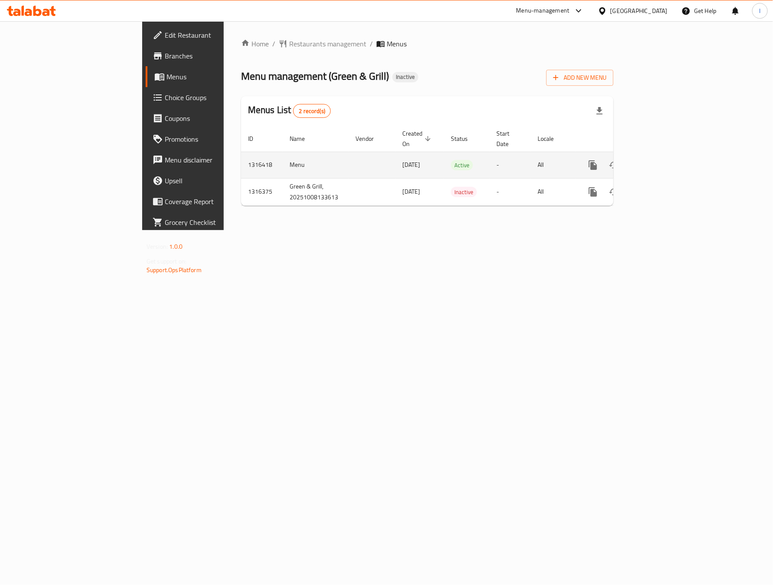
click at [660, 160] on icon "enhanced table" at bounding box center [655, 165] width 10 height 10
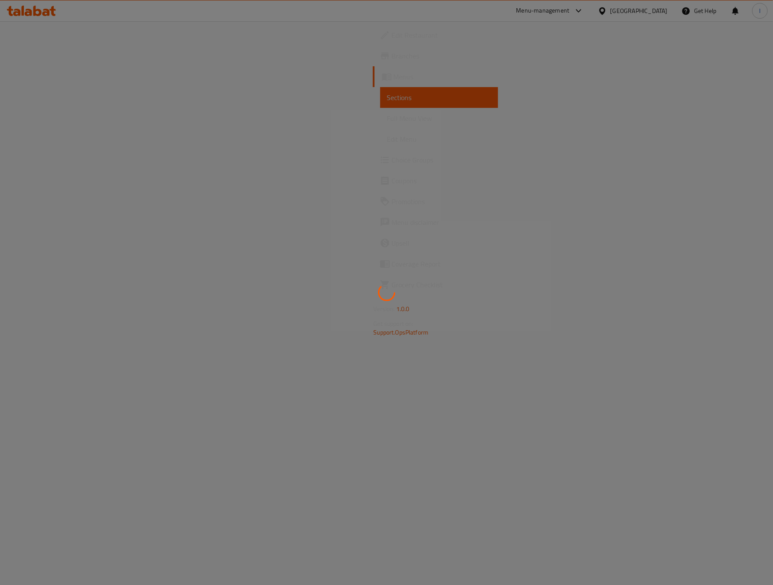
click at [65, 121] on div at bounding box center [386, 292] width 773 height 585
click at [64, 120] on div at bounding box center [386, 292] width 773 height 585
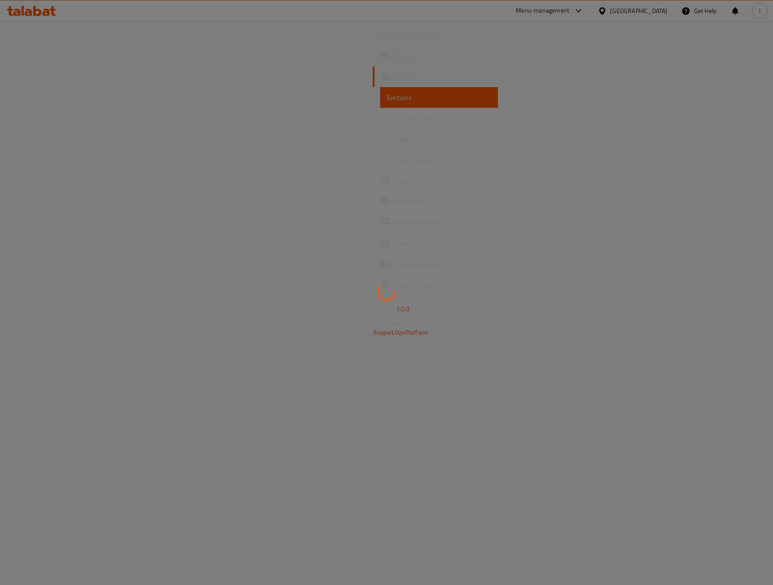
click at [64, 120] on div at bounding box center [386, 292] width 773 height 585
click at [6, 358] on div at bounding box center [386, 292] width 773 height 585
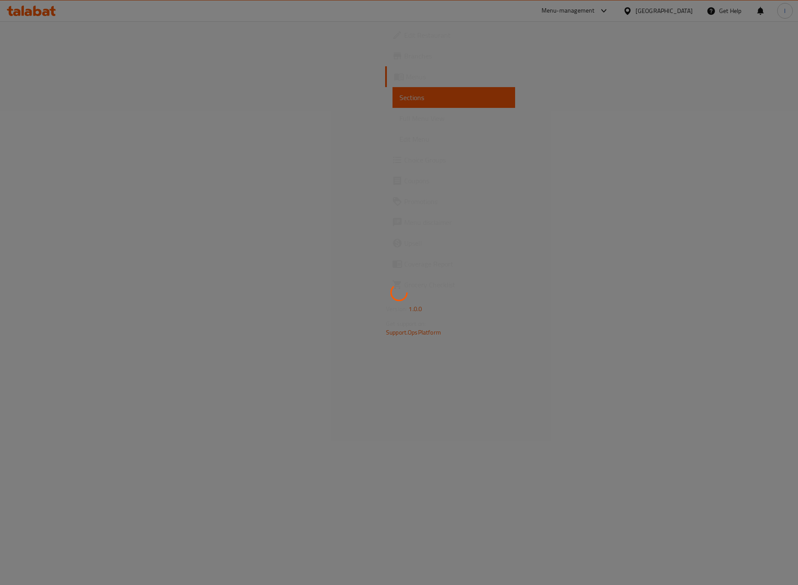
click at [61, 117] on div at bounding box center [399, 292] width 798 height 585
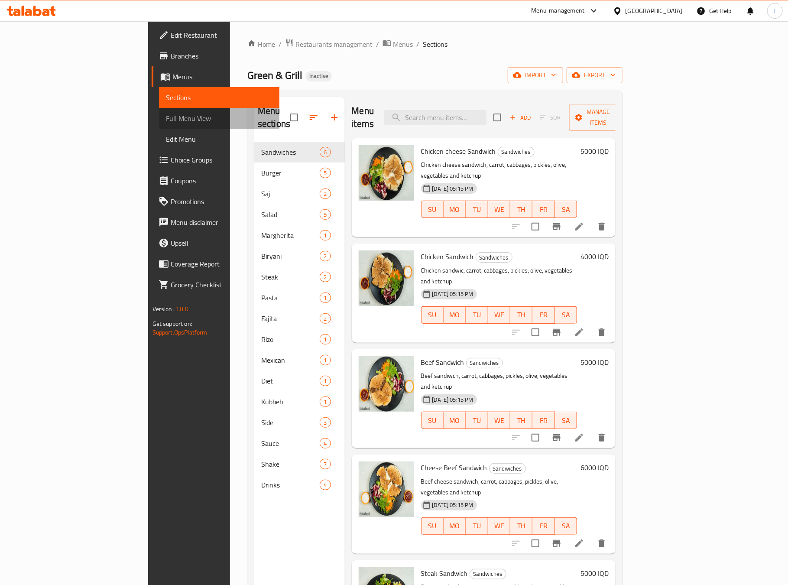
click at [166, 121] on span "Full Menu View" at bounding box center [219, 118] width 107 height 10
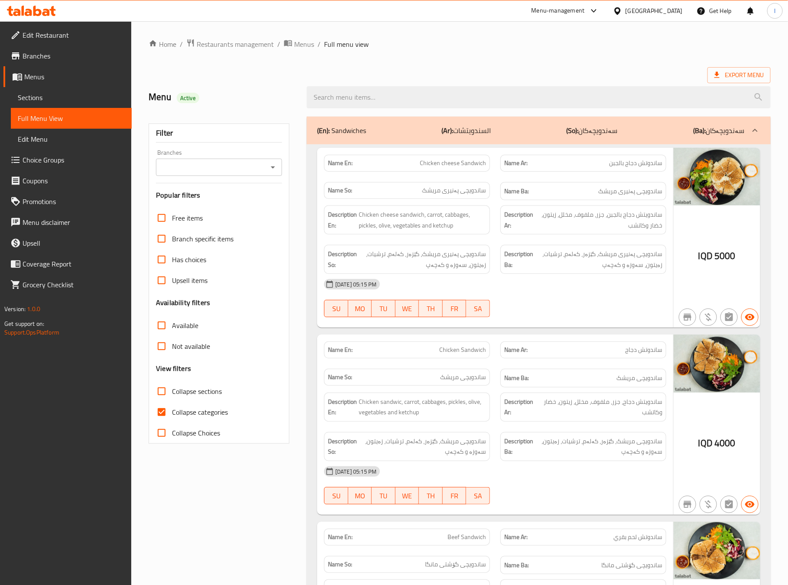
click at [218, 171] on input "Branches" at bounding box center [212, 167] width 107 height 12
click at [207, 198] on li "Green & Grill, Bakhtyari" at bounding box center [219, 205] width 126 height 16
type input "Green & Grill, Bakhtyari"
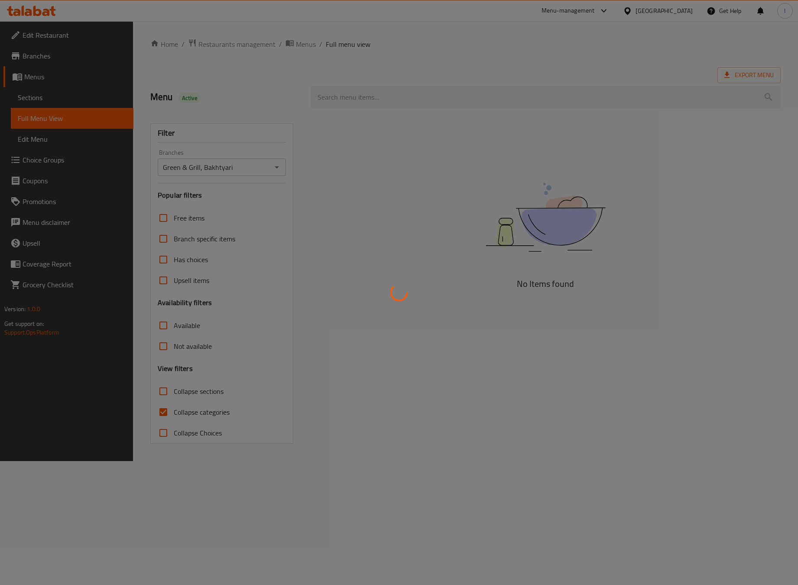
click at [182, 402] on div at bounding box center [399, 292] width 798 height 585
click at [168, 406] on div at bounding box center [399, 292] width 798 height 585
click at [164, 407] on div at bounding box center [399, 292] width 798 height 585
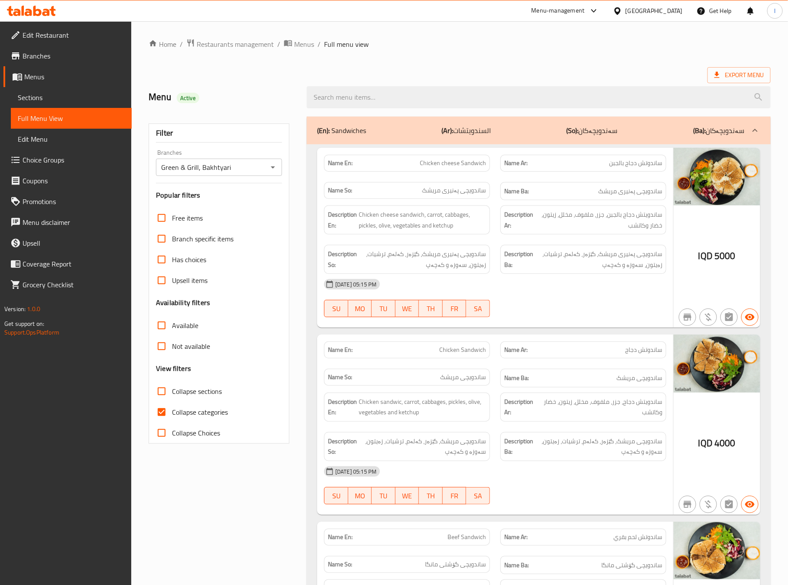
drag, startPoint x: 185, startPoint y: 417, endPoint x: 186, endPoint y: 403, distance: 14.4
click at [185, 417] on span "Collapse categories" at bounding box center [200, 412] width 56 height 10
click at [172, 417] on input "Collapse categories" at bounding box center [161, 412] width 21 height 21
checkbox input "false"
click at [190, 389] on span "Collapse sections" at bounding box center [197, 391] width 50 height 10
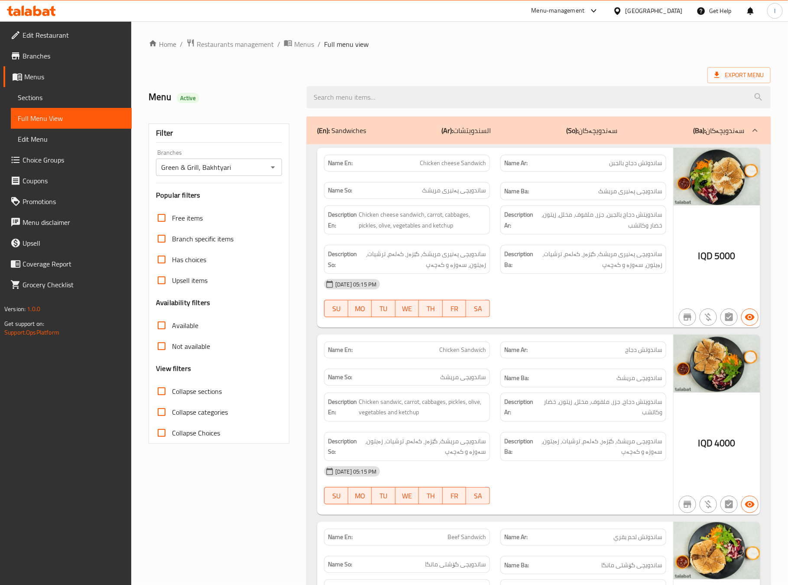
click at [172, 389] on input "Collapse sections" at bounding box center [161, 391] width 21 height 21
checkbox input "true"
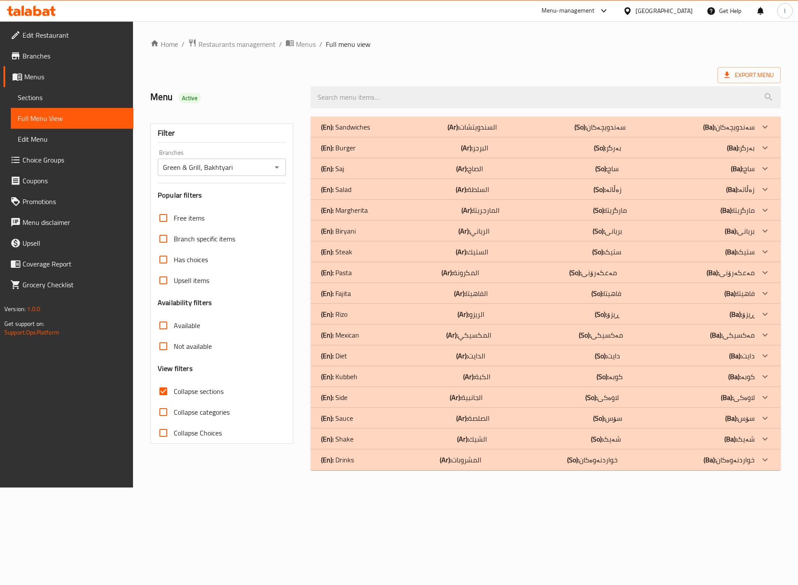
drag, startPoint x: 348, startPoint y: 184, endPoint x: 494, endPoint y: 236, distance: 154.6
click at [350, 184] on p "(En): Salad" at bounding box center [336, 189] width 30 height 10
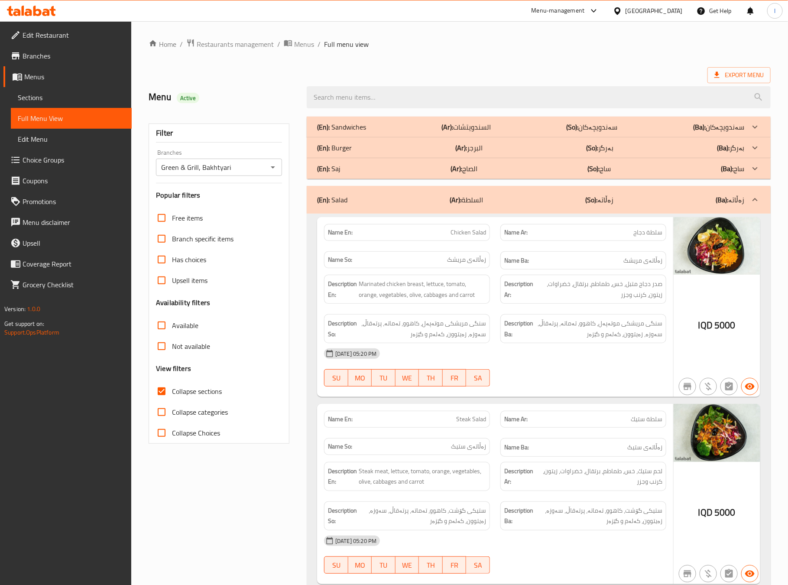
click at [558, 342] on div "Description Ba: سنگی مریشکی موتەپەل، کاهوو، تەماتە، پرتەقاڵ، سەوزە، زەیتوون، کە…" at bounding box center [583, 328] width 166 height 29
click at [608, 199] on p "(So): زەڵاتە" at bounding box center [600, 200] width 28 height 10
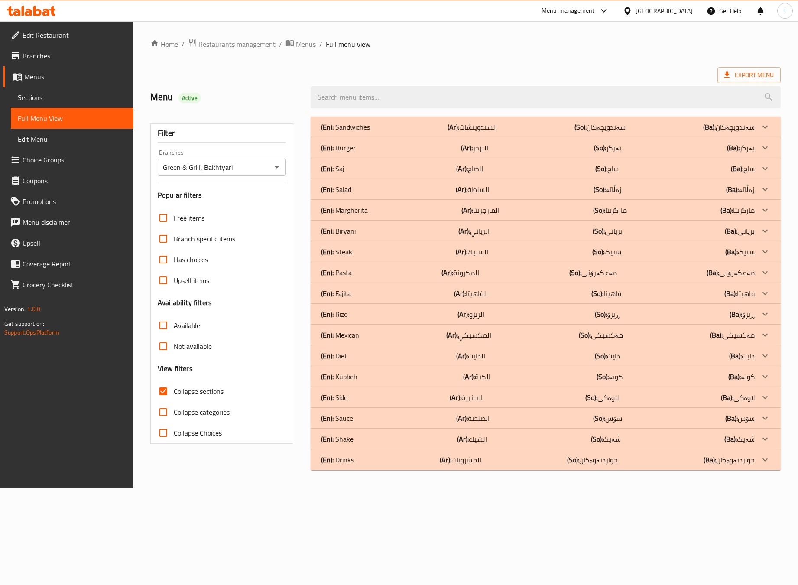
click at [387, 155] on div "(En): Burger (Ar): البرجر (So): بەرگر (Ba): بەرگر" at bounding box center [546, 147] width 470 height 21
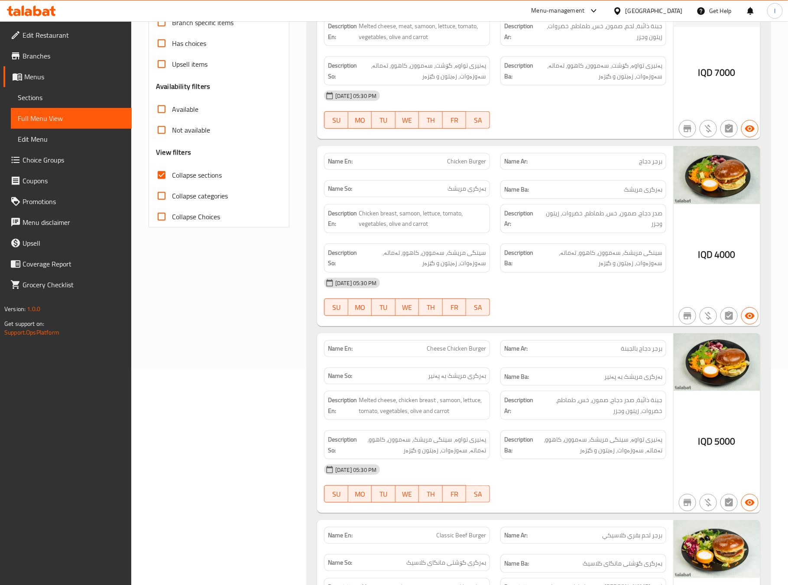
click at [281, 373] on div "Filter Branches Green & Grill, Bakhtyari Branches Popular filters Free items Br…" at bounding box center [222, 562] width 158 height 1334
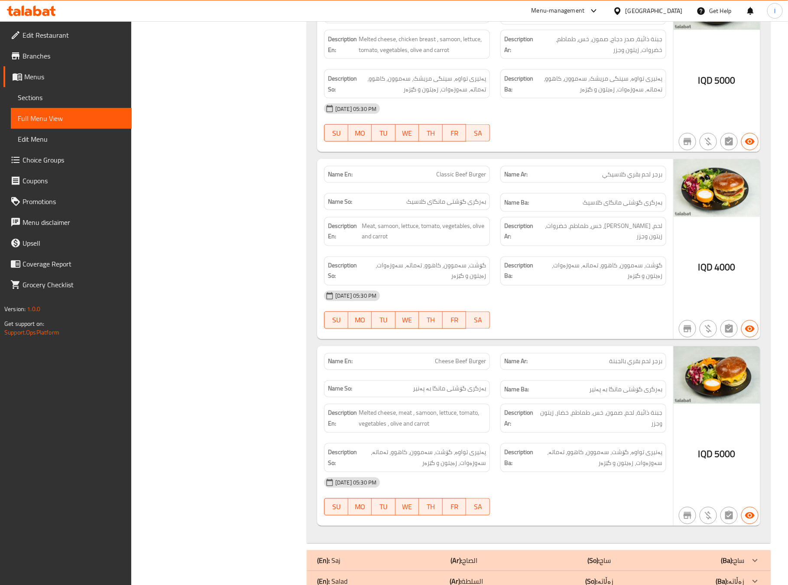
scroll to position [433, 0]
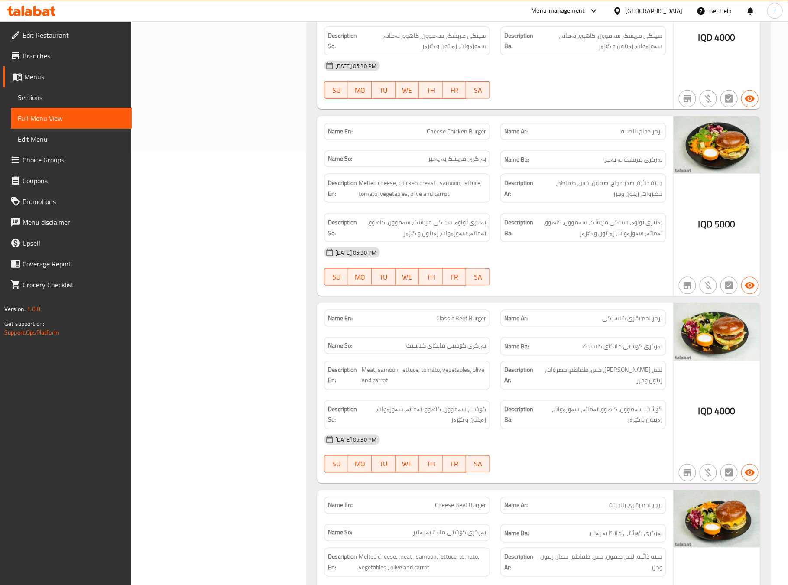
click at [699, 283] on div at bounding box center [708, 285] width 21 height 21
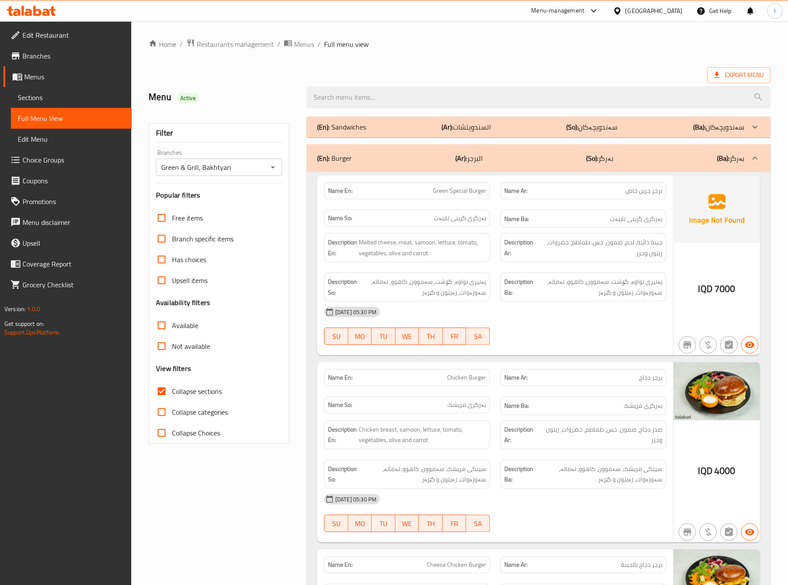
click at [660, 145] on div "(En): Burger (Ar): البرجر (So): بەرگر (Ba): بەرگر" at bounding box center [539, 158] width 464 height 28
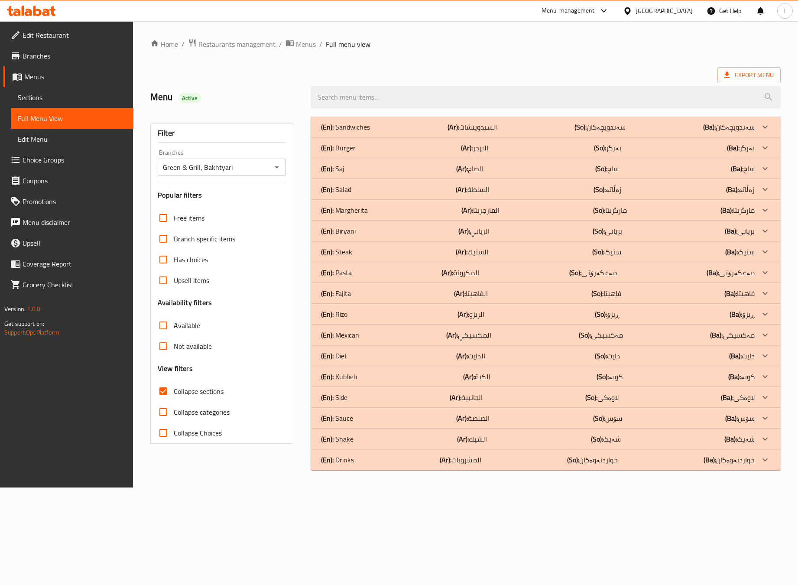
click at [422, 127] on div "(En): Sandwiches (Ar): السندويتشات (So): سەندویچەکان (Ba): سەندویچەکان" at bounding box center [538, 127] width 434 height 10
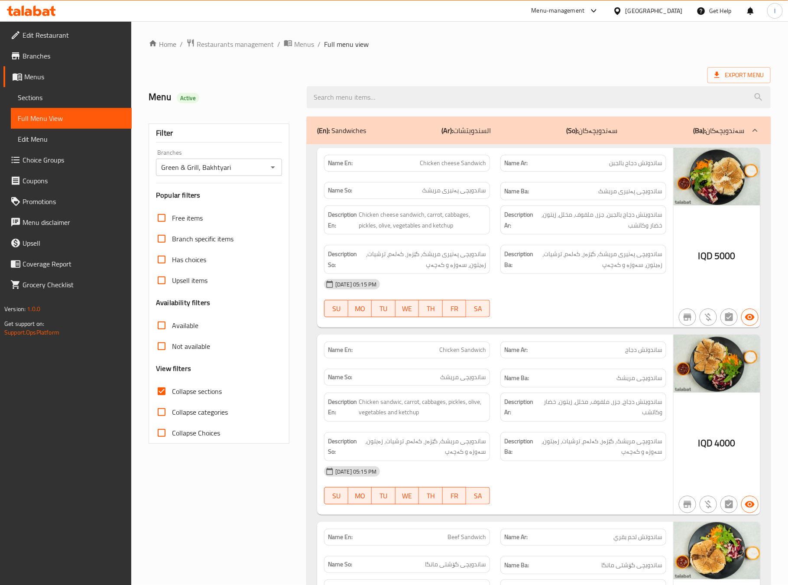
click at [530, 337] on div "Name En: Chicken Sandwich Name Ar: ساندوتش دجاج Name So: ساندویچی مریشک Name Ba…" at bounding box center [495, 425] width 356 height 180
click at [541, 125] on div "(En): Sandwiches (Ar): السندويتشات (So): سەندویچەکان (Ba): سەندویچەکان" at bounding box center [539, 131] width 464 height 28
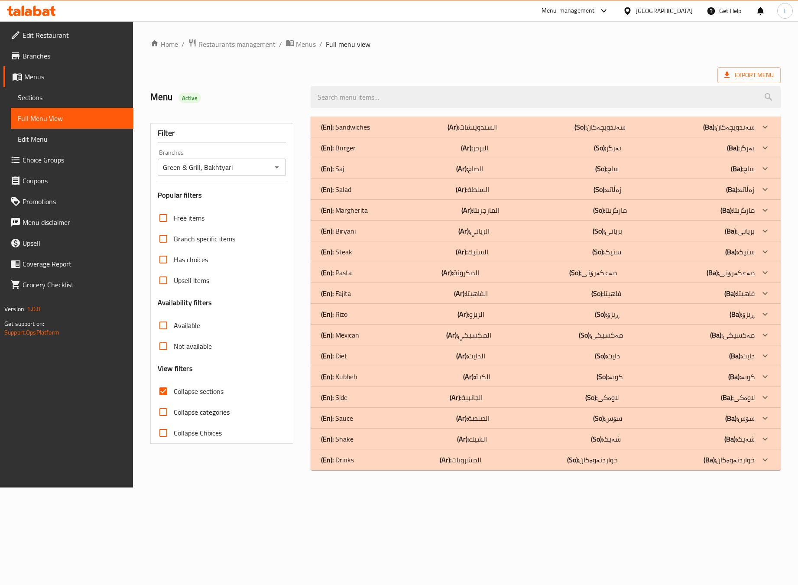
click at [350, 251] on p "(En): Steak" at bounding box center [336, 252] width 31 height 10
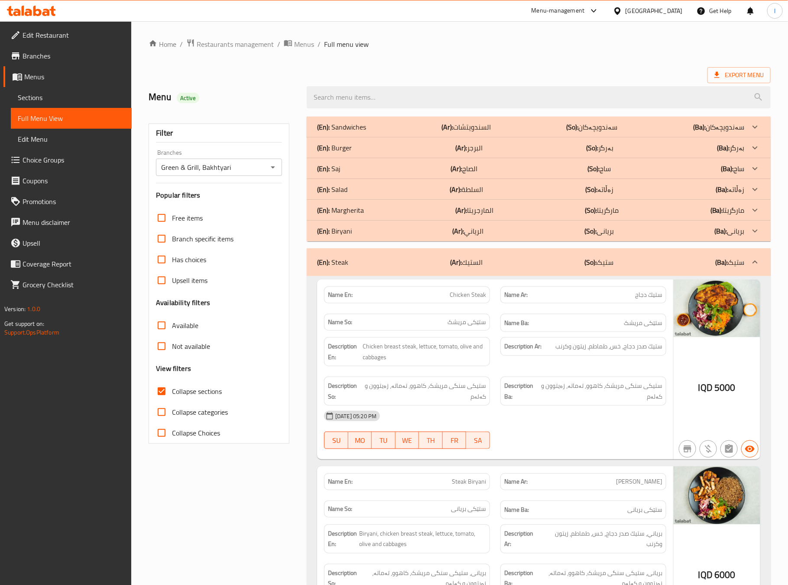
click at [239, 487] on div "Filter Branches Green & Grill, Bakhtyari Branches Popular filters Free items Br…" at bounding box center [222, 497] width 158 height 773
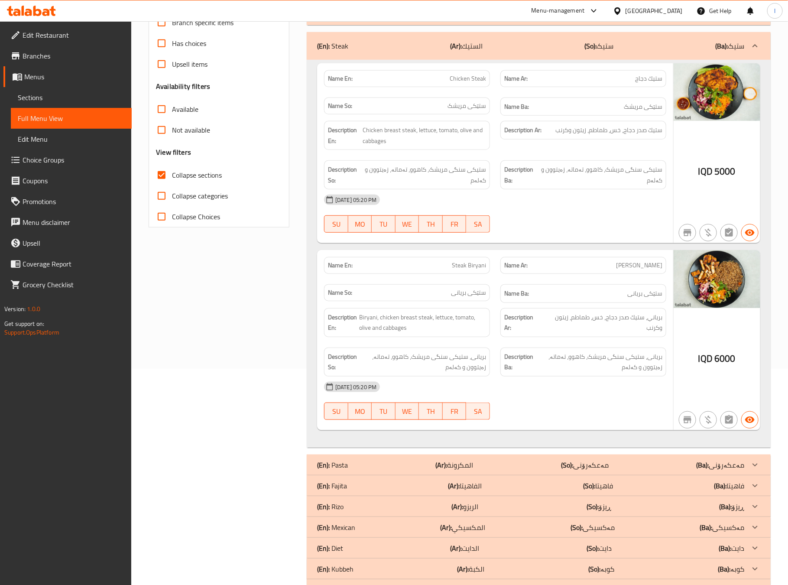
click at [589, 51] on b "(So):" at bounding box center [591, 45] width 12 height 13
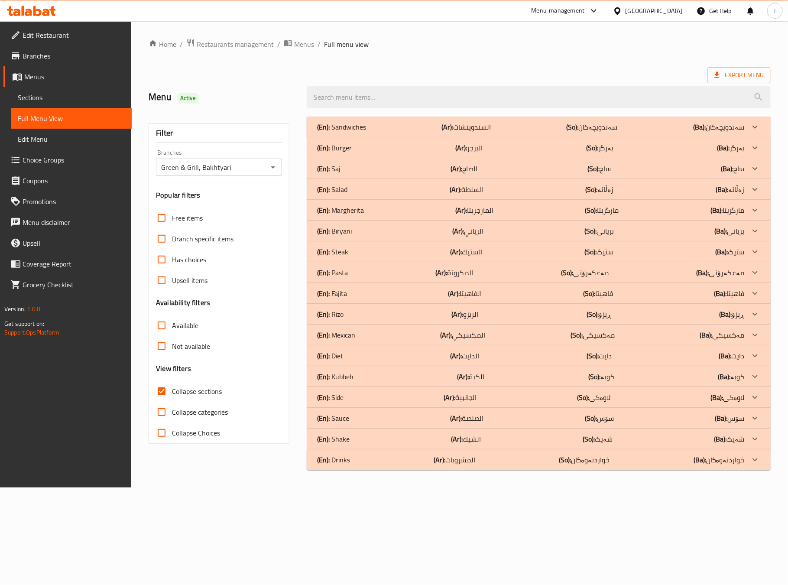
scroll to position [0, 0]
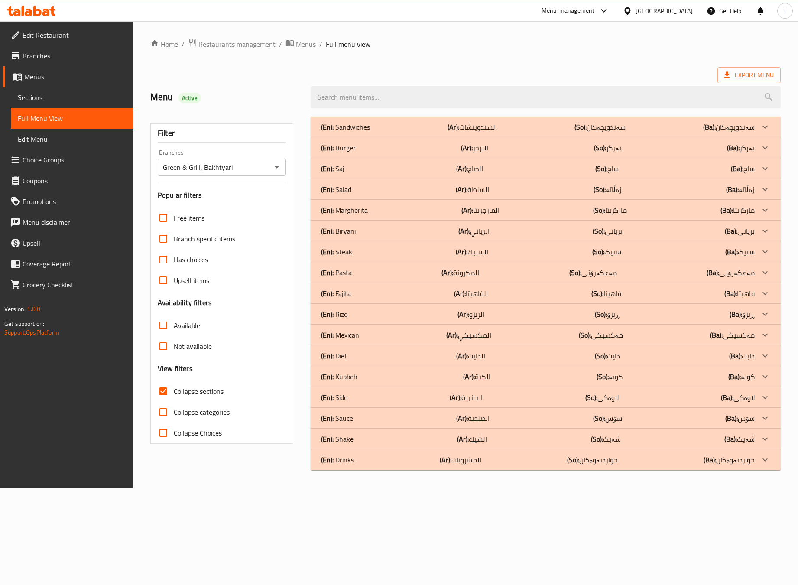
click at [362, 168] on div "(En): Saj (Ar): الصاج (So): ساج (Ba): ساج" at bounding box center [538, 168] width 434 height 10
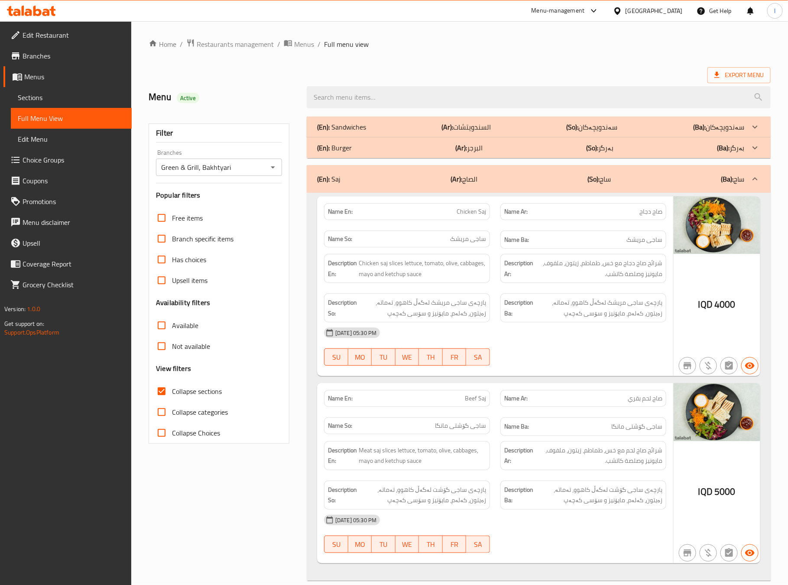
click at [532, 350] on div "08-10-2025 05:30 PM SU MO TU WE TH FR SA" at bounding box center [495, 346] width 353 height 49
click at [660, 170] on div "(En): Saj (Ar): الصاج (So): ساج (Ba): ساج" at bounding box center [539, 179] width 464 height 28
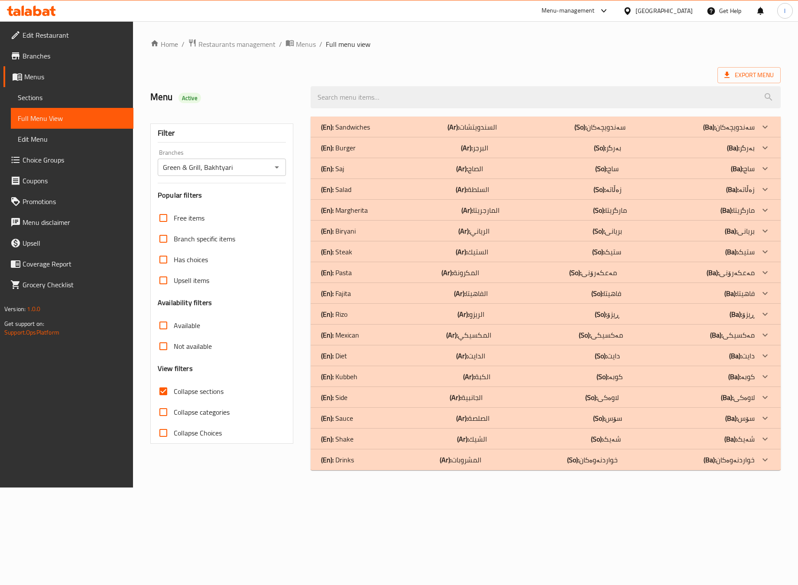
click at [363, 290] on div "(En): Fajita (Ar): الفاهيتا (So): فاهیتا (Ba): فاهیتا" at bounding box center [538, 293] width 434 height 10
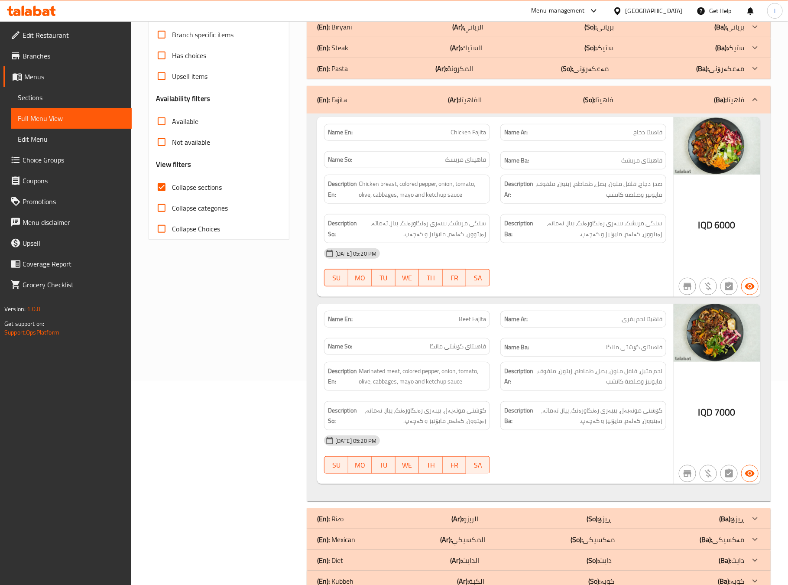
scroll to position [216, 0]
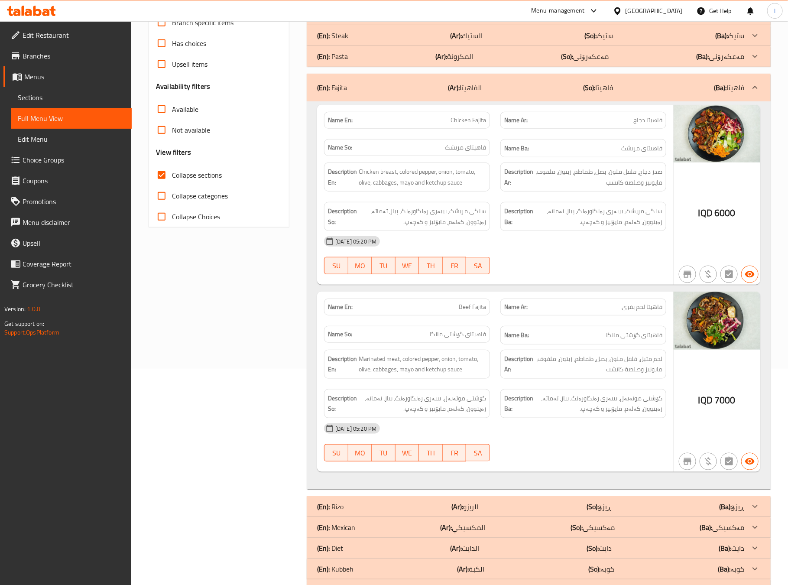
click at [570, 94] on div "(En): Fajita (Ar): الفاهيتا (So): فاهیتا (Ba): فاهیتا" at bounding box center [539, 88] width 464 height 28
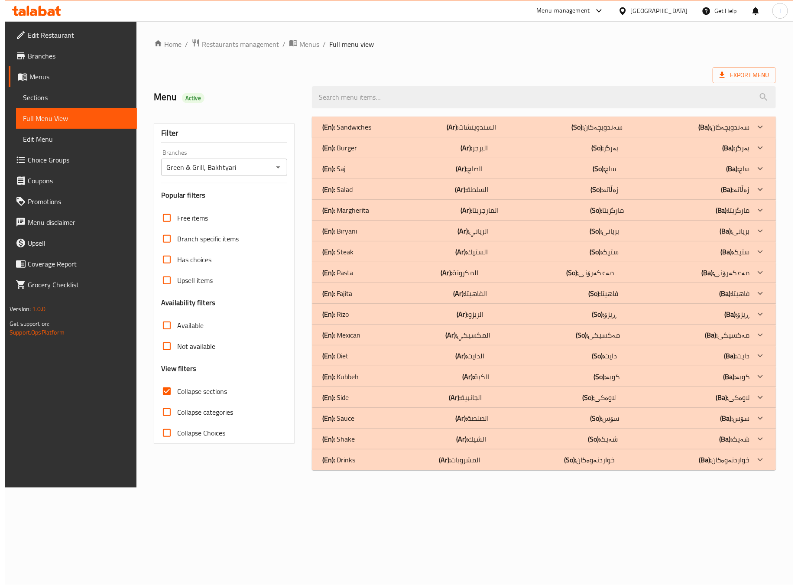
scroll to position [0, 0]
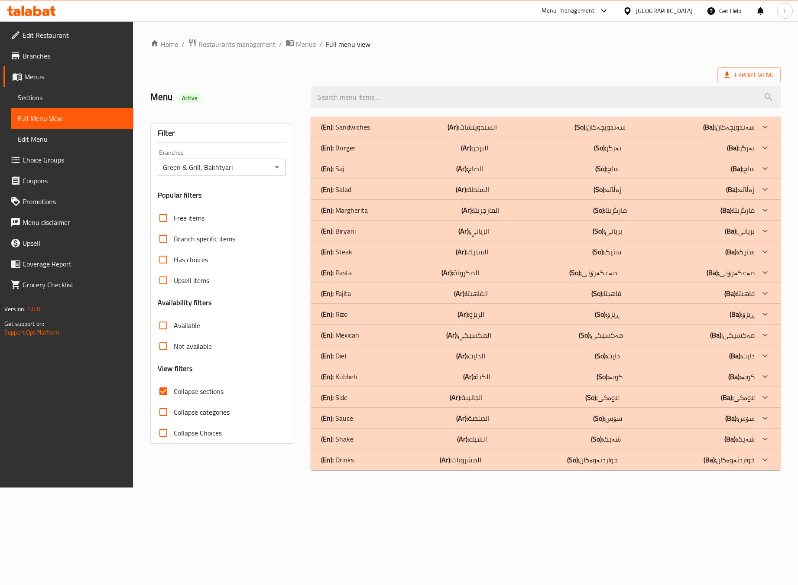
click at [355, 390] on div "(En): Side (Ar): الجانبية (So): لاوەکی (Ba): لاوەکی" at bounding box center [546, 397] width 470 height 21
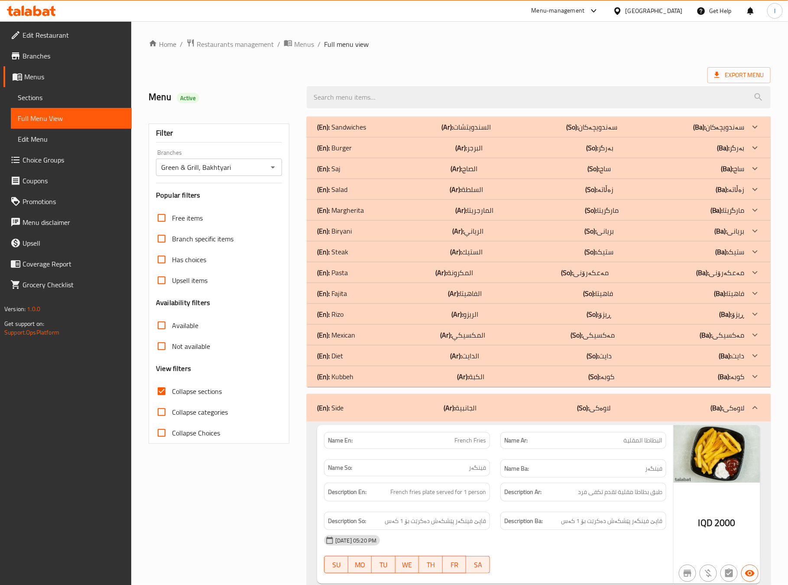
click at [501, 418] on div "(En): Side (Ar): الجانبية (So): لاوەکی (Ba): لاوەکی" at bounding box center [539, 408] width 464 height 28
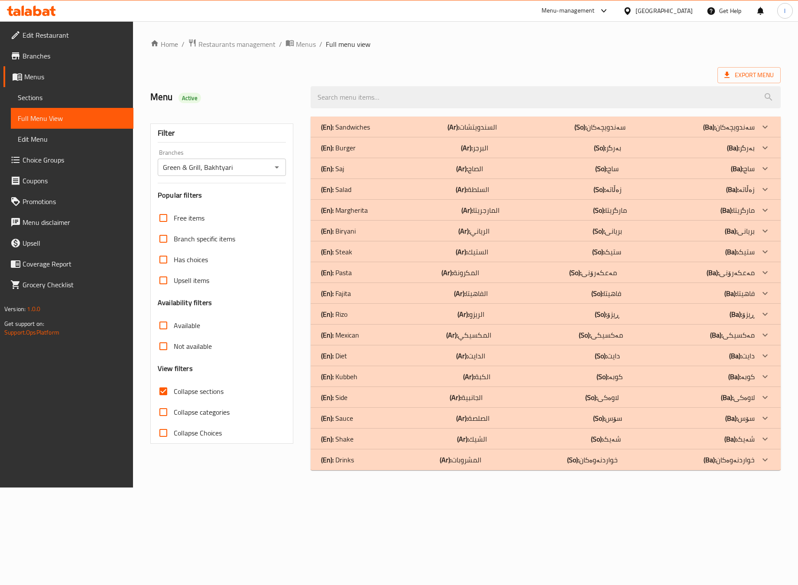
click at [365, 238] on div "(En): Biryani (Ar): الرياني (So): بریانی (Ba): بریانی" at bounding box center [546, 231] width 470 height 21
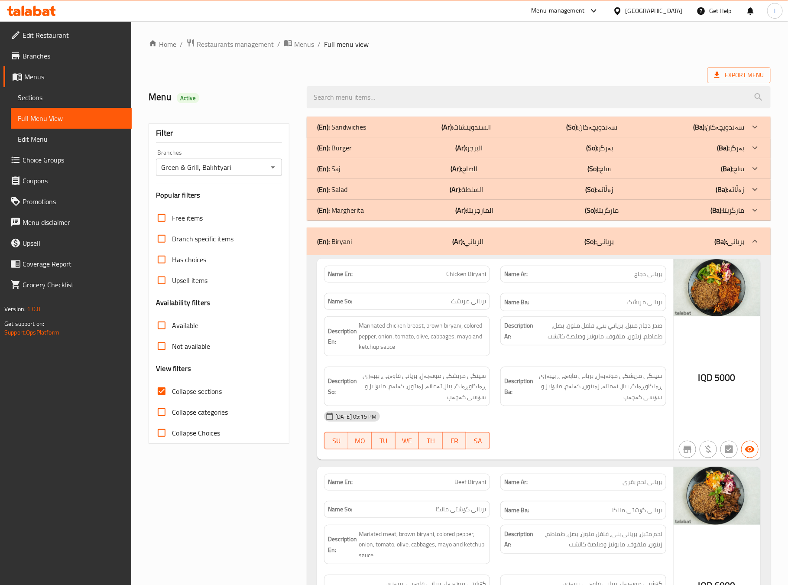
click at [593, 242] on b "(So):" at bounding box center [591, 241] width 12 height 13
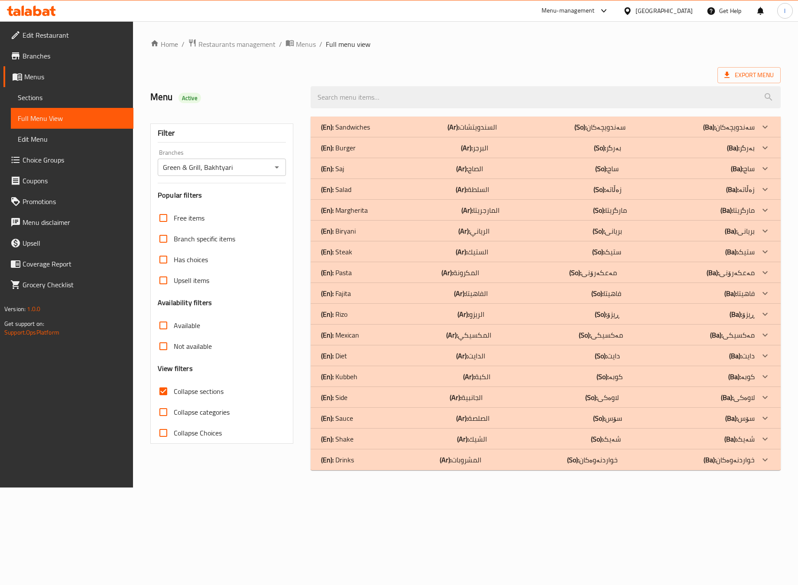
click at [383, 271] on div "(En): Pasta (Ar): المكرونة (So): مەعکەرۆنی (Ba): مەعکەرۆنی" at bounding box center [538, 272] width 434 height 10
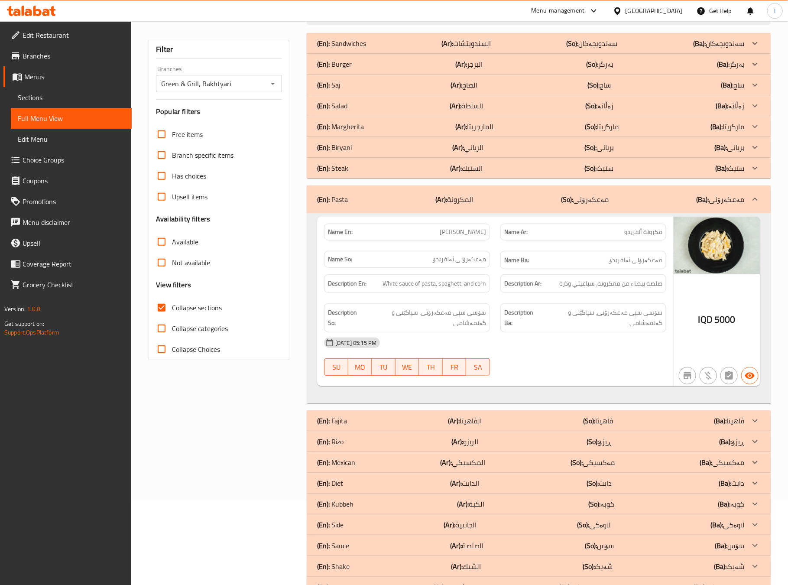
scroll to position [116, 0]
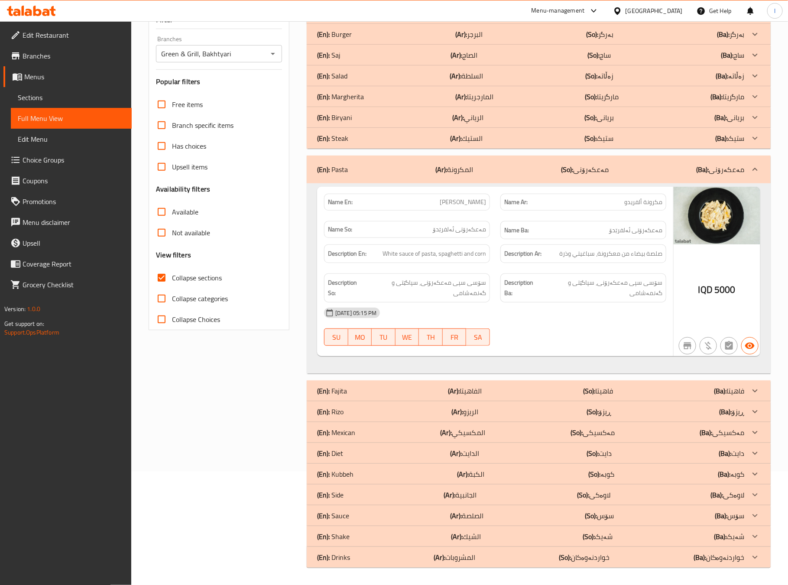
click at [622, 172] on div "(En): Pasta (Ar): المكرونة (So): مەعکەرۆنی (Ba): مەعکەرۆنی" at bounding box center [531, 169] width 428 height 10
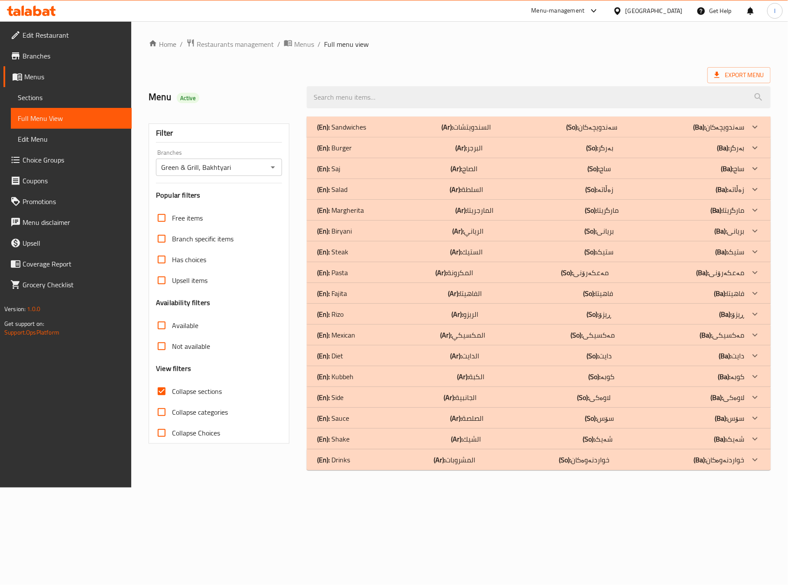
scroll to position [0, 0]
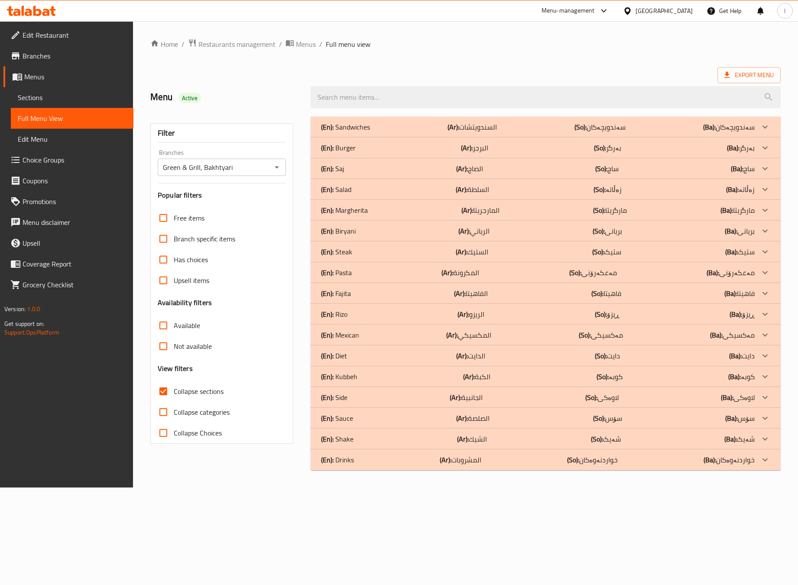
drag, startPoint x: 357, startPoint y: 298, endPoint x: 367, endPoint y: 322, distance: 26.2
click at [367, 323] on div "(En): Sandwiches (Ar): السندويتشات (So): سەندویچەکان (Ba): سەندویچەکان Name En:…" at bounding box center [546, 294] width 470 height 354
click at [363, 309] on div "(En): Rizo (Ar): الريزو (So): ڕیزۆ (Ba): ڕیزۆ" at bounding box center [538, 314] width 434 height 10
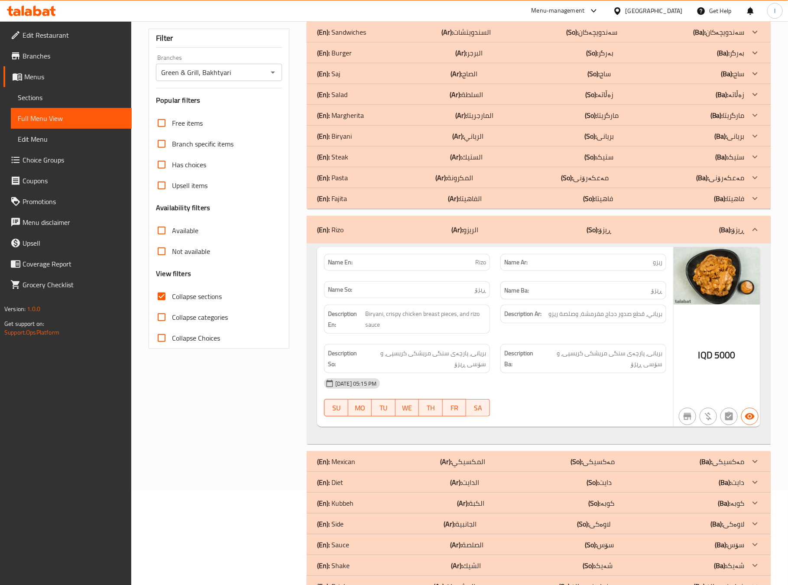
scroll to position [125, 0]
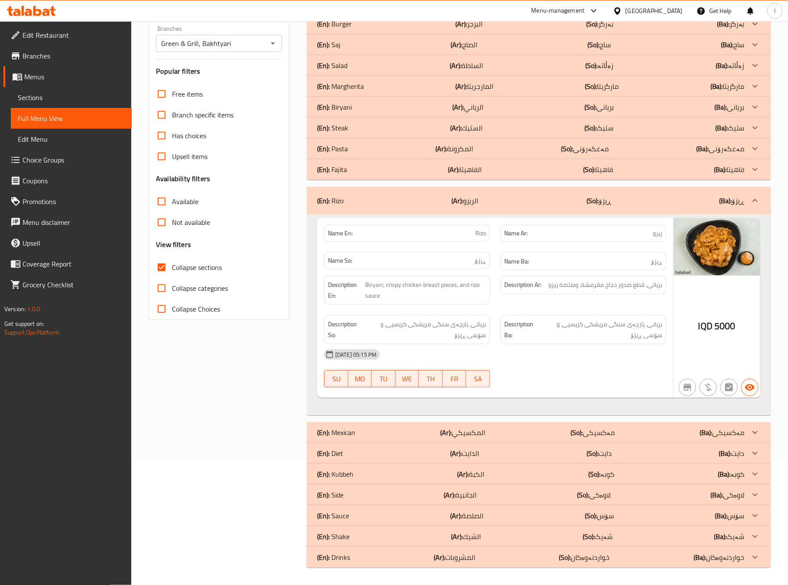
click at [520, 195] on div "(En): Rizo (Ar): الريزو (So): ڕیزۆ (Ba): ڕیزۆ" at bounding box center [531, 200] width 428 height 10
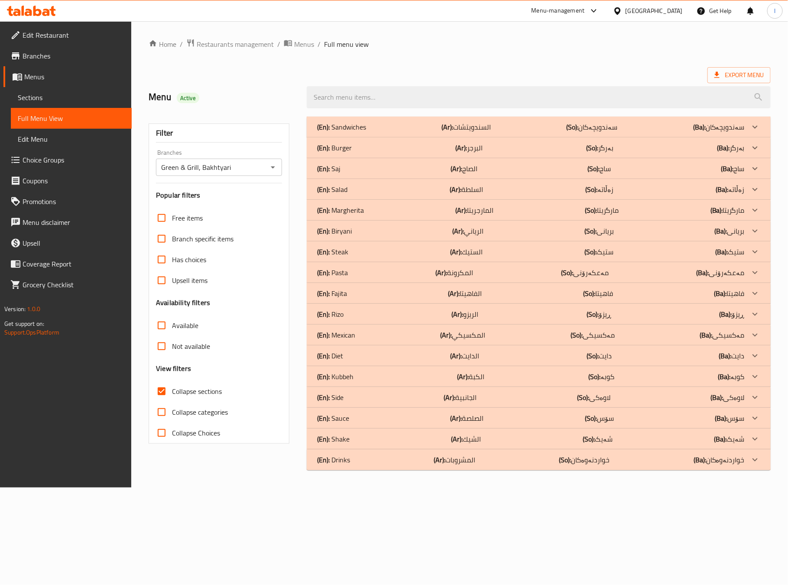
scroll to position [0, 0]
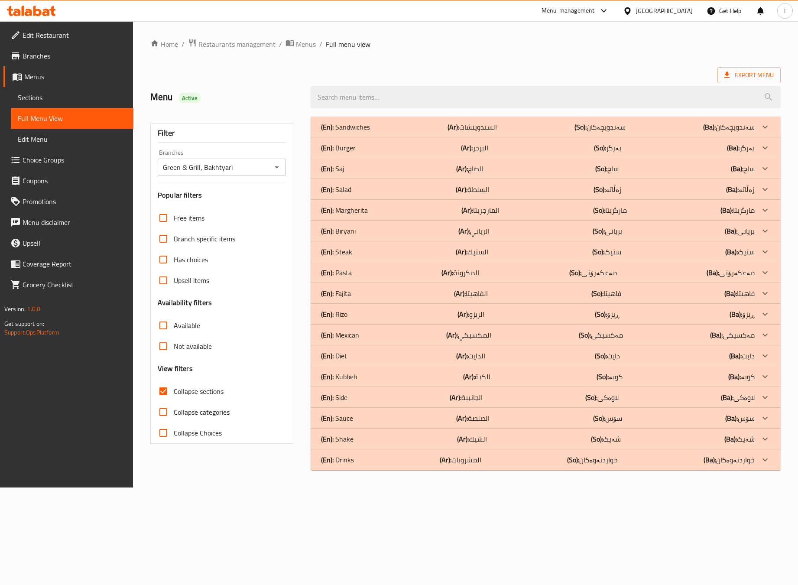
click at [348, 330] on p "(En): Mexican" at bounding box center [340, 335] width 38 height 10
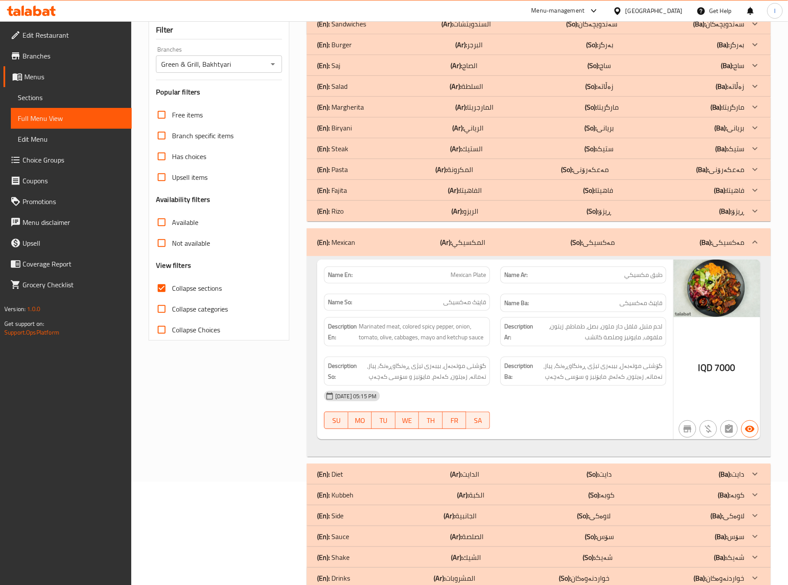
scroll to position [126, 0]
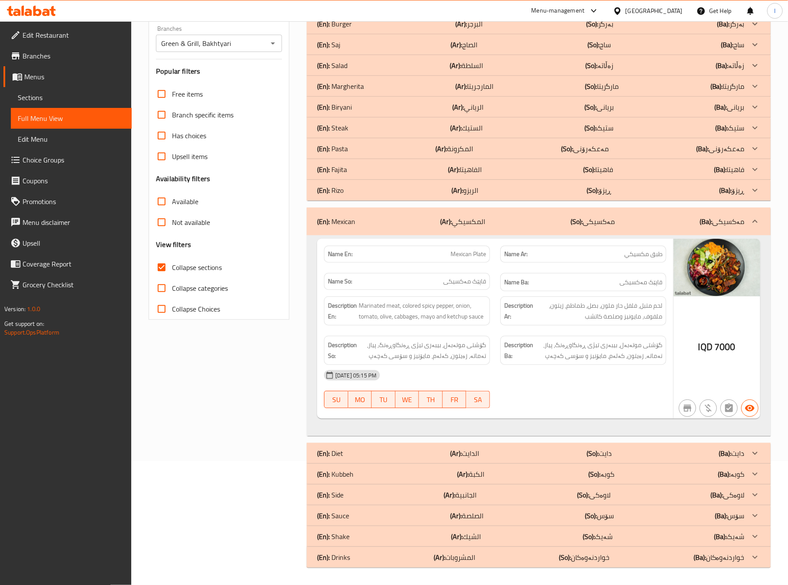
click at [537, 218] on div "(En): Mexican (Ar): المكسيكي (So): مەکسیکی (Ba): مەکسیکی" at bounding box center [531, 221] width 428 height 10
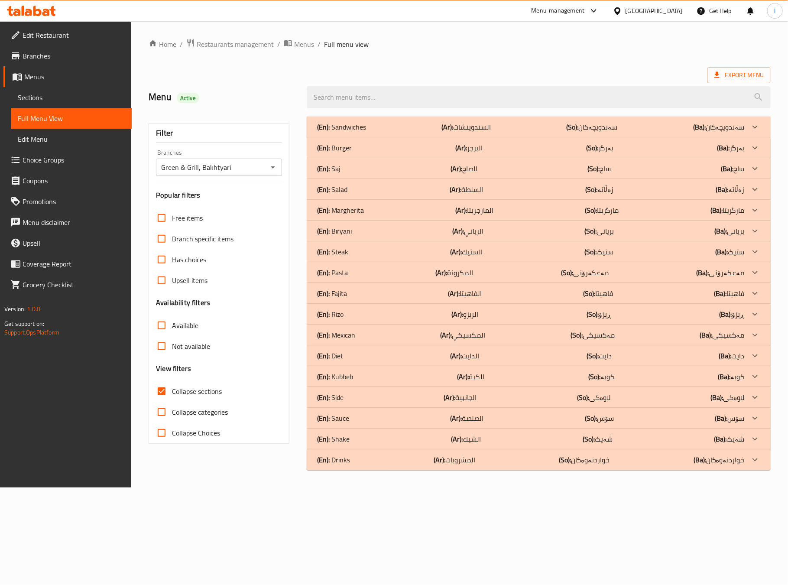
scroll to position [0, 0]
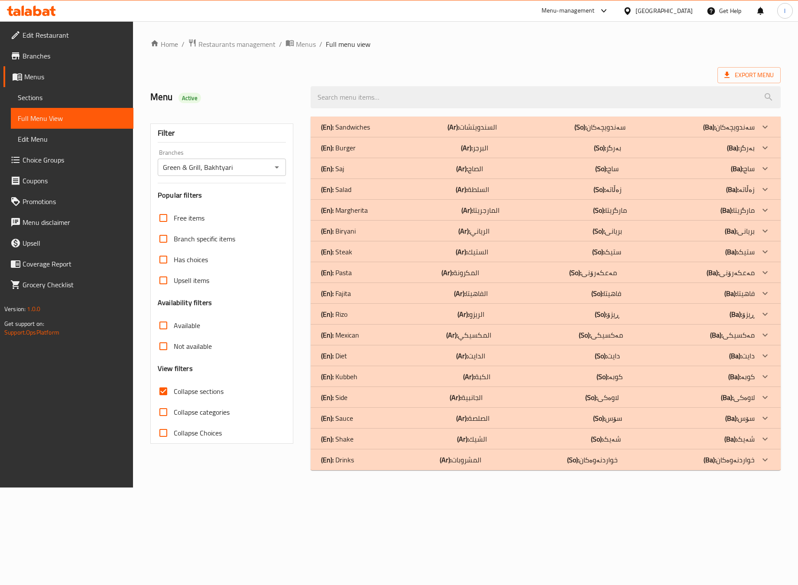
click at [344, 353] on p "(En): Diet" at bounding box center [334, 356] width 26 height 10
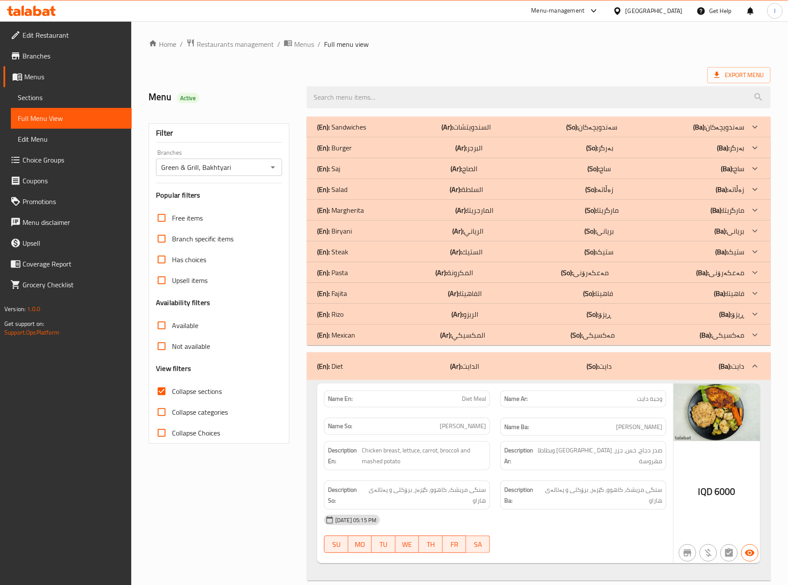
click at [536, 370] on div "(En): Diet (Ar): الدايت (So): دایت (Ba): دایت" at bounding box center [531, 366] width 428 height 10
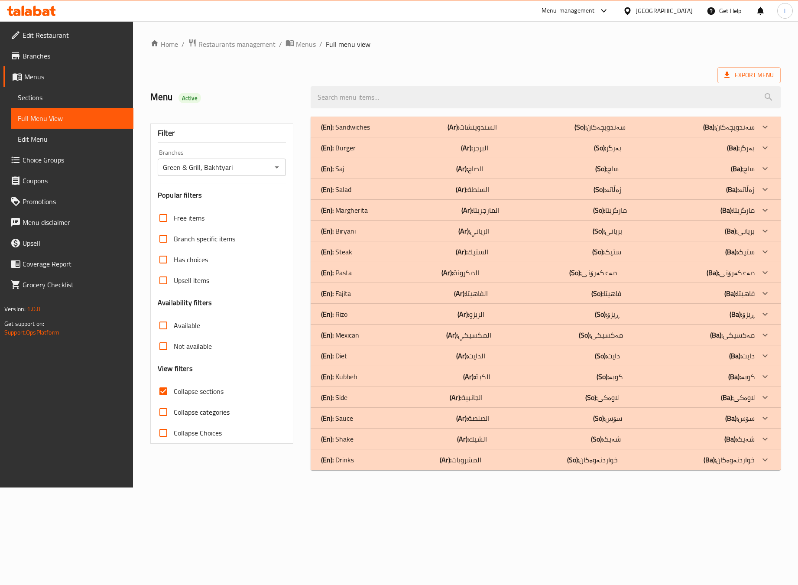
click at [364, 379] on div "(En): Kubbeh (Ar): الكبة (So): کوبە (Ba): کوبە" at bounding box center [538, 376] width 434 height 10
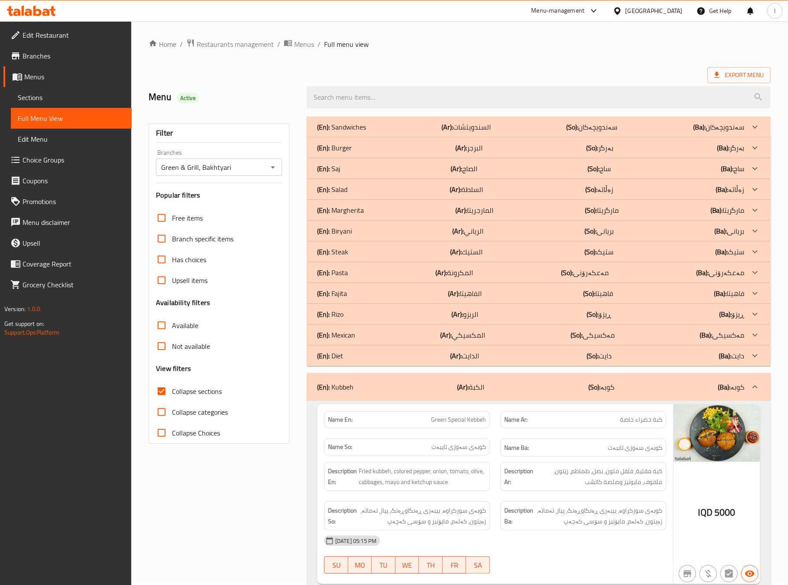
scroll to position [126, 0]
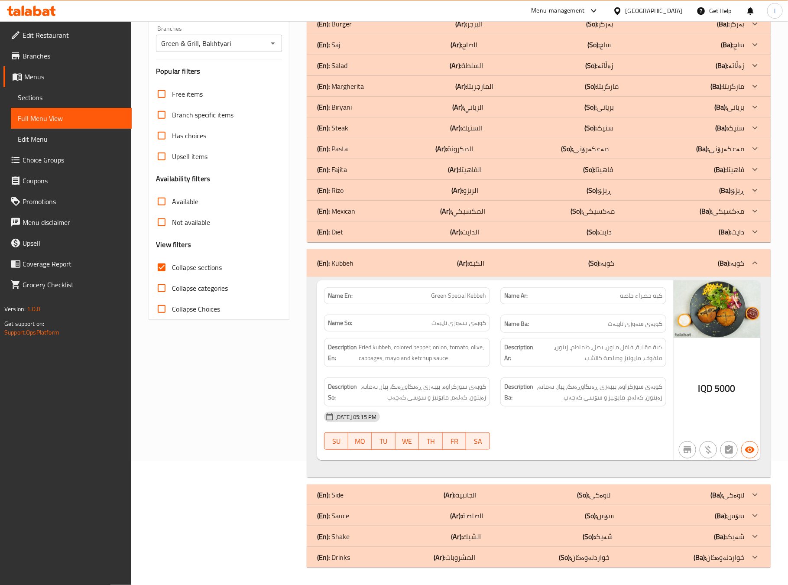
click at [511, 263] on div "(En): Kubbeh (Ar): الكبة (So): کوبە (Ba): کوبە" at bounding box center [531, 263] width 428 height 10
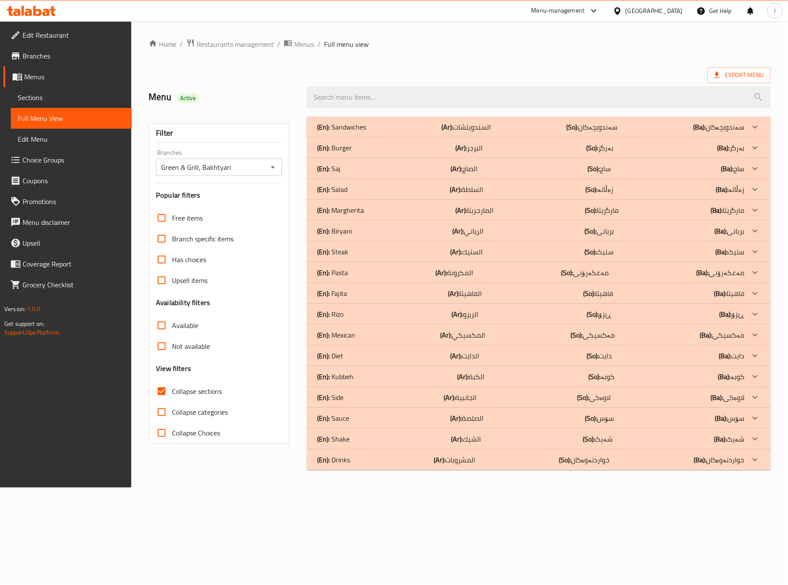
scroll to position [0, 0]
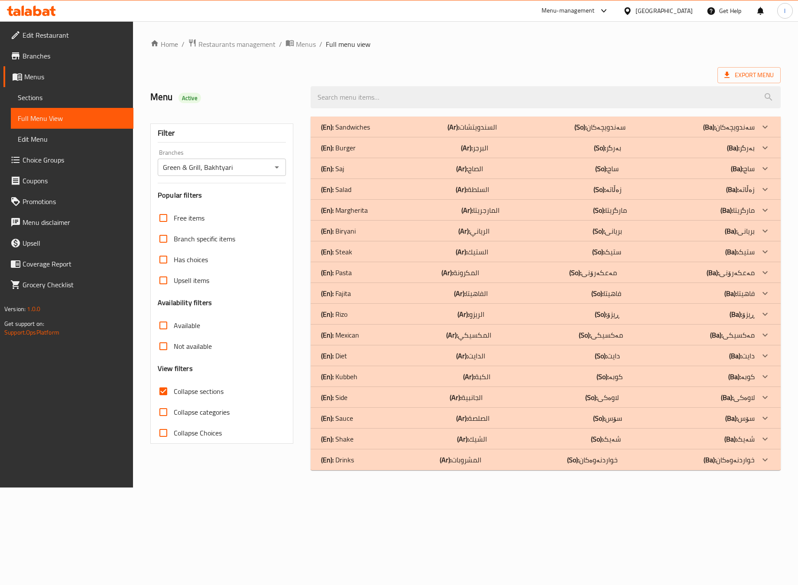
click at [496, 208] on p "(Ar): المارجريتا" at bounding box center [480, 210] width 38 height 10
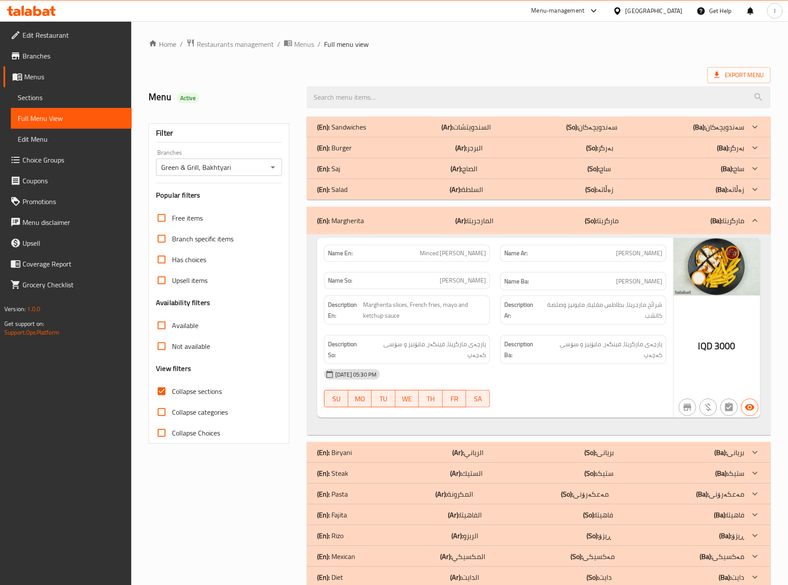
click at [626, 220] on div "(En): Margherita (Ar): المارجريتا (So): مارگریتا (Ba): مارگریتا" at bounding box center [531, 220] width 428 height 10
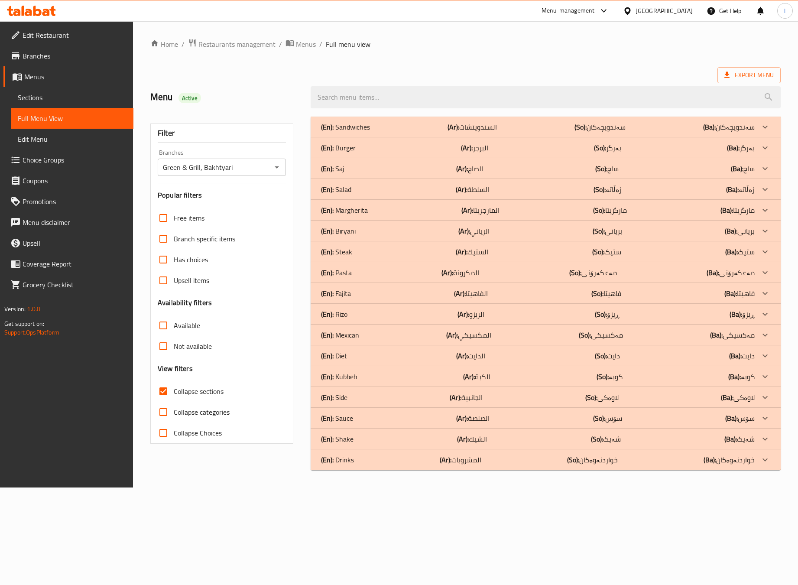
drag, startPoint x: 374, startPoint y: 247, endPoint x: 392, endPoint y: 421, distance: 175.1
click at [392, 421] on div "(En): Sandwiches (Ar): السندويتشات (So): سەندویچەکان (Ba): سەندویچەکان Name En:…" at bounding box center [546, 294] width 470 height 354
click at [367, 446] on div "(En): Shake (Ar): الشيك (So): شەیک (Ba): شەیک" at bounding box center [546, 439] width 470 height 21
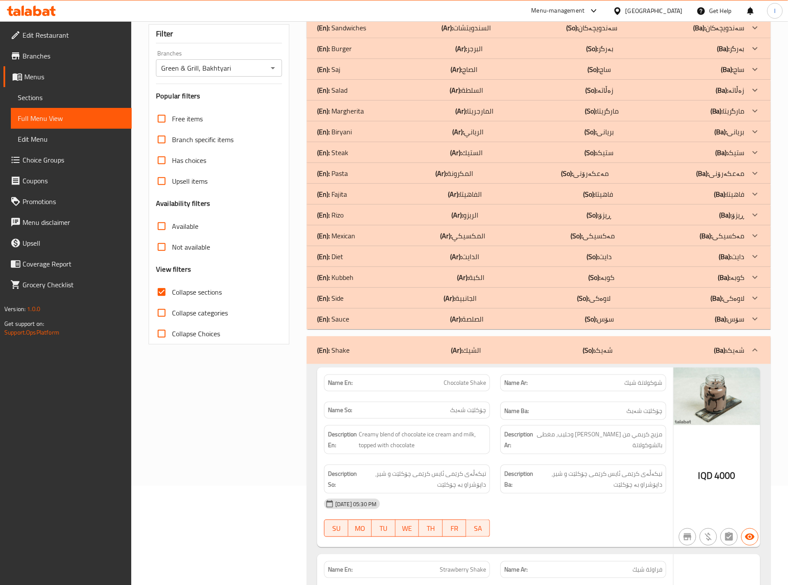
scroll to position [216, 0]
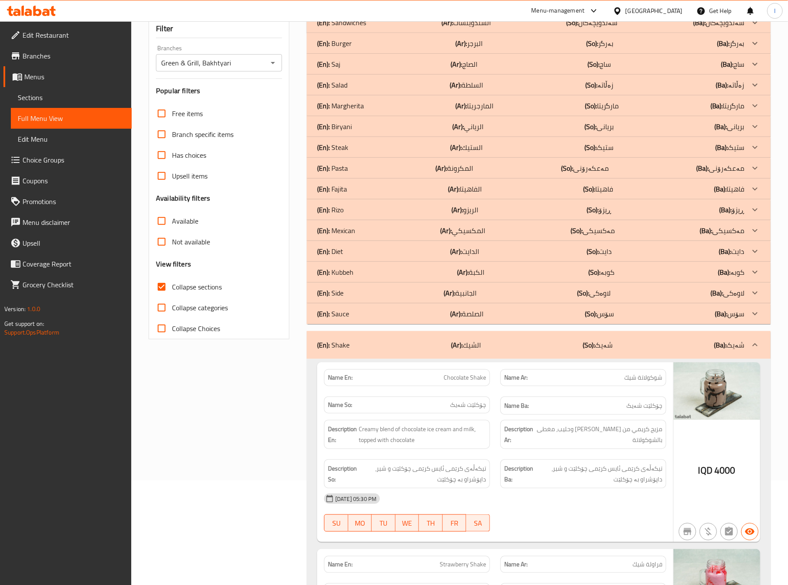
scroll to position [100, 0]
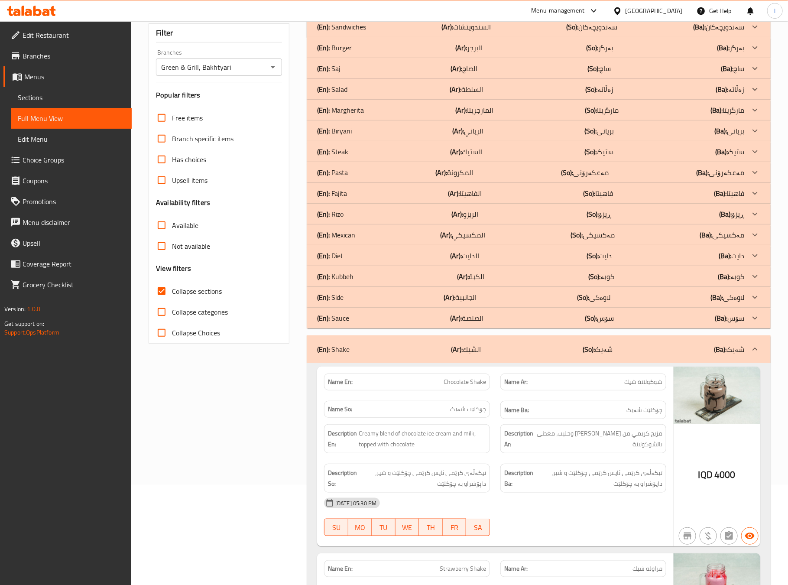
click at [511, 344] on div "(En): Shake (Ar): الشيك (So): شەیک (Ba): شەیک" at bounding box center [531, 349] width 428 height 10
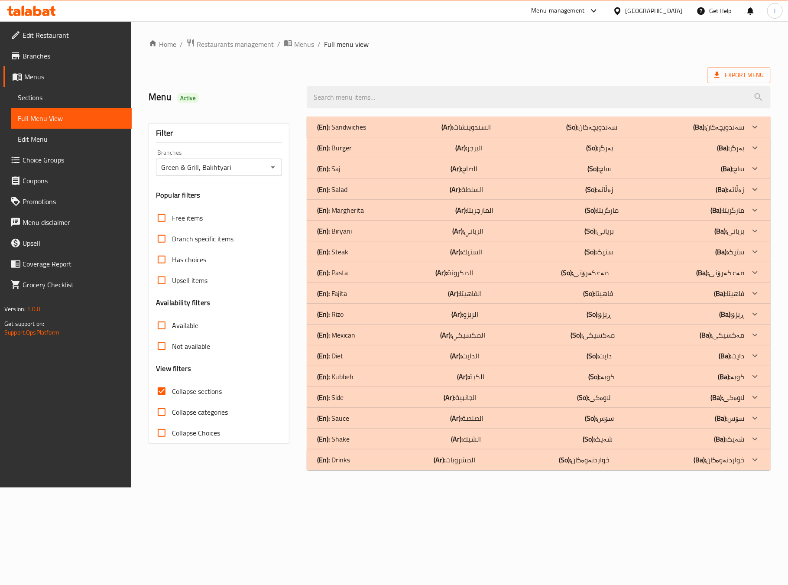
scroll to position [0, 0]
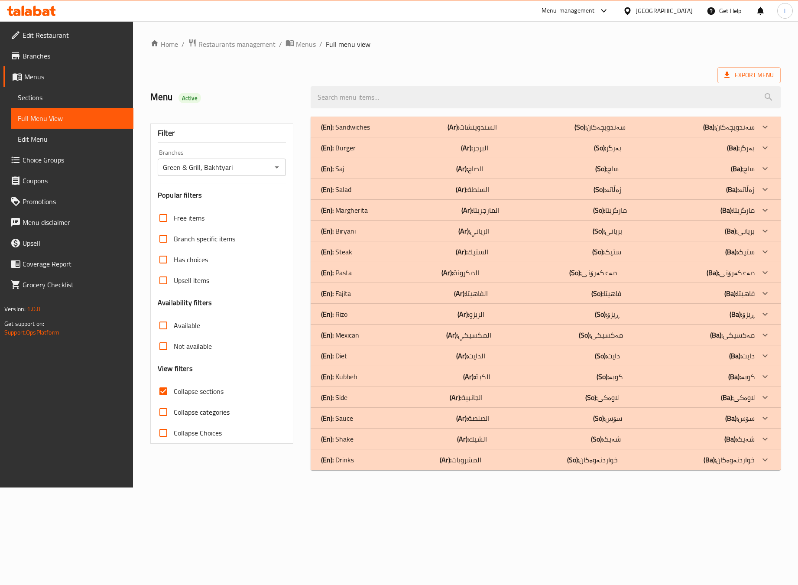
click at [375, 421] on div "(En): Sauce (Ar): الصلصة (So): سۆس (Ba): سۆس" at bounding box center [538, 418] width 434 height 10
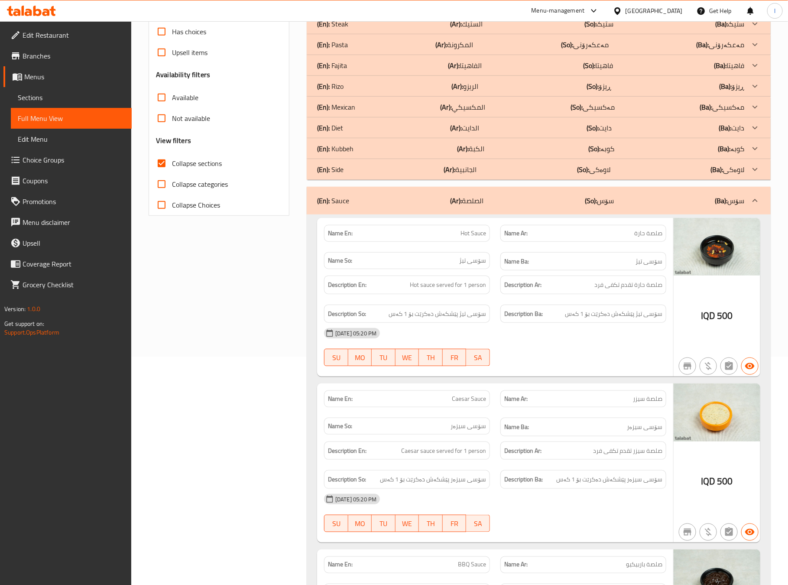
scroll to position [216, 0]
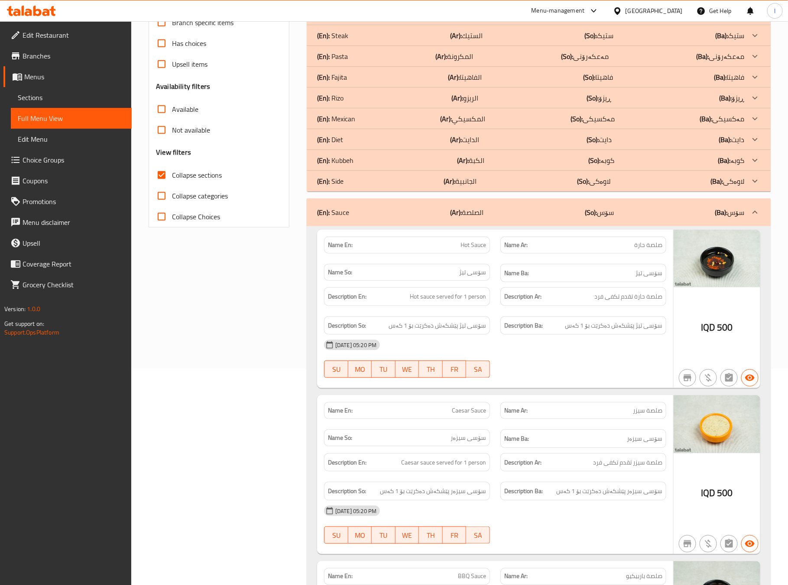
click at [269, 346] on div "Filter Branches Green & Grill, Bakhtyari Branches Popular filters Free items Br…" at bounding box center [222, 426] width 158 height 1062
click at [263, 319] on div "Filter Branches Green & Grill, Bakhtyari Branches Popular filters Free items Br…" at bounding box center [222, 426] width 158 height 1062
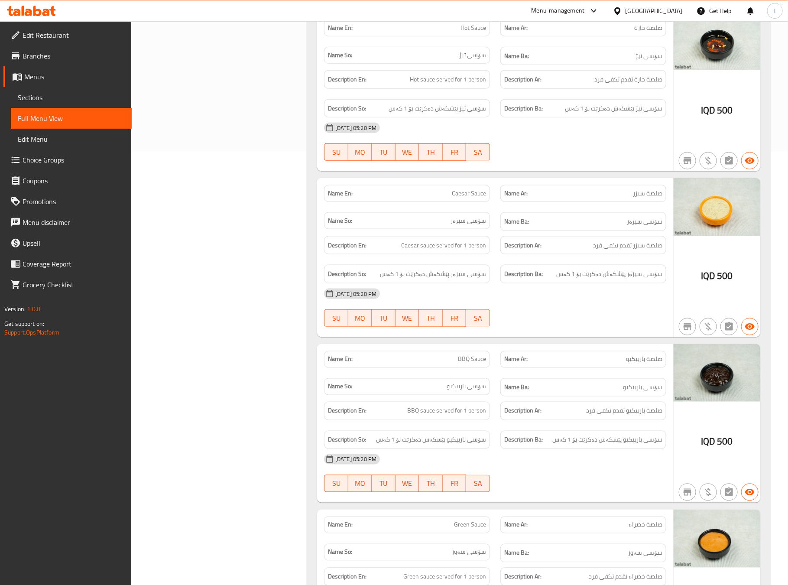
scroll to position [607, 0]
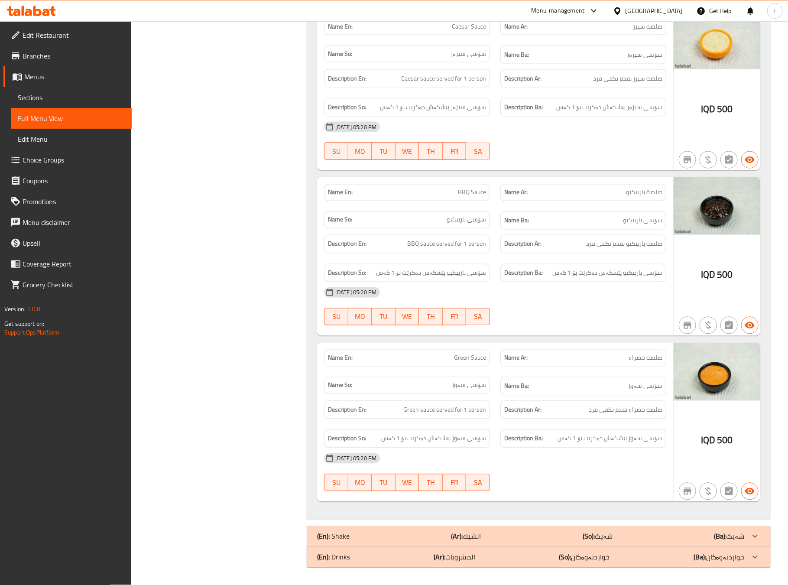
click at [513, 411] on strong "Description Ar:" at bounding box center [522, 410] width 37 height 11
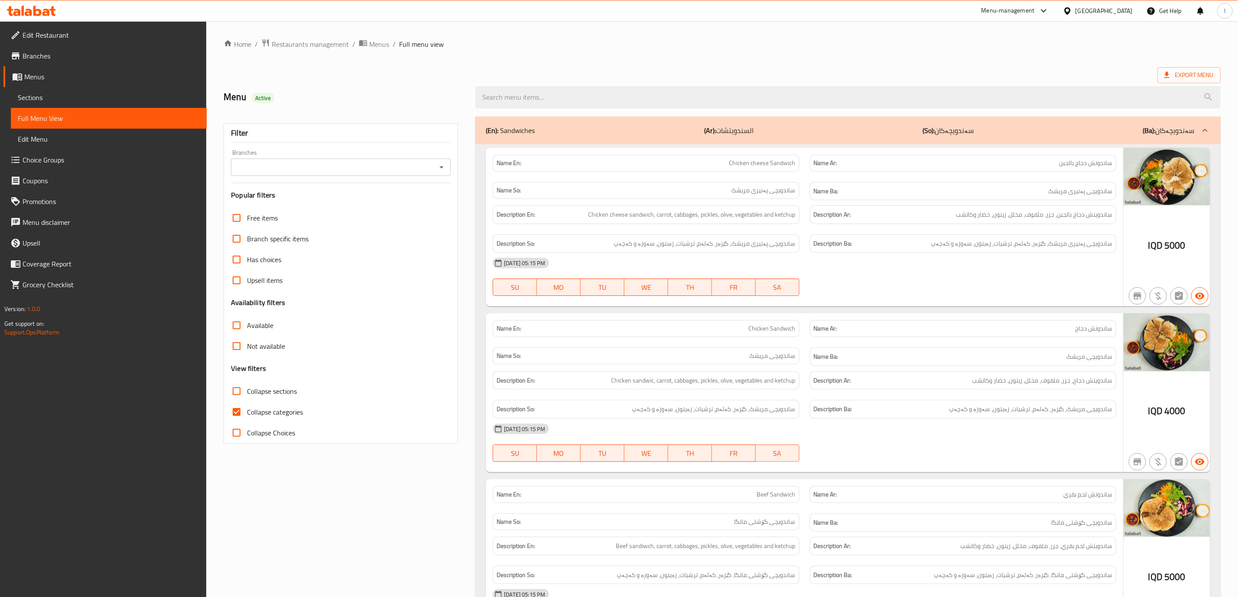
click at [425, 178] on div "Filter Branches Branches Popular filters Free items Branch specific items Has c…" at bounding box center [341, 283] width 234 height 320
click at [425, 173] on input "Branches" at bounding box center [334, 167] width 200 height 12
click at [325, 205] on li "Green & Grill, Bakhtyari" at bounding box center [340, 205] width 219 height 16
type input "Green & Grill, Bakhtyari"
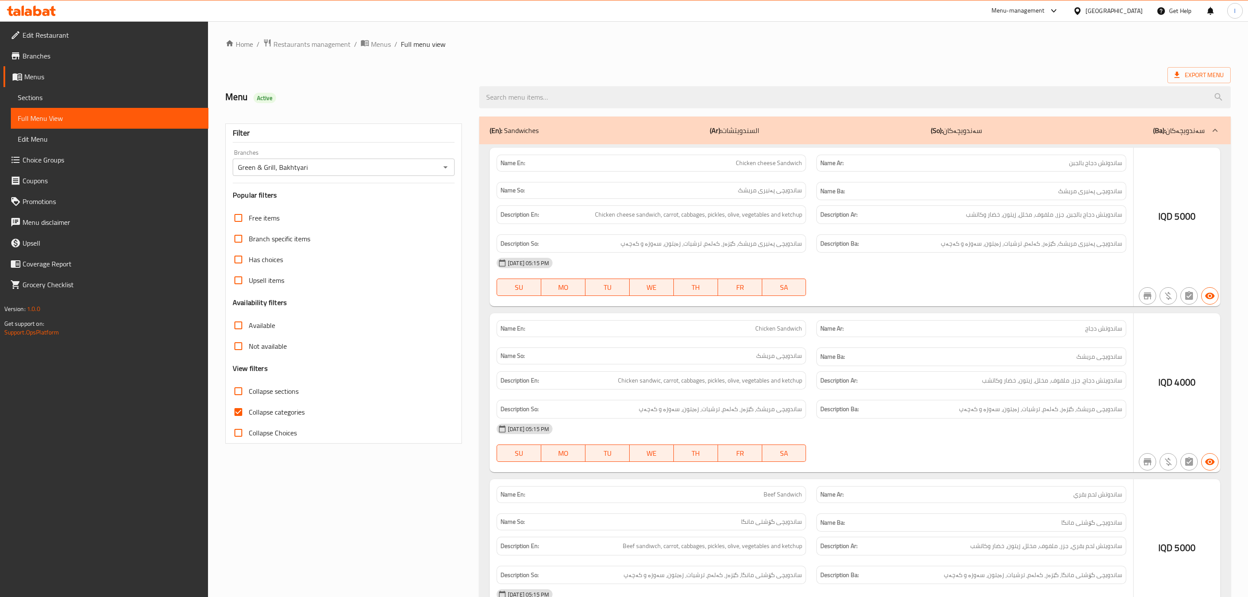
click at [294, 416] on div at bounding box center [624, 298] width 1248 height 597
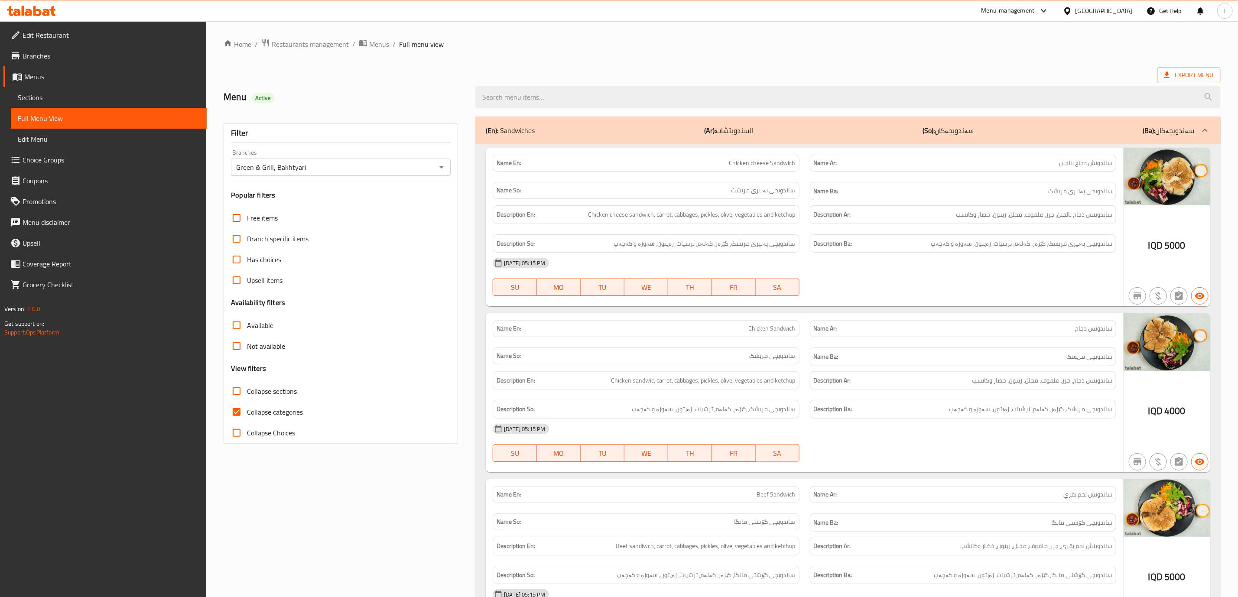
click at [286, 412] on span "Collapse categories" at bounding box center [275, 412] width 56 height 10
click at [247, 412] on input "Collapse categories" at bounding box center [236, 412] width 21 height 21
checkbox input "false"
click at [281, 394] on span "Collapse sections" at bounding box center [272, 391] width 50 height 10
click at [247, 394] on input "Collapse sections" at bounding box center [236, 391] width 21 height 21
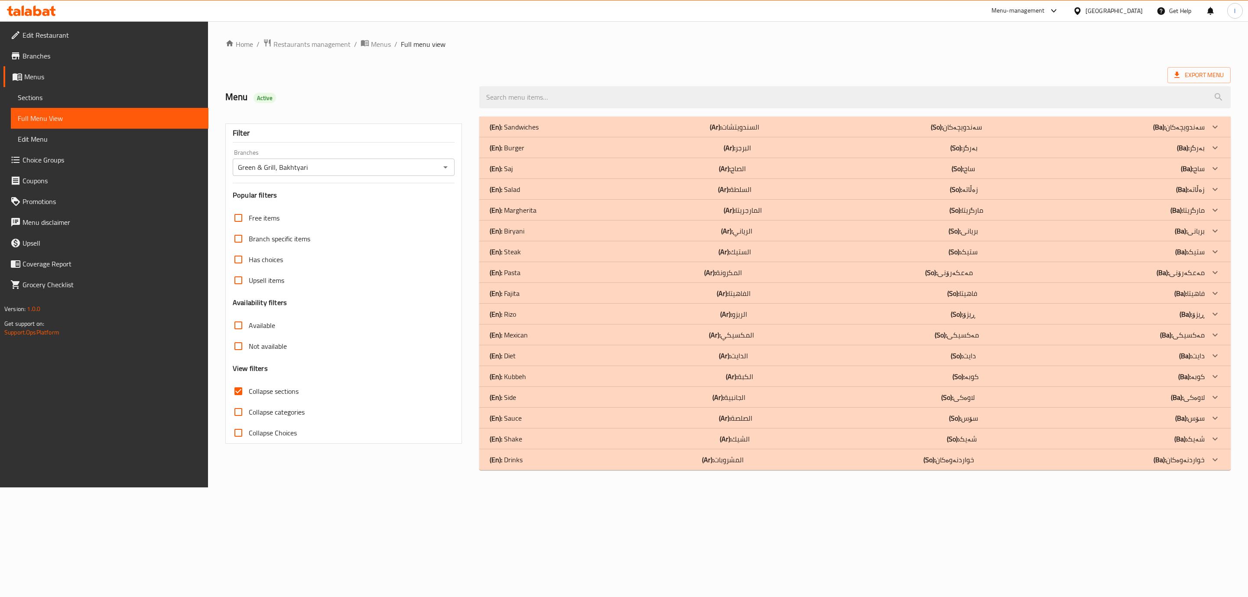
click at [281, 394] on span "Collapse sections" at bounding box center [274, 391] width 50 height 10
click at [249, 394] on input "Collapse sections" at bounding box center [238, 391] width 21 height 21
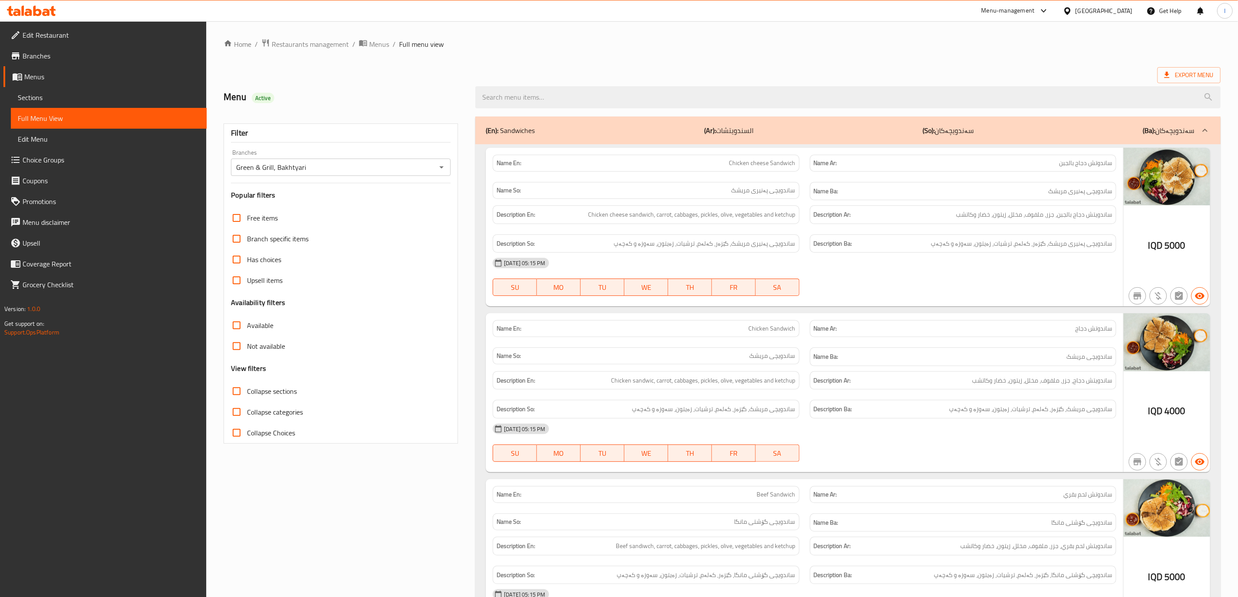
click at [255, 387] on span "Collapse sections" at bounding box center [272, 391] width 50 height 10
click at [247, 387] on input "Collapse sections" at bounding box center [236, 391] width 21 height 21
checkbox input "true"
click at [296, 164] on input "Branches" at bounding box center [334, 167] width 200 height 12
click at [268, 192] on li "All" at bounding box center [340, 190] width 219 height 16
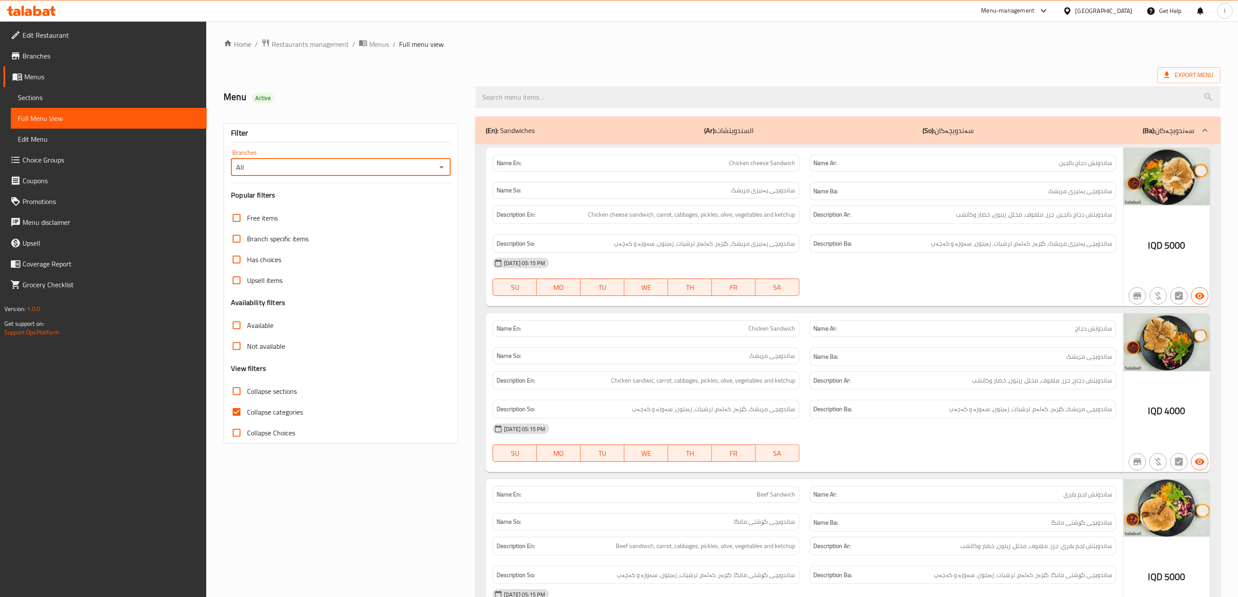
click at [264, 146] on div "Filter Branches All Branches Popular filters Free items Branch specific items H…" at bounding box center [341, 283] width 234 height 320
click at [253, 163] on input "All" at bounding box center [334, 167] width 200 height 12
click at [435, 171] on div "All Branches" at bounding box center [341, 167] width 220 height 17
click at [437, 171] on icon "Open" at bounding box center [441, 167] width 10 height 10
click at [379, 212] on li "Green & Grill, Bakhtyari" at bounding box center [340, 205] width 219 height 16
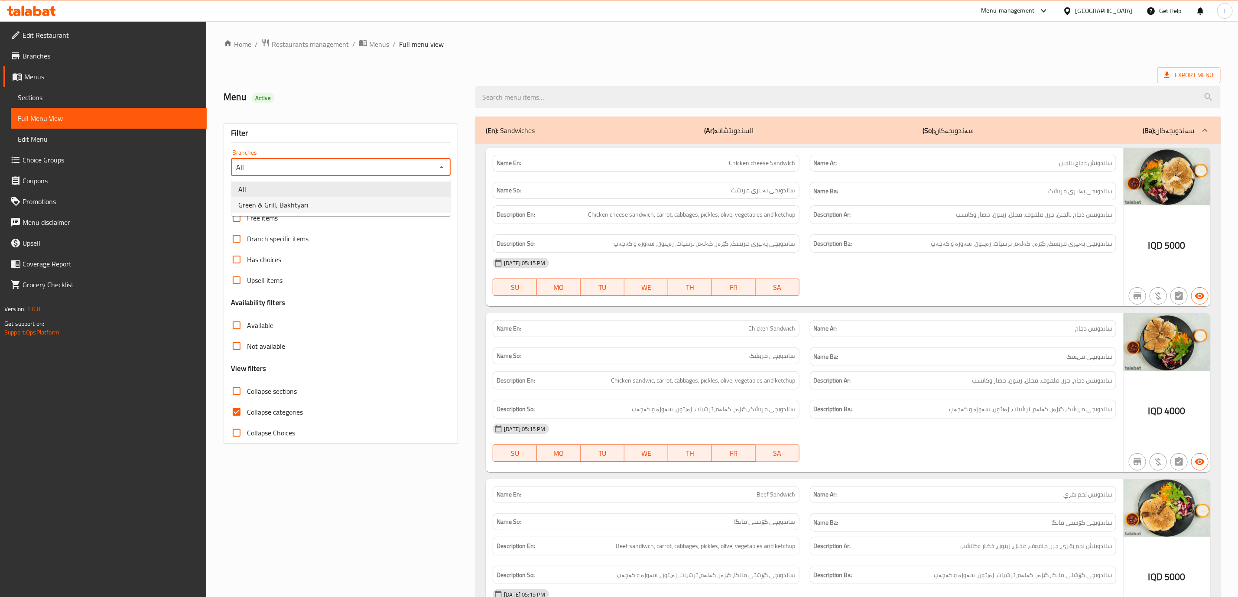
type input "Green & Grill, Bakhtyari"
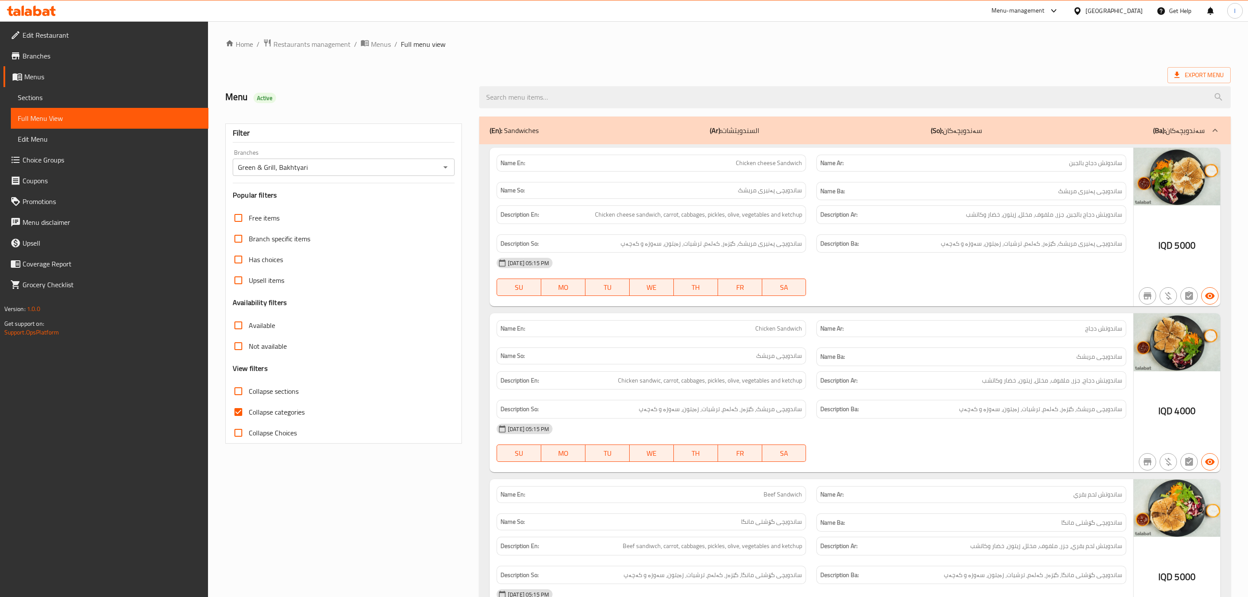
click at [248, 427] on div at bounding box center [624, 298] width 1248 height 597
click at [253, 408] on span "Collapse categories" at bounding box center [275, 412] width 56 height 10
click at [247, 408] on input "Collapse categories" at bounding box center [236, 412] width 21 height 21
checkbox input "false"
click at [246, 398] on input "Collapse sections" at bounding box center [236, 391] width 21 height 21
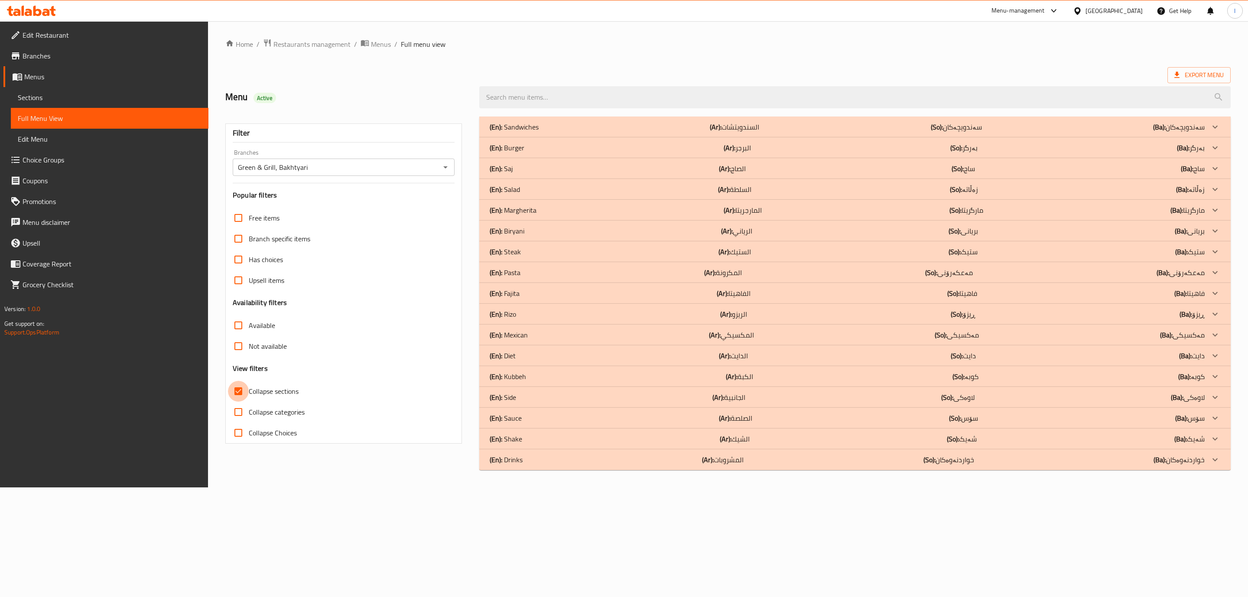
click at [240, 394] on input "Collapse sections" at bounding box center [238, 391] width 21 height 21
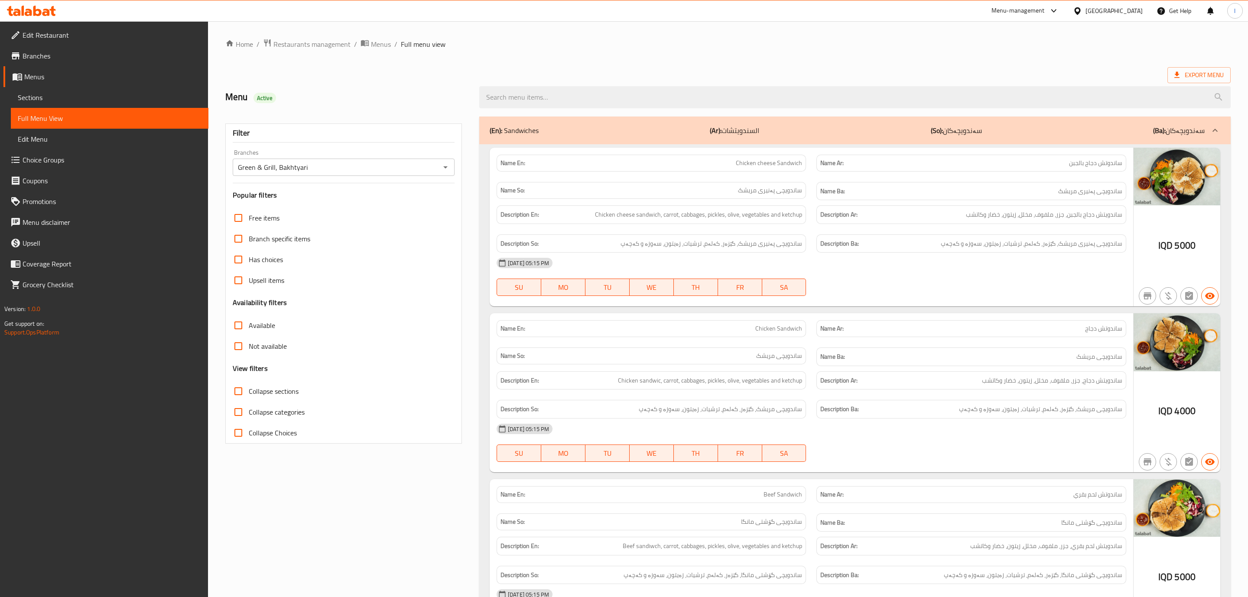
click at [240, 394] on input "Collapse sections" at bounding box center [238, 391] width 21 height 21
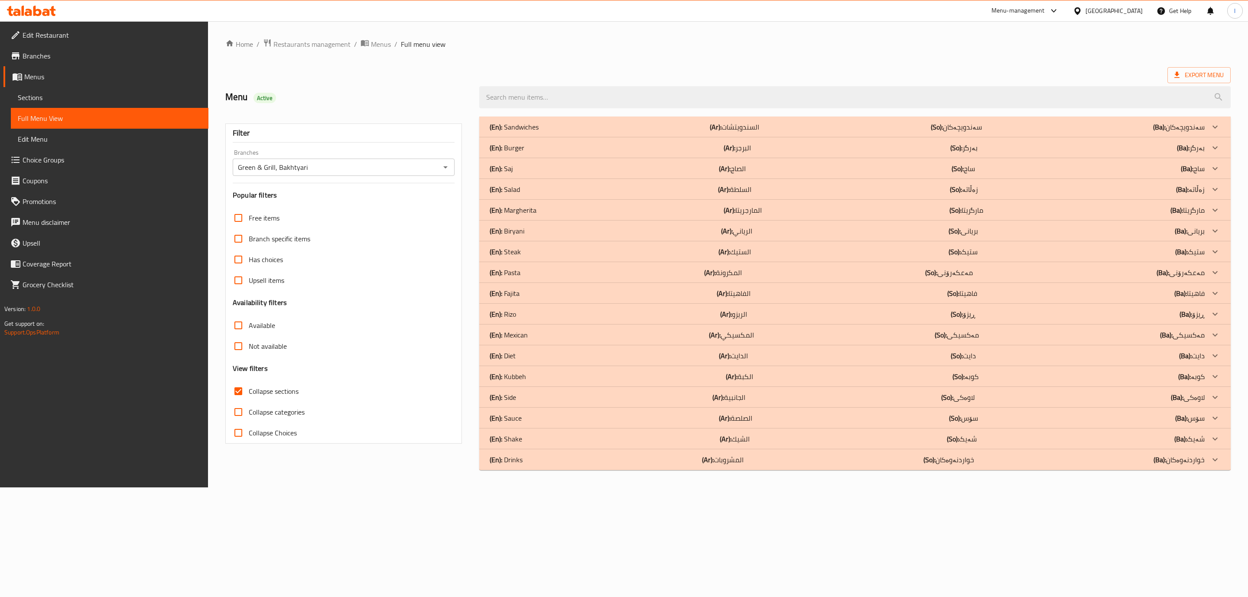
click at [275, 390] on span "Collapse sections" at bounding box center [274, 391] width 50 height 10
click at [249, 390] on input "Collapse sections" at bounding box center [238, 391] width 21 height 21
checkbox input "false"
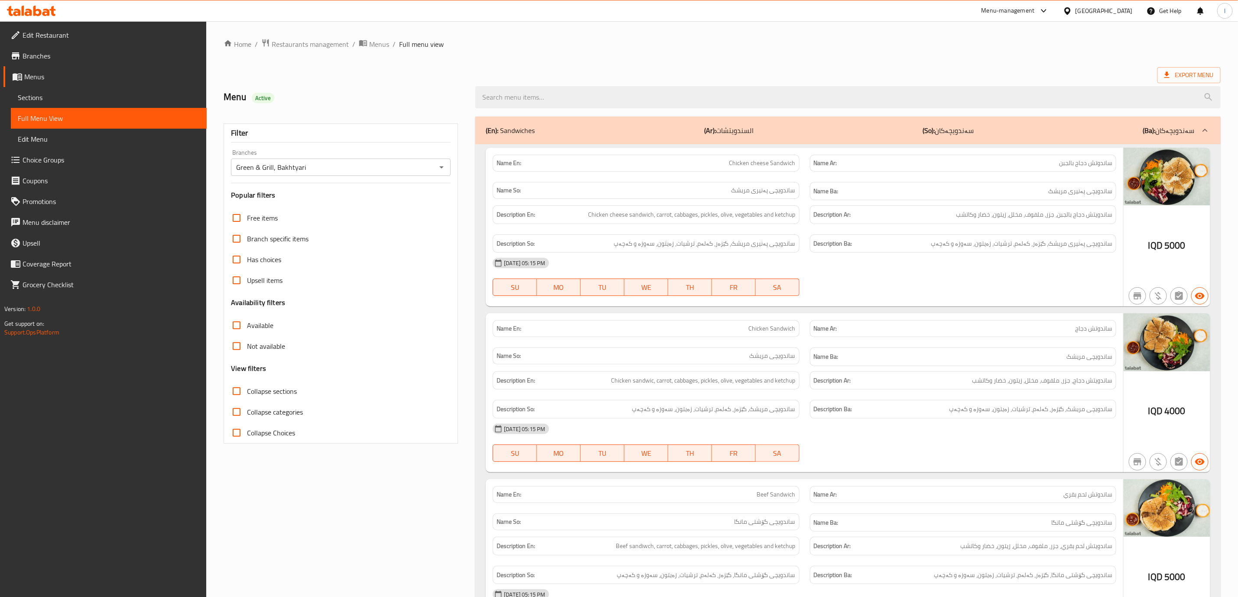
click at [792, 350] on div "Name So: [PERSON_NAME]" at bounding box center [646, 356] width 306 height 17
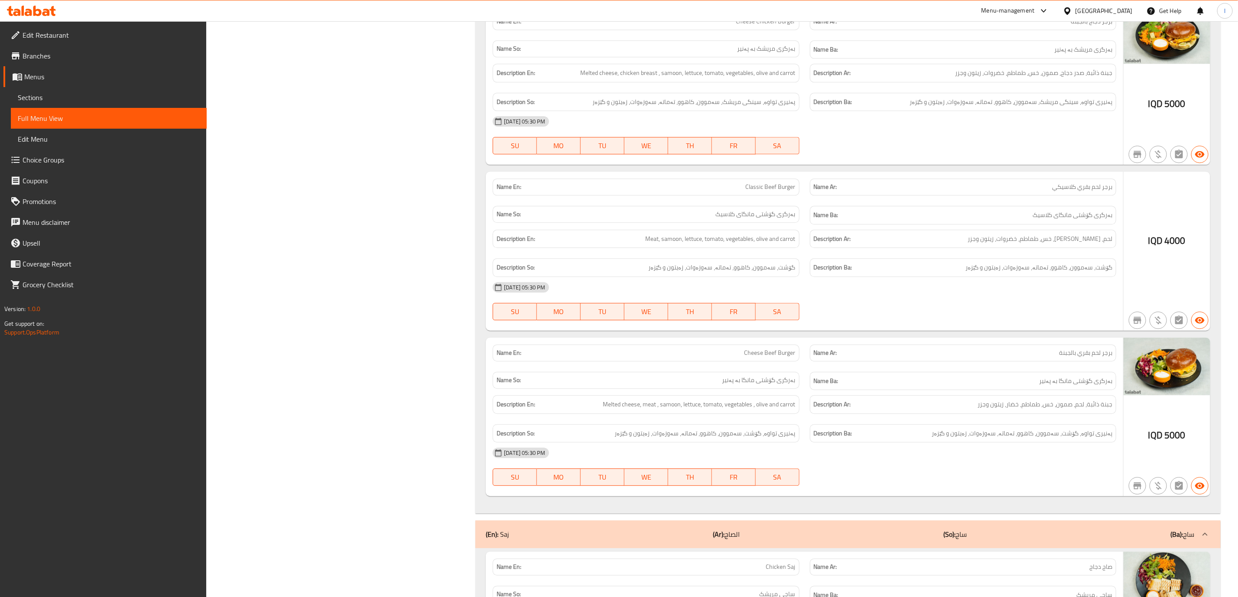
scroll to position [1083, 0]
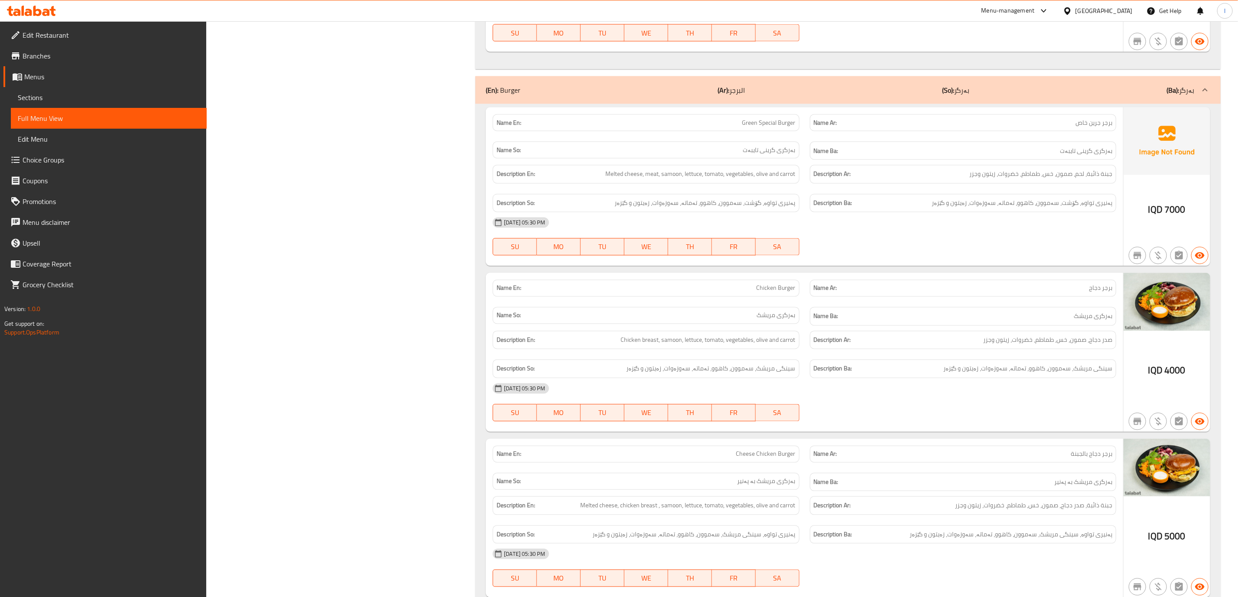
click at [1052, 95] on div "(En): Burger (Ar): البرجر (So): بەرگر (Ba): بەرگر" at bounding box center [840, 90] width 709 height 10
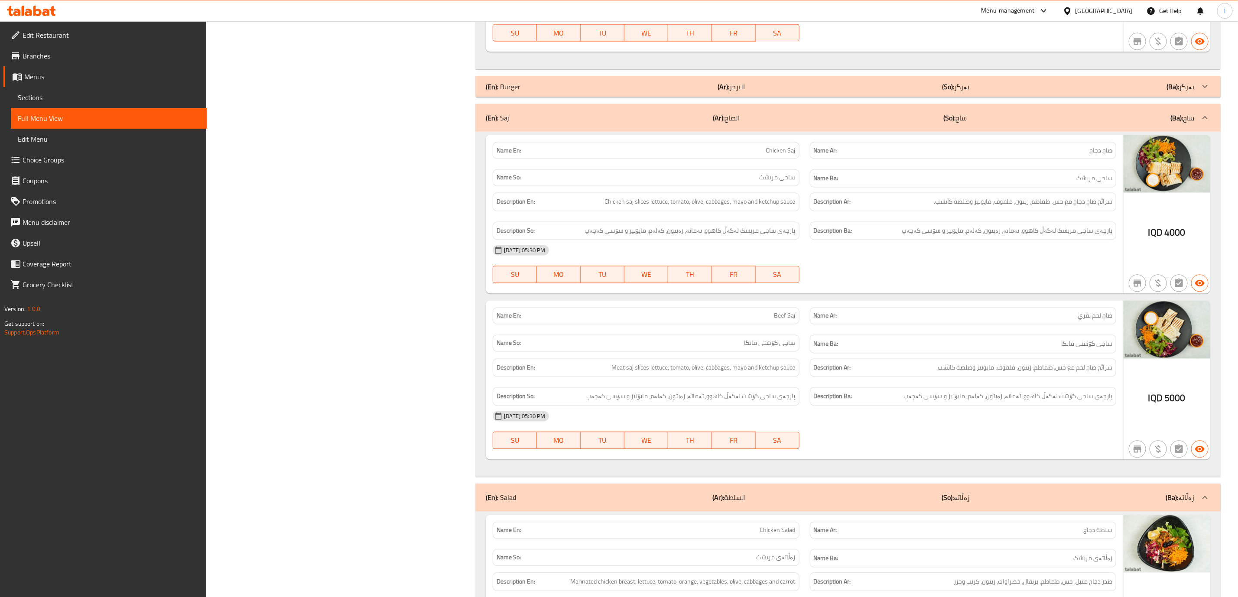
click at [1052, 97] on div "(En): Burger (Ar): البرجر (So): بەرگر (Ba): بەرگر" at bounding box center [847, 86] width 745 height 21
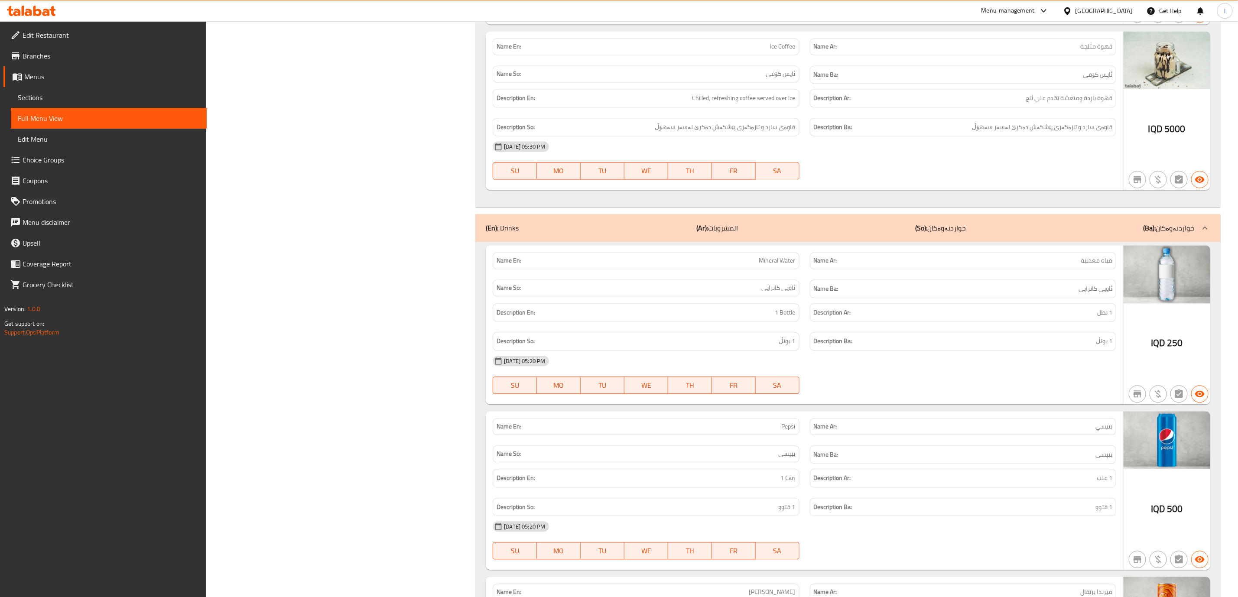
scroll to position [8451, 0]
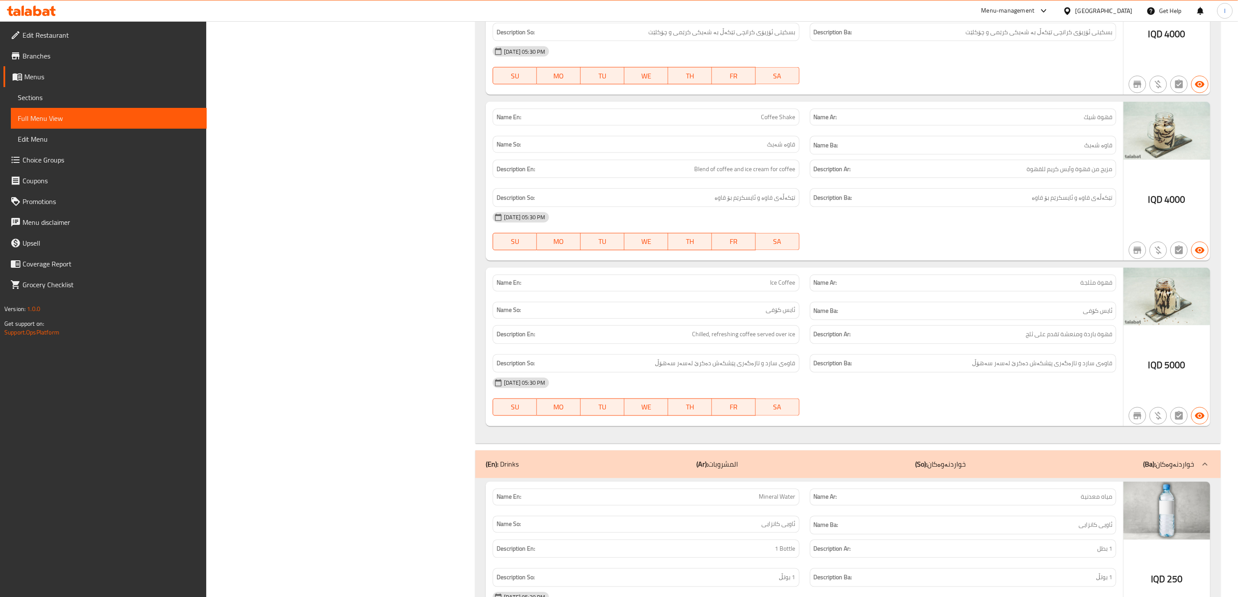
click at [923, 478] on div "(En): Drinks (Ar): المشروبات (So): خواردنەوەکان (Ba): خواردنەوەکان" at bounding box center [847, 465] width 745 height 28
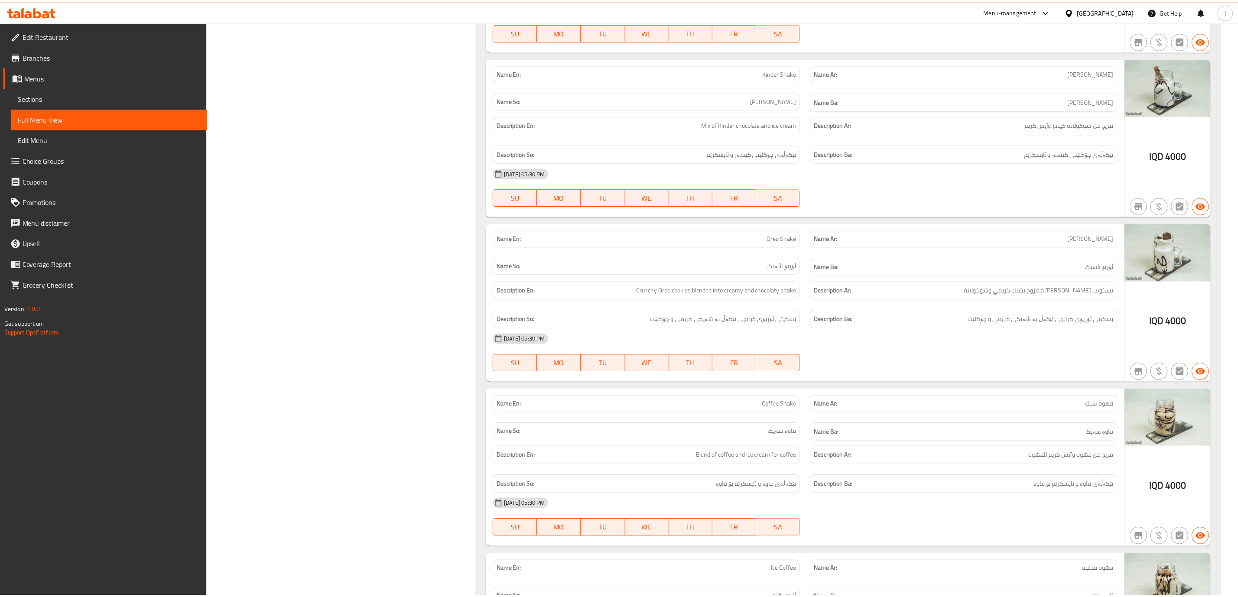
scroll to position [8399, 0]
